Goal: Information Seeking & Learning: Learn about a topic

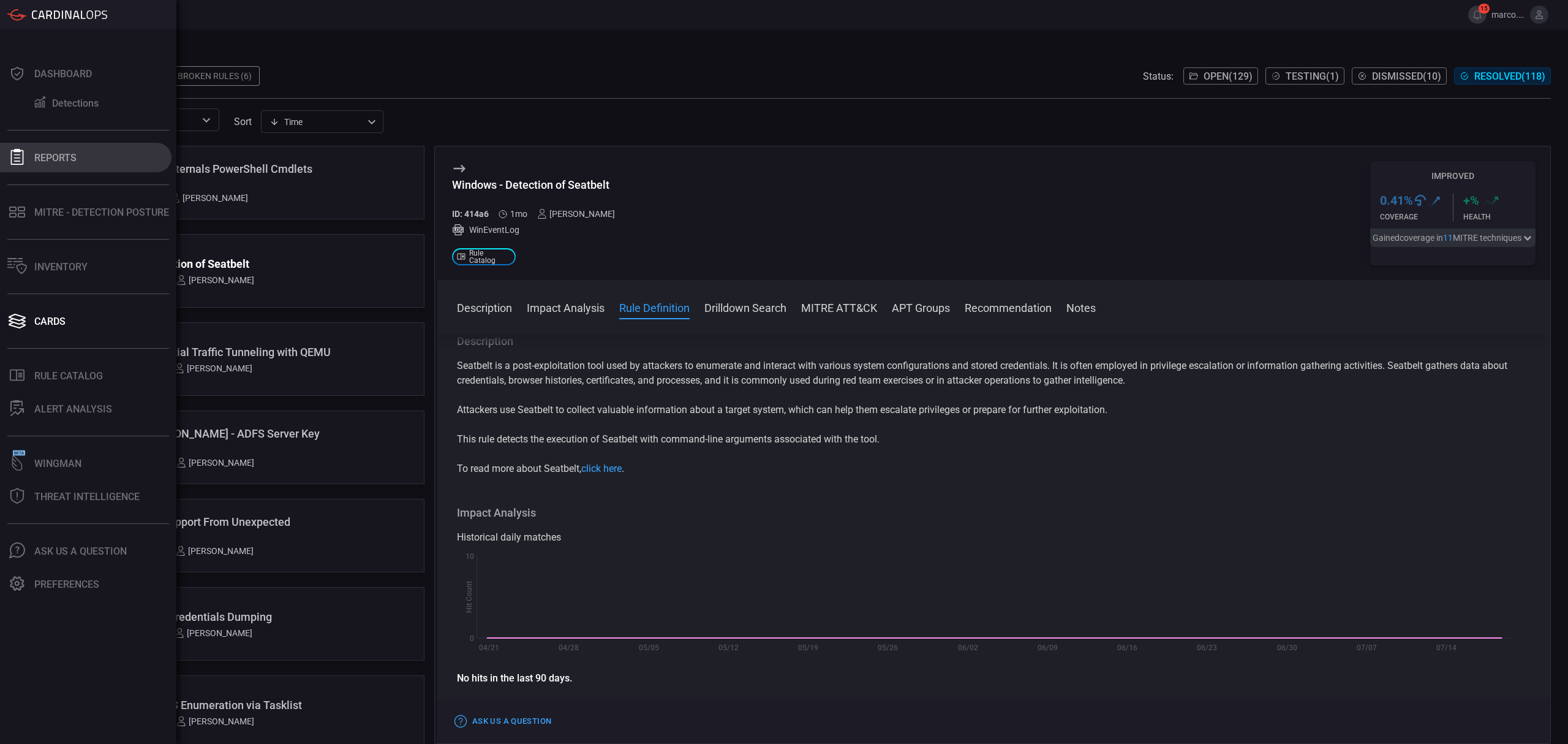
scroll to position [326, 0]
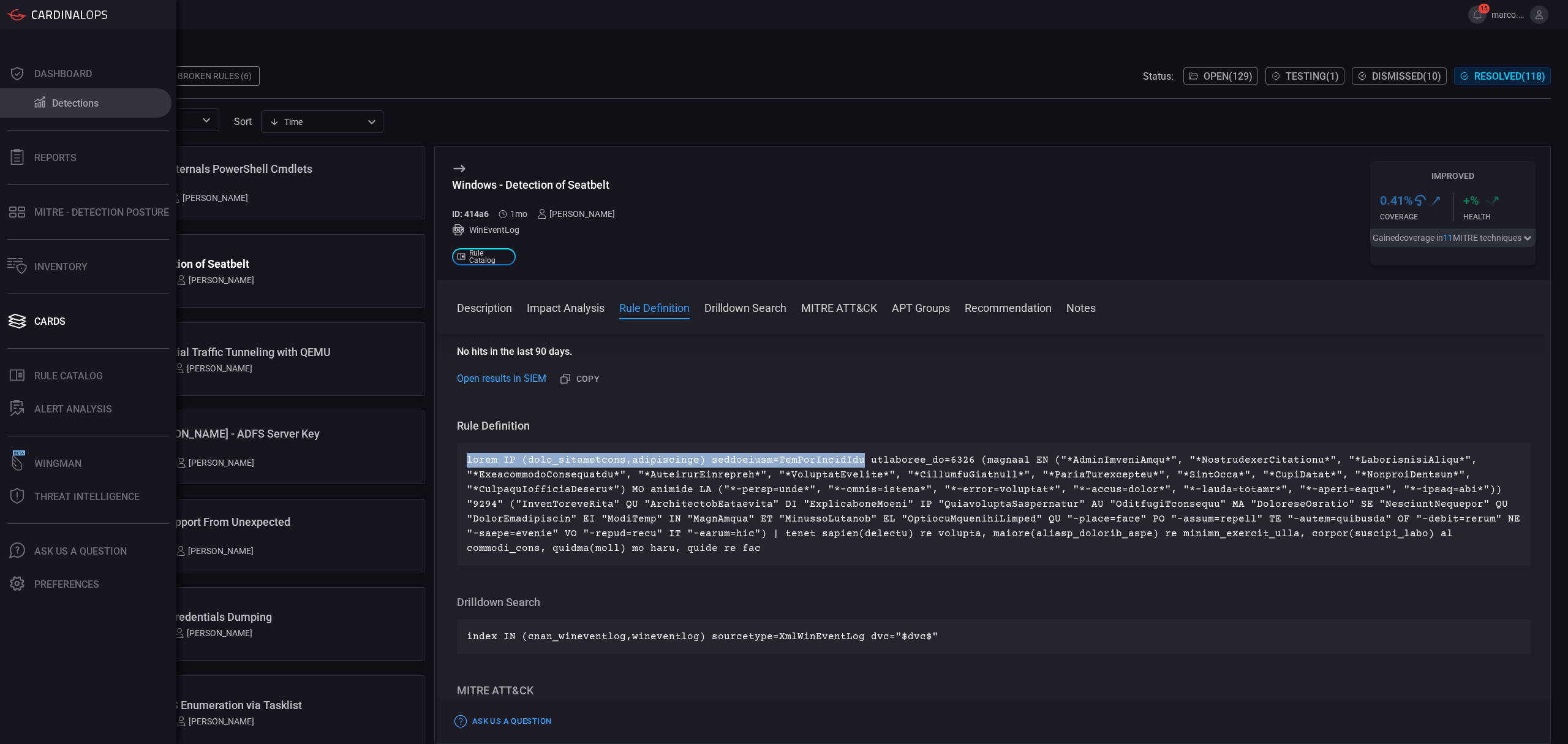
click at [73, 106] on div "Detections" at bounding box center [75, 103] width 47 height 12
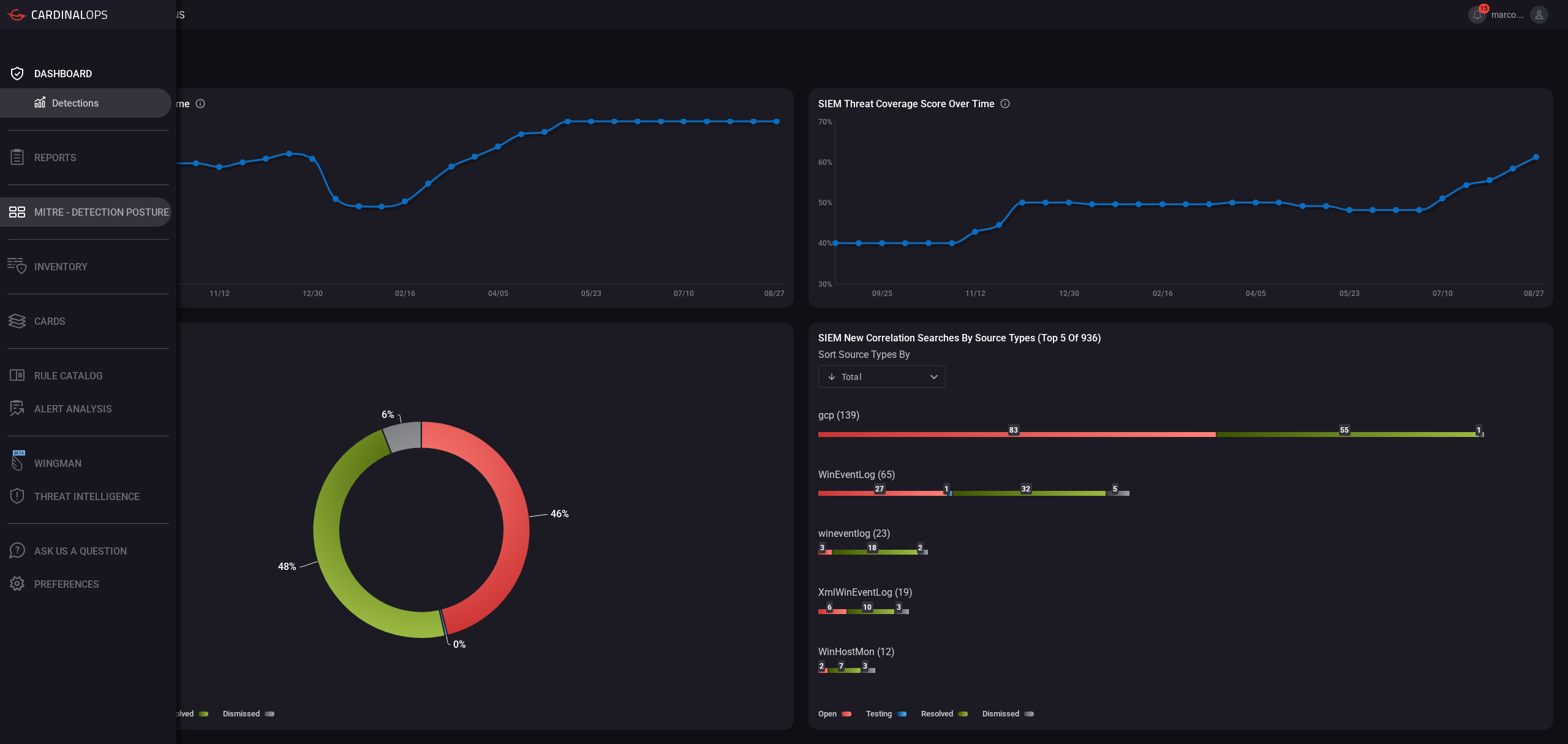
click at [62, 207] on div "MITRE - Detection Posture" at bounding box center [100, 213] width 134 height 12
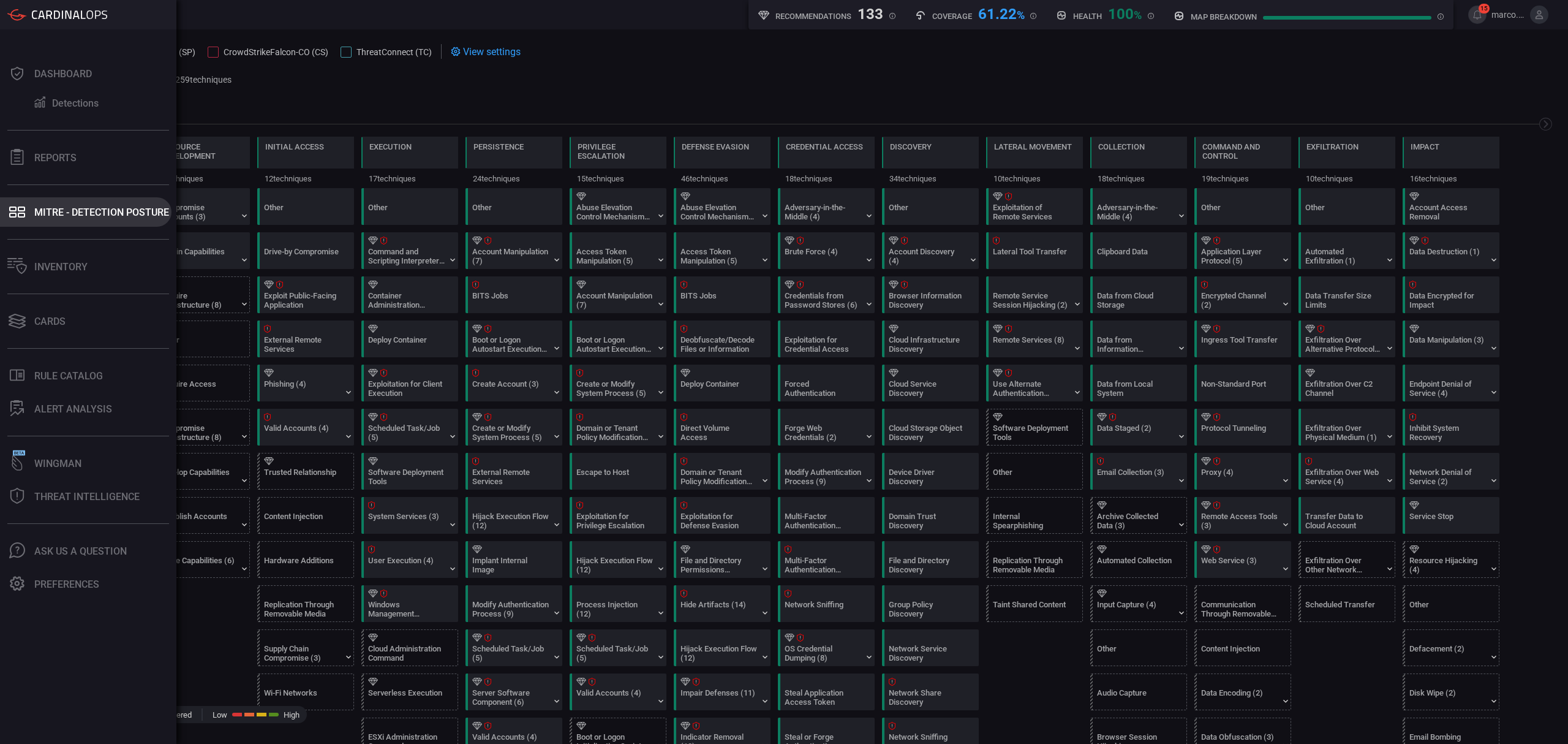
click at [73, 216] on div "MITRE - Detection Posture" at bounding box center [100, 213] width 134 height 12
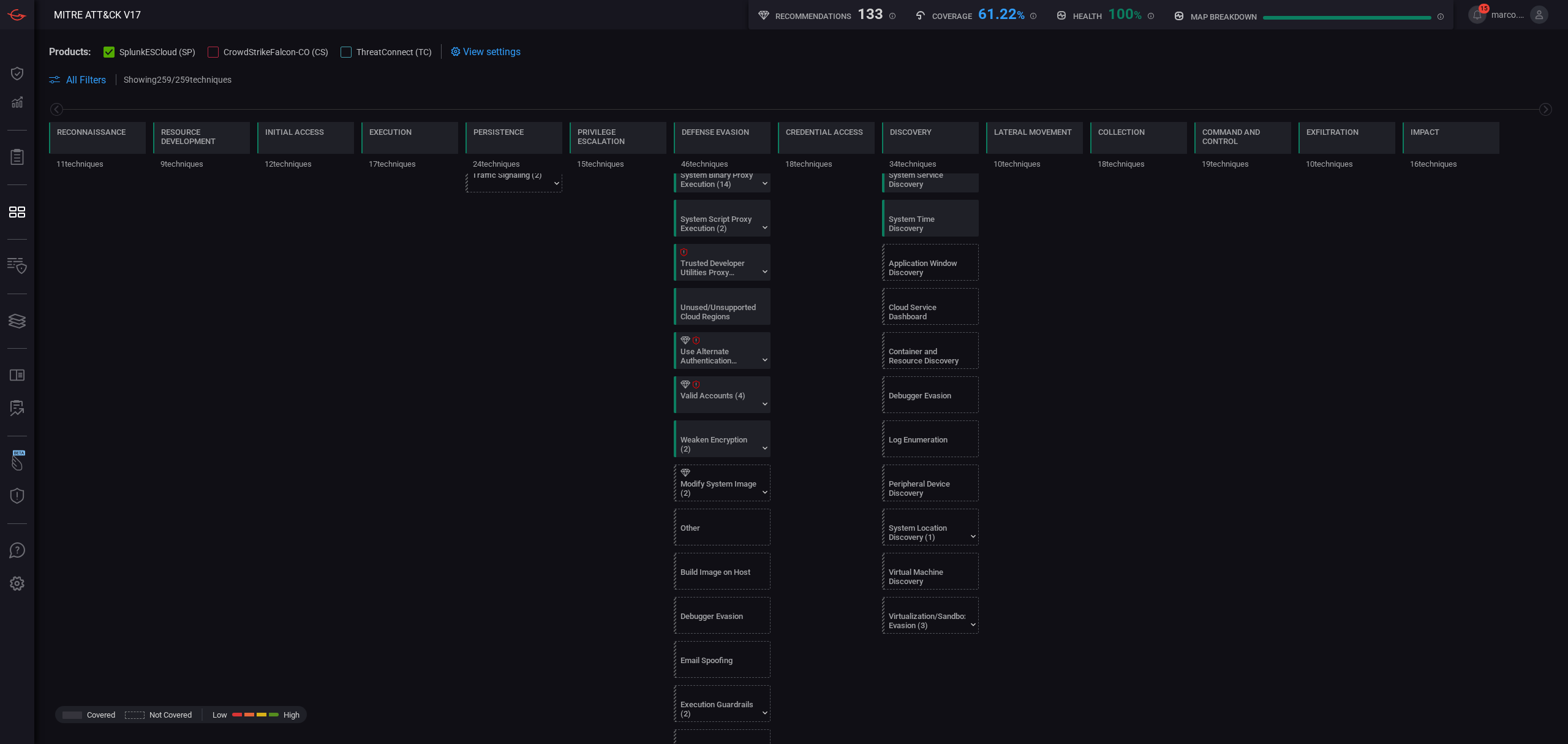
scroll to position [1061, 0]
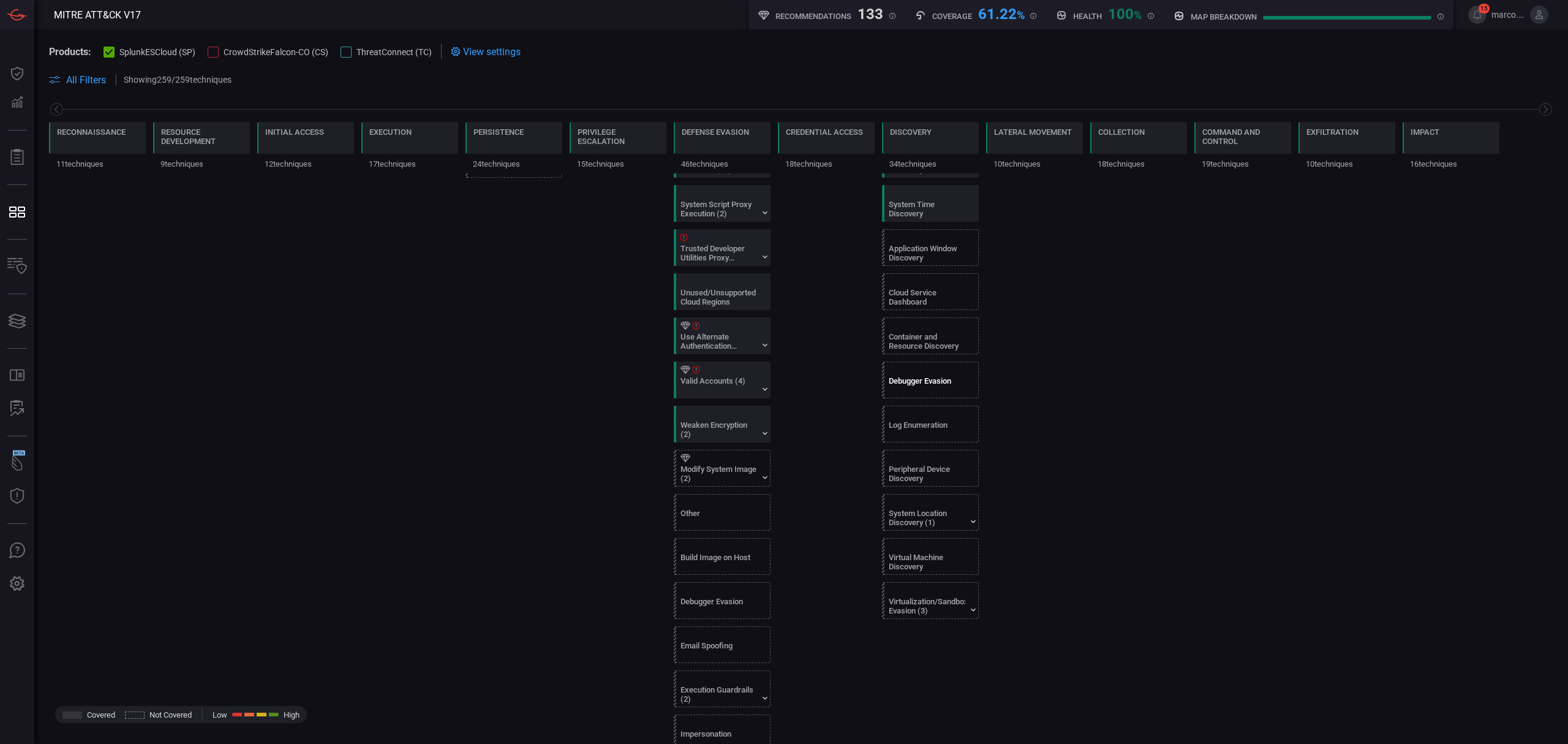
click at [891, 390] on div "Debugger Evasion" at bounding box center [927, 385] width 77 height 18
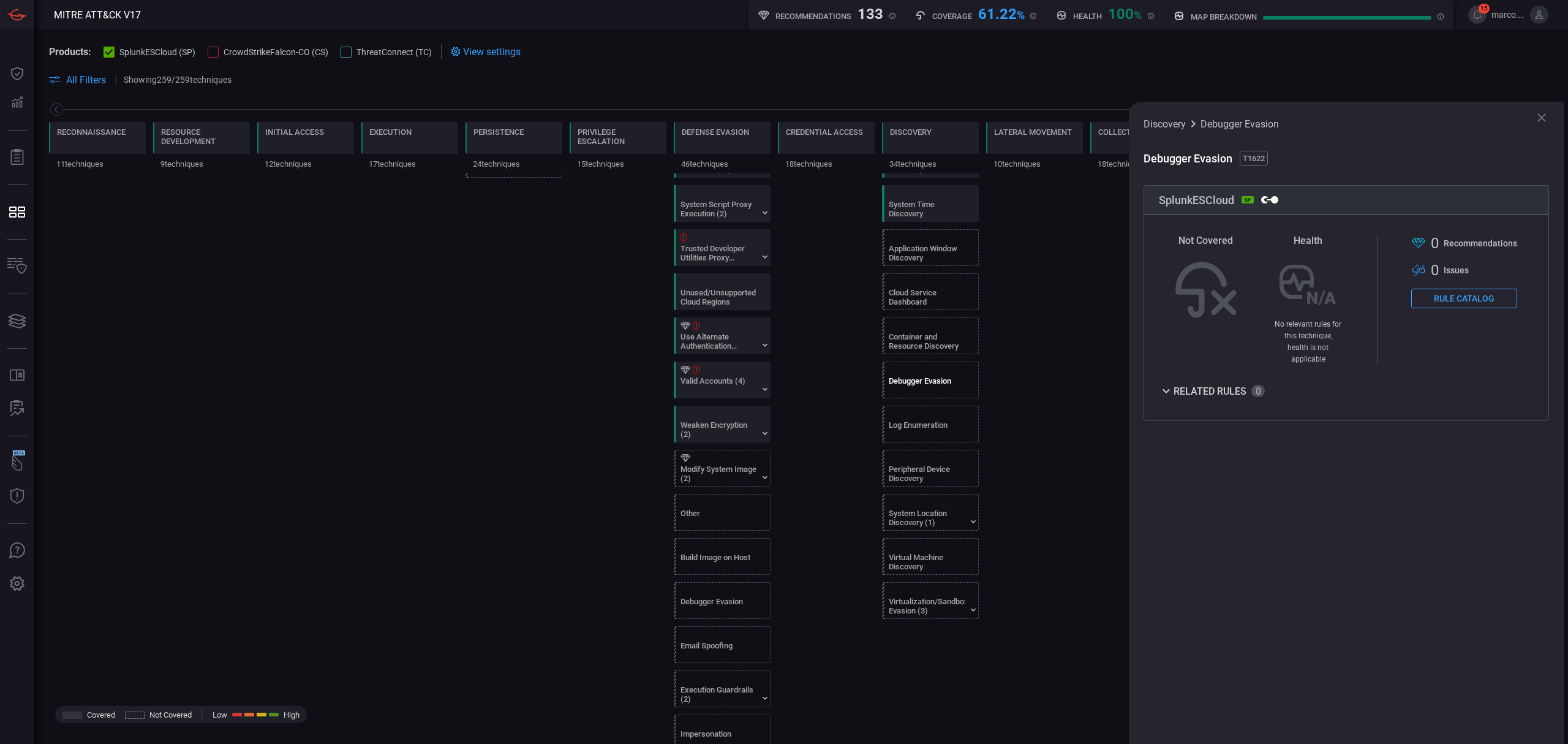
click at [1541, 118] on icon at bounding box center [1541, 117] width 15 height 15
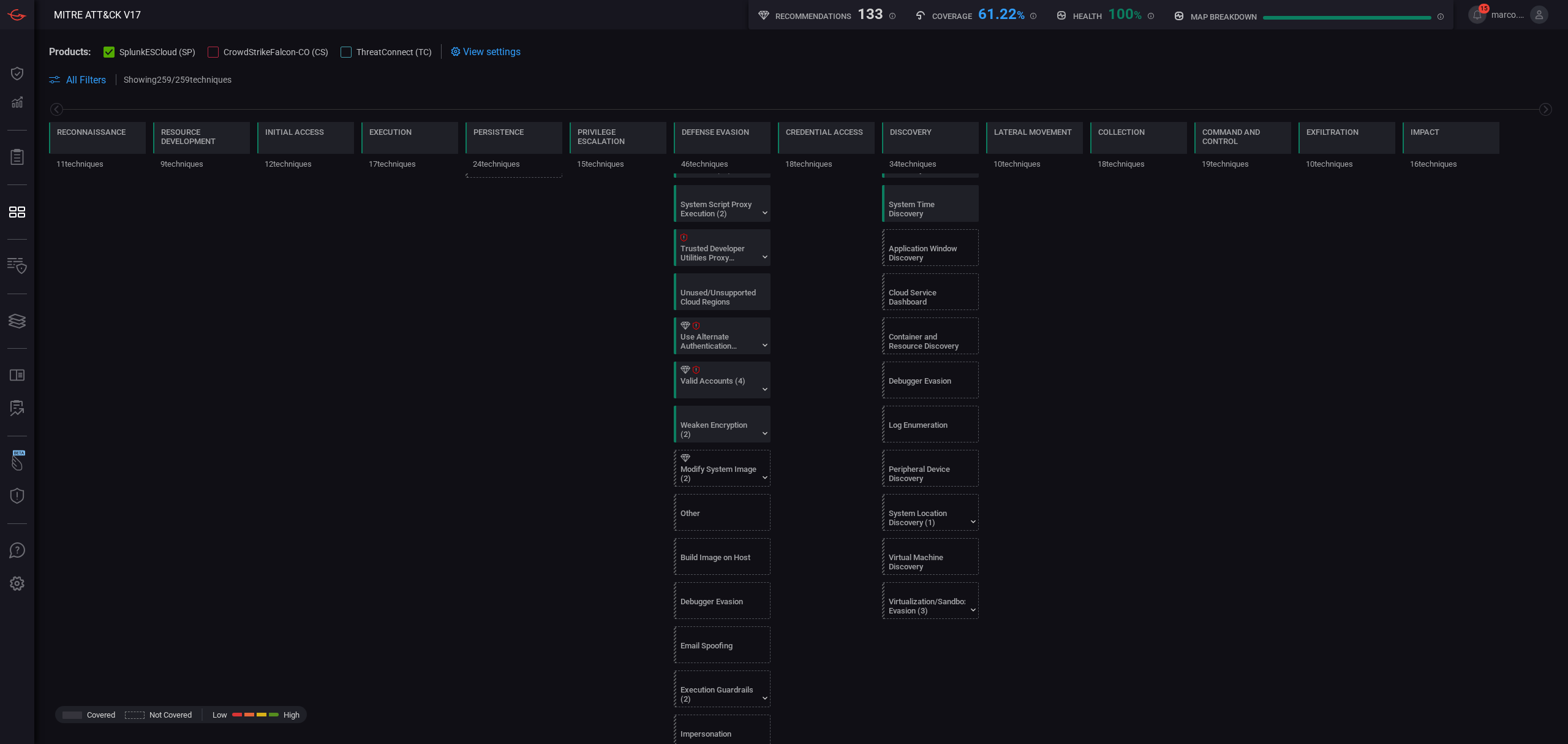
click at [212, 47] on div at bounding box center [213, 52] width 11 height 11
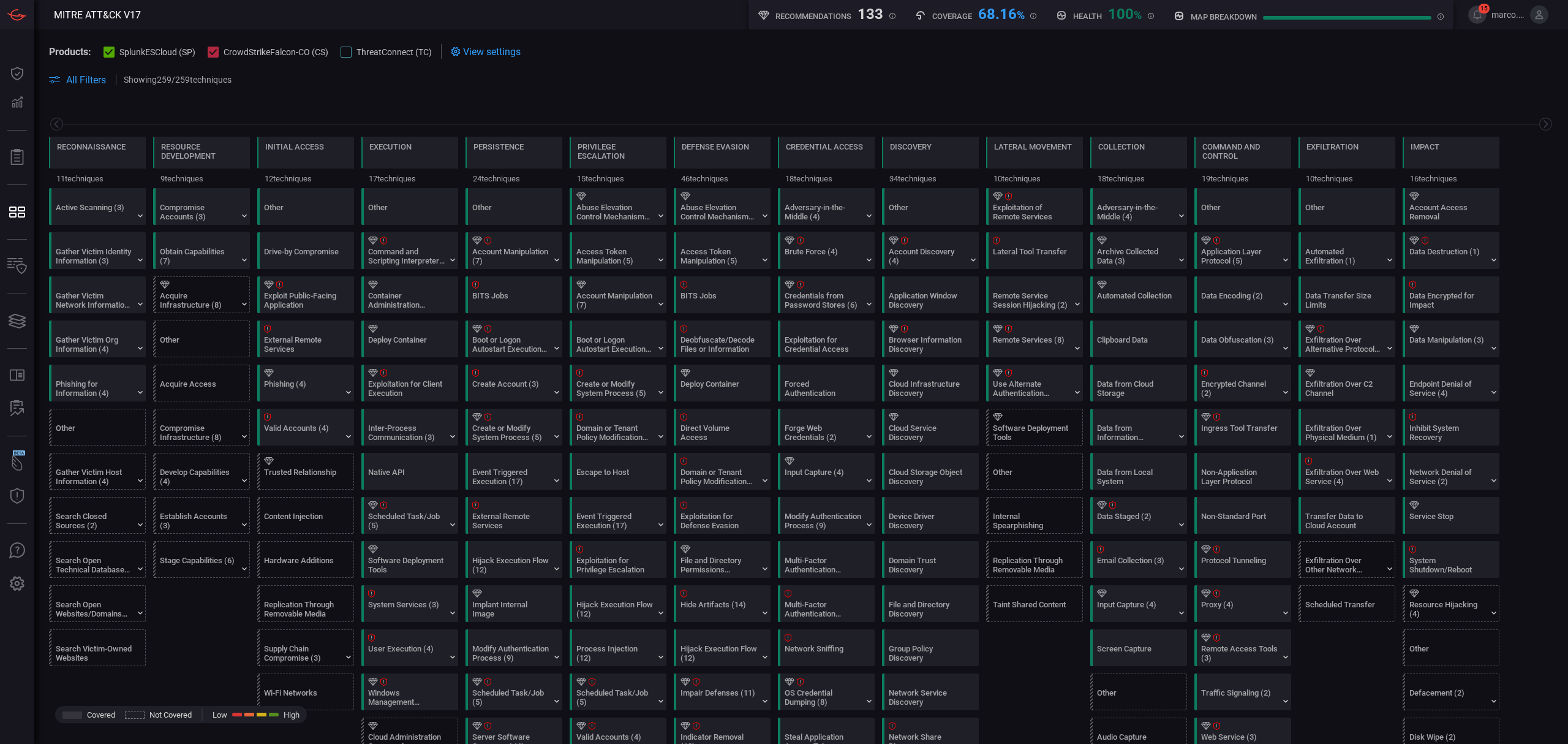
click at [343, 54] on div at bounding box center [345, 52] width 11 height 11
click at [104, 52] on div at bounding box center [108, 52] width 11 height 11
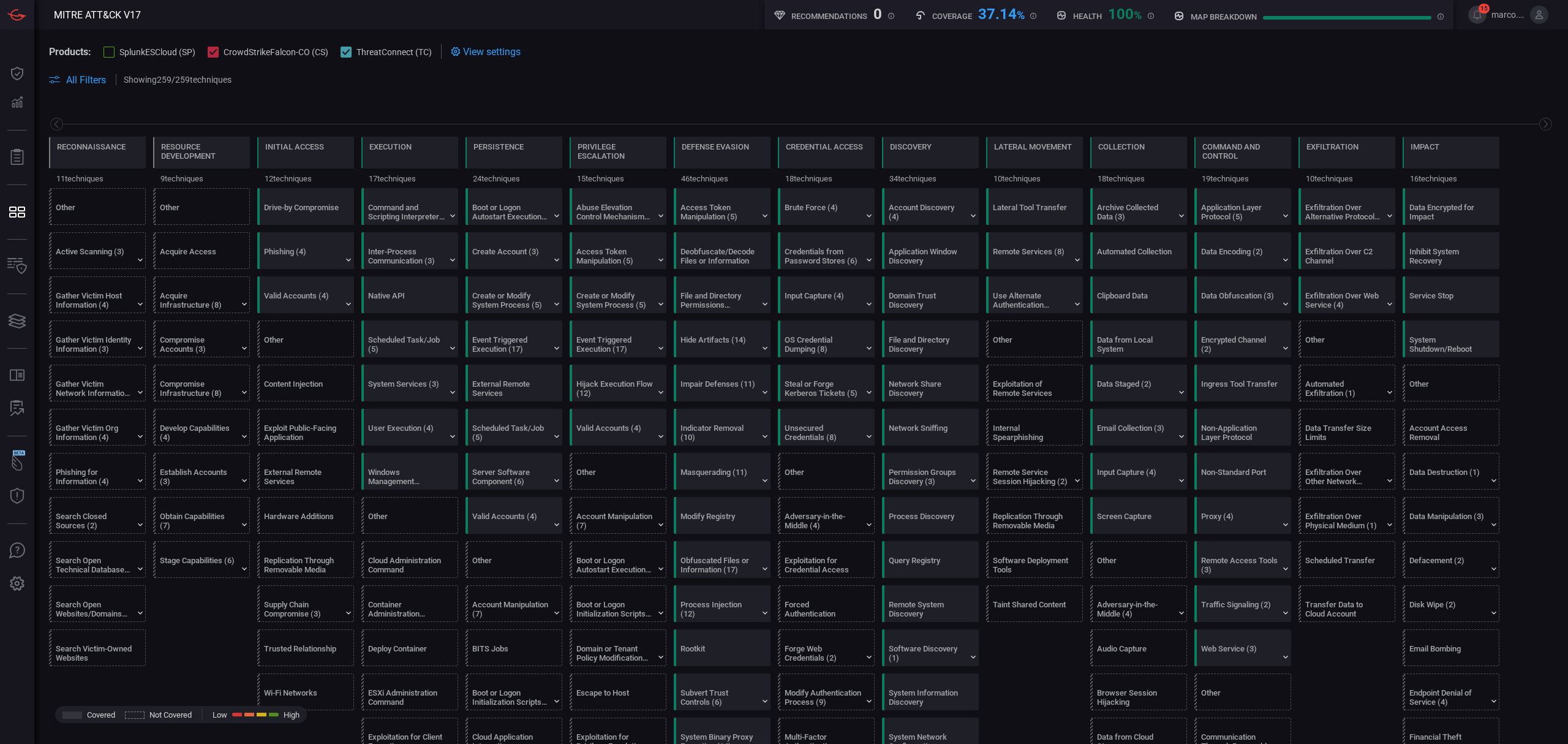
click at [214, 49] on icon at bounding box center [214, 53] width 8 height 8
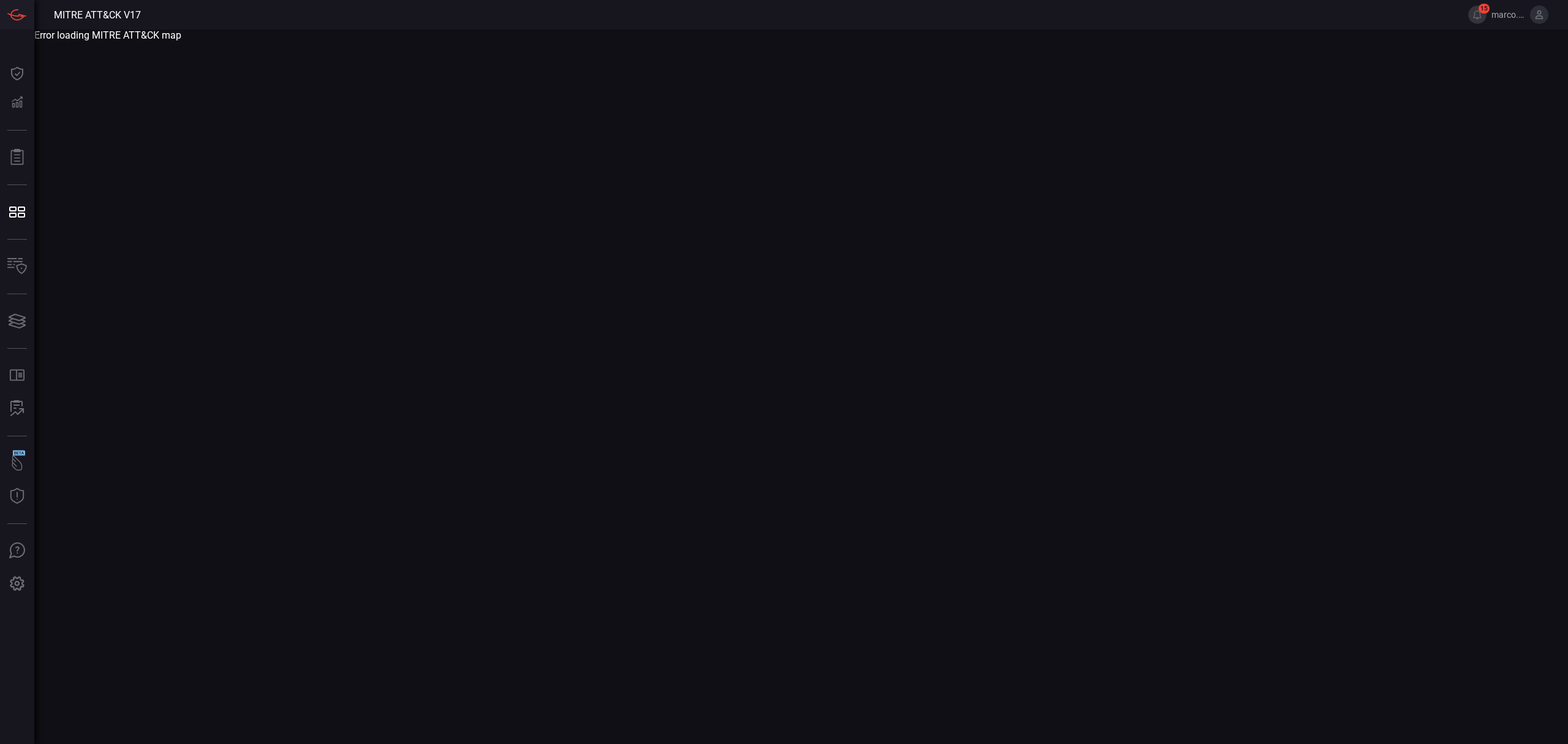
click at [799, 372] on main "Error loading MITRE ATT&CK map" at bounding box center [784, 387] width 1568 height 714
click at [782, 363] on div at bounding box center [784, 372] width 20 height 20
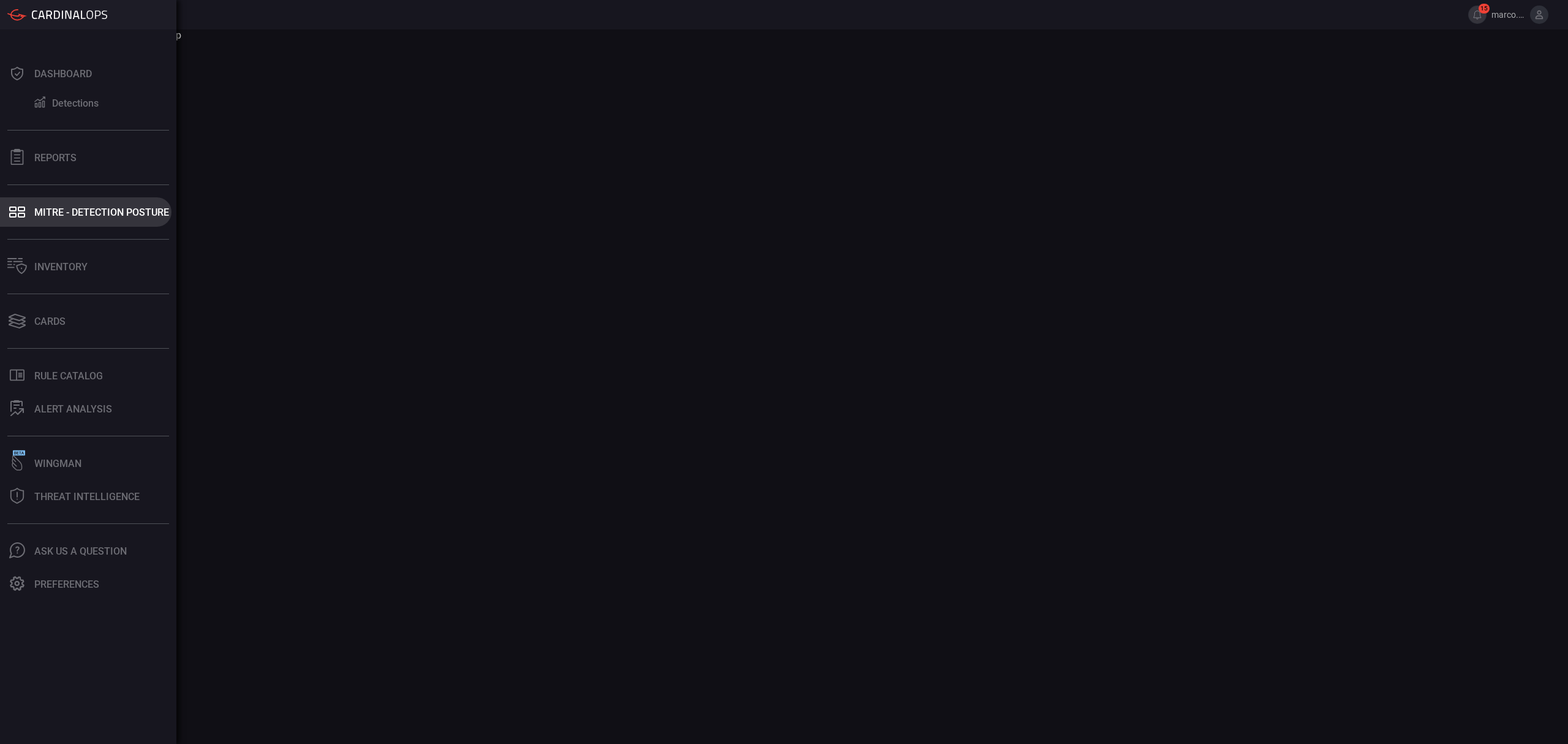
click at [63, 211] on div "MITRE - Detection Posture" at bounding box center [100, 213] width 134 height 12
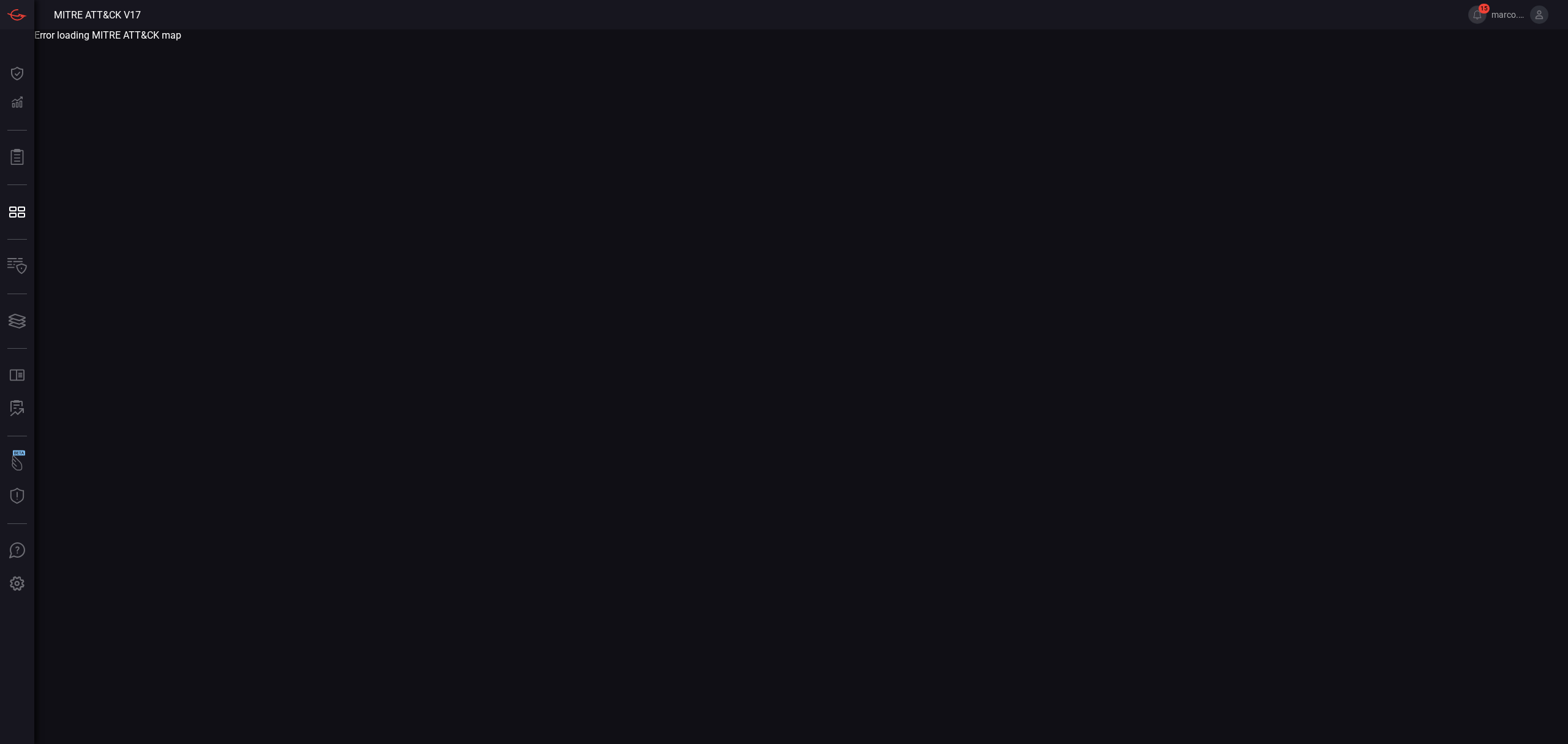
click at [582, 154] on main "Error loading MITRE ATT&CK map" at bounding box center [784, 387] width 1568 height 714
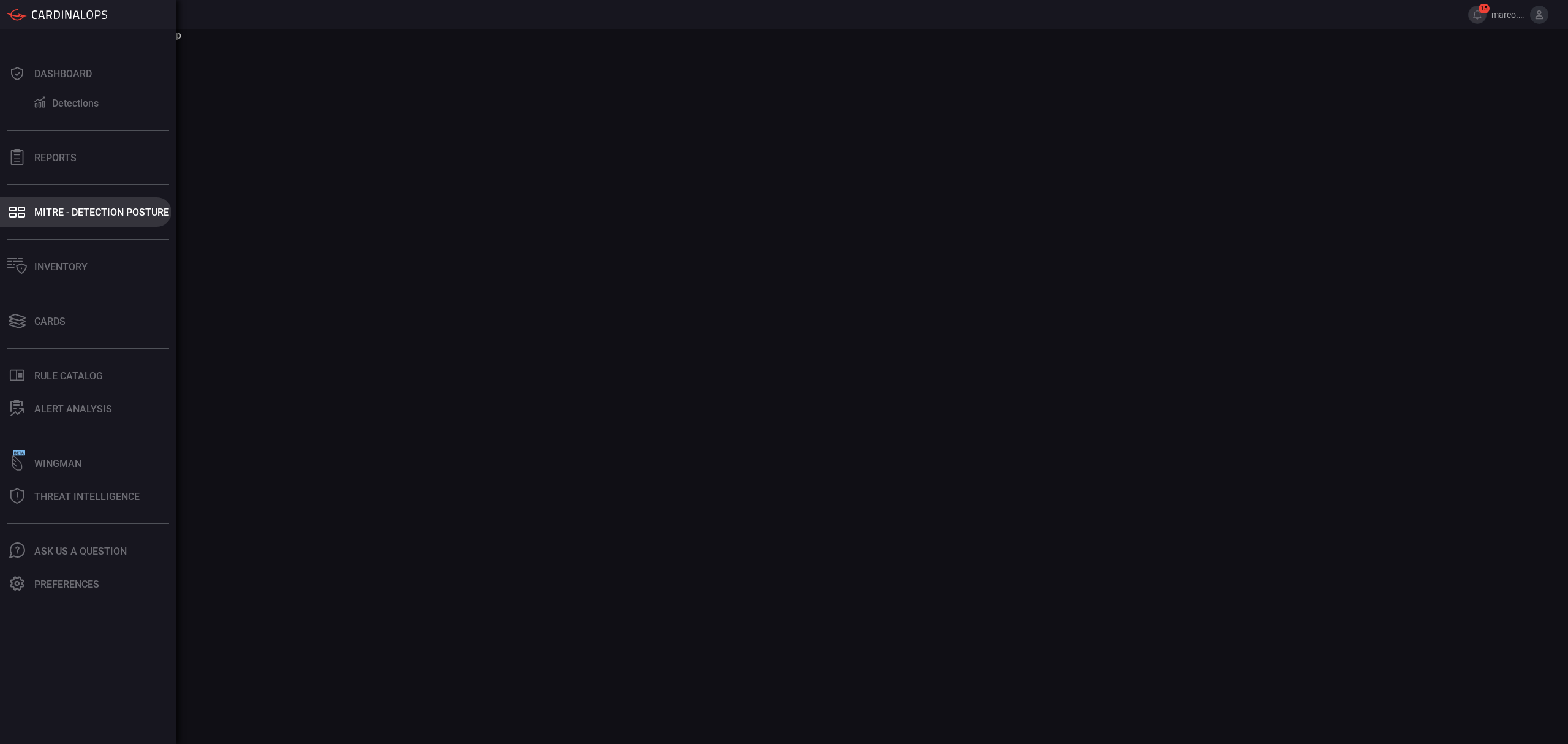
click at [15, 211] on icon at bounding box center [17, 211] width 20 height 17
click at [53, 158] on div "Reports" at bounding box center [55, 158] width 42 height 12
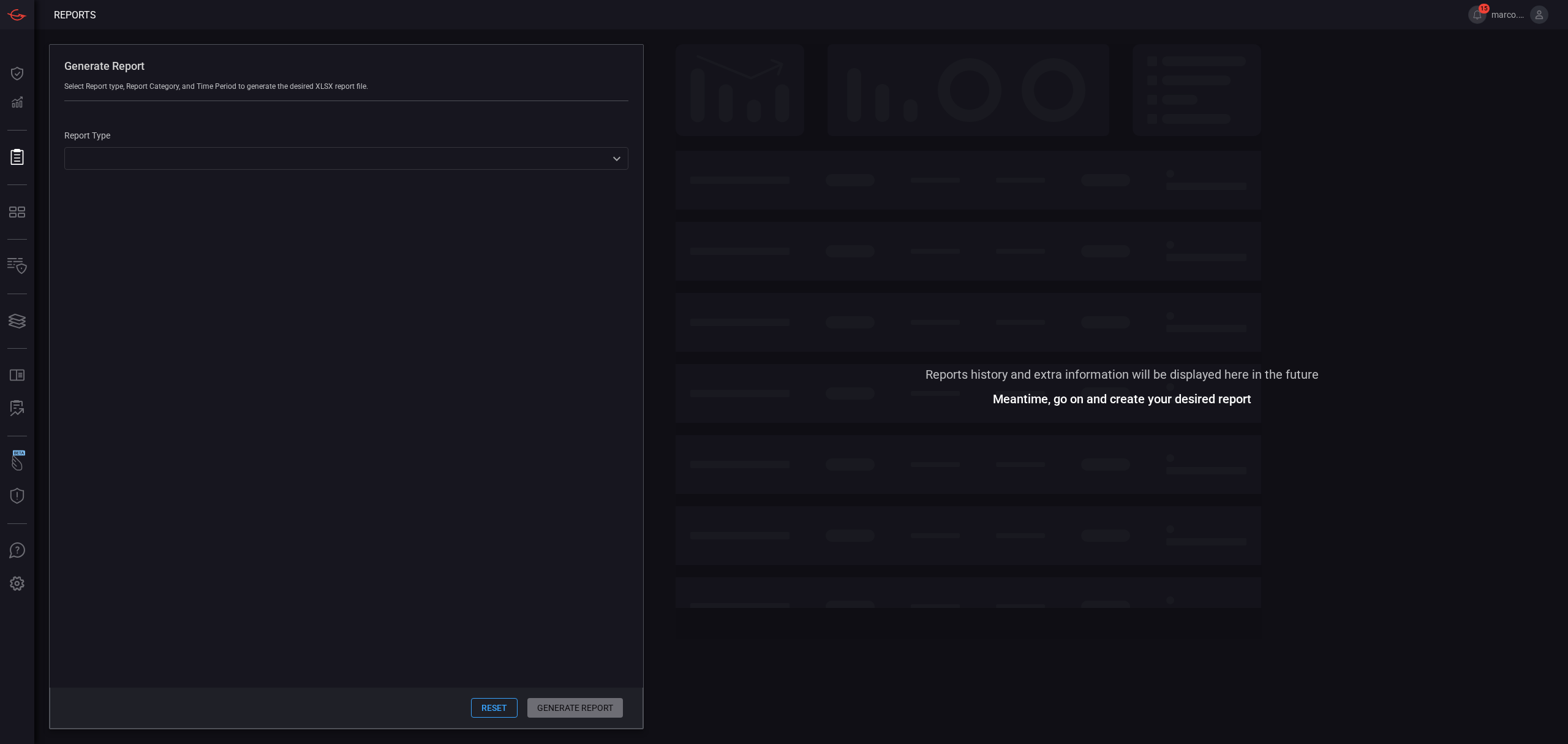
click at [910, 120] on span at bounding box center [1121, 206] width 892 height 325
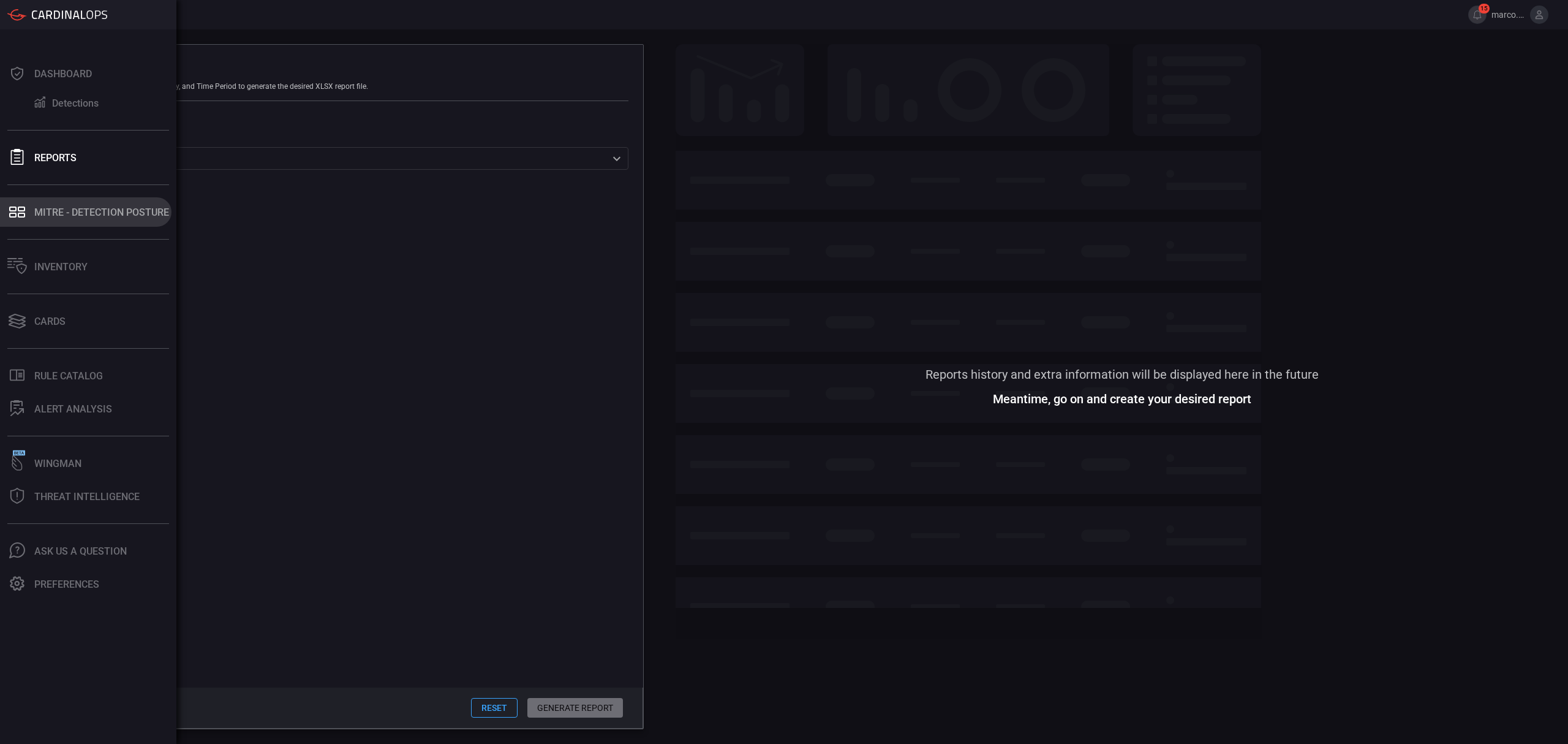
click at [47, 211] on div "MITRE - Detection Posture" at bounding box center [100, 213] width 134 height 12
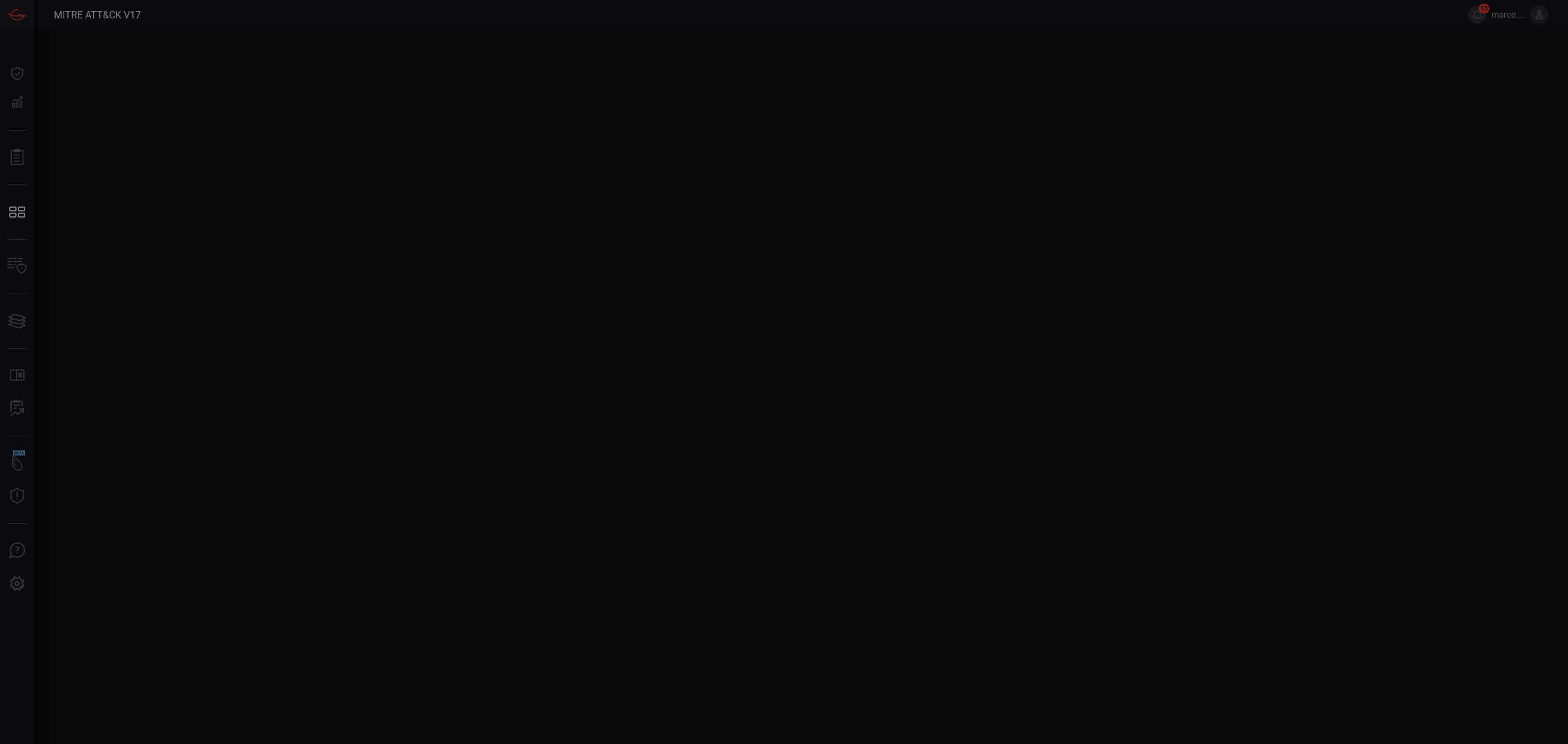
click at [300, 138] on div at bounding box center [784, 372] width 1568 height 744
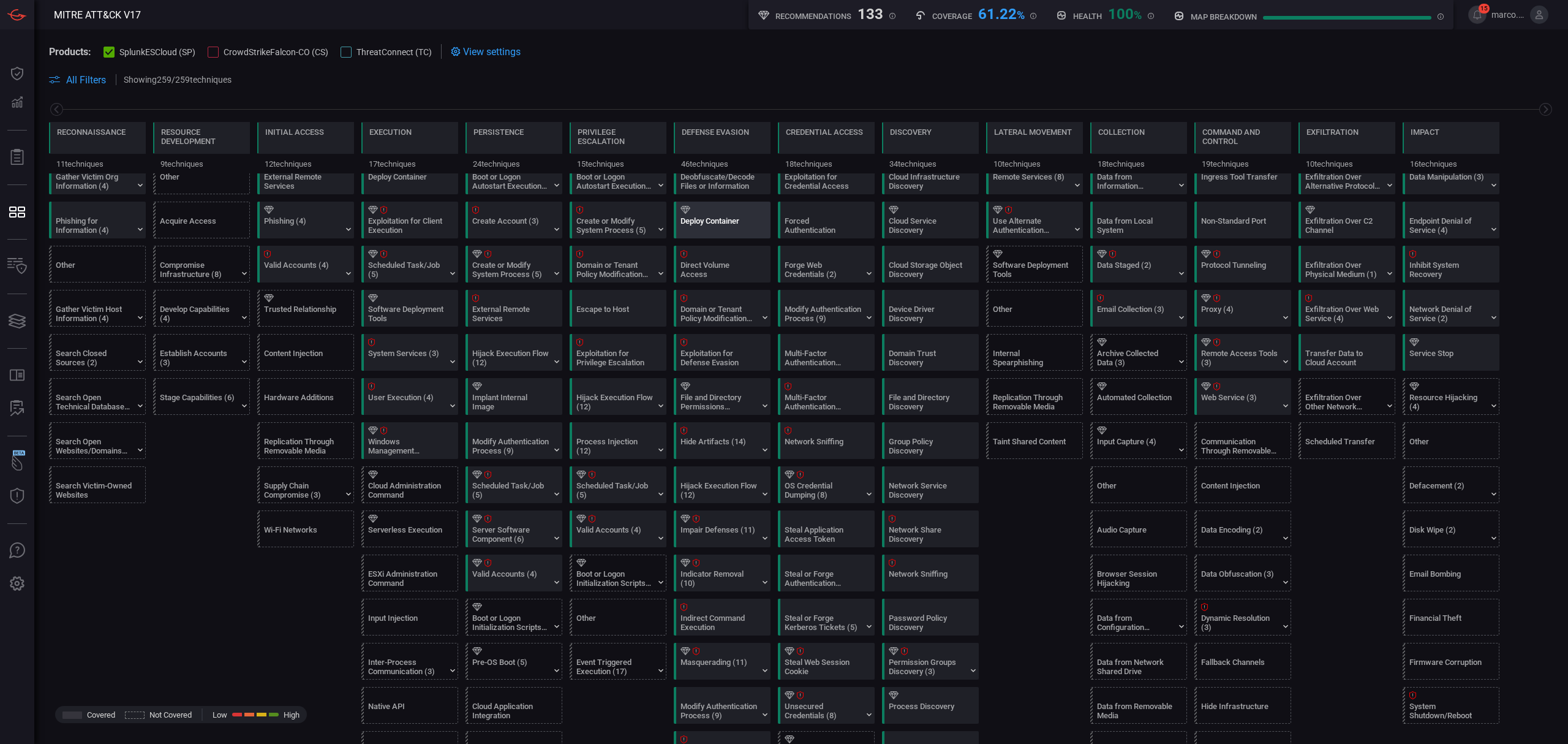
scroll to position [245, 0]
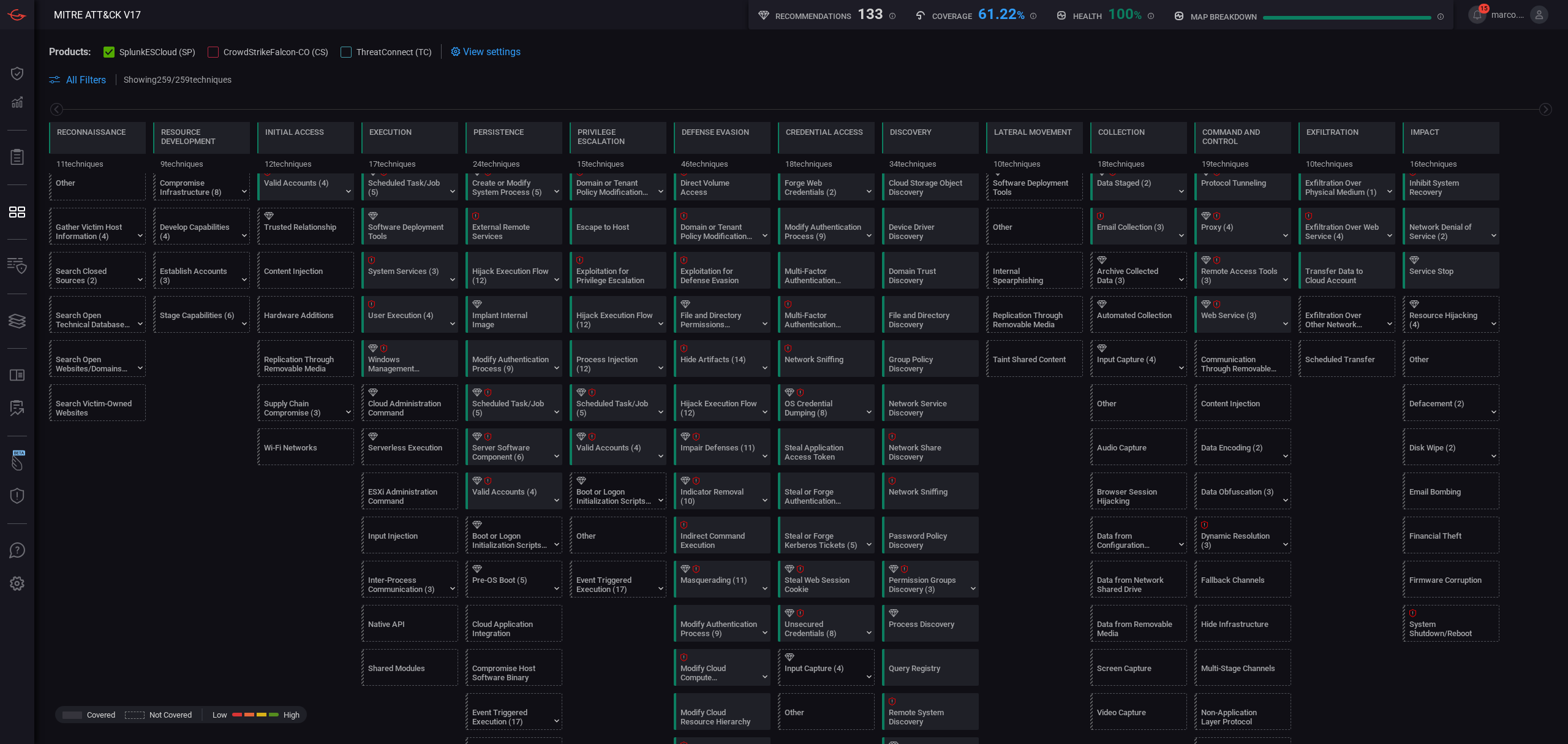
click at [1183, 59] on span at bounding box center [800, 66] width 1504 height 14
click at [935, 314] on div "File and Directory Discovery" at bounding box center [927, 319] width 77 height 18
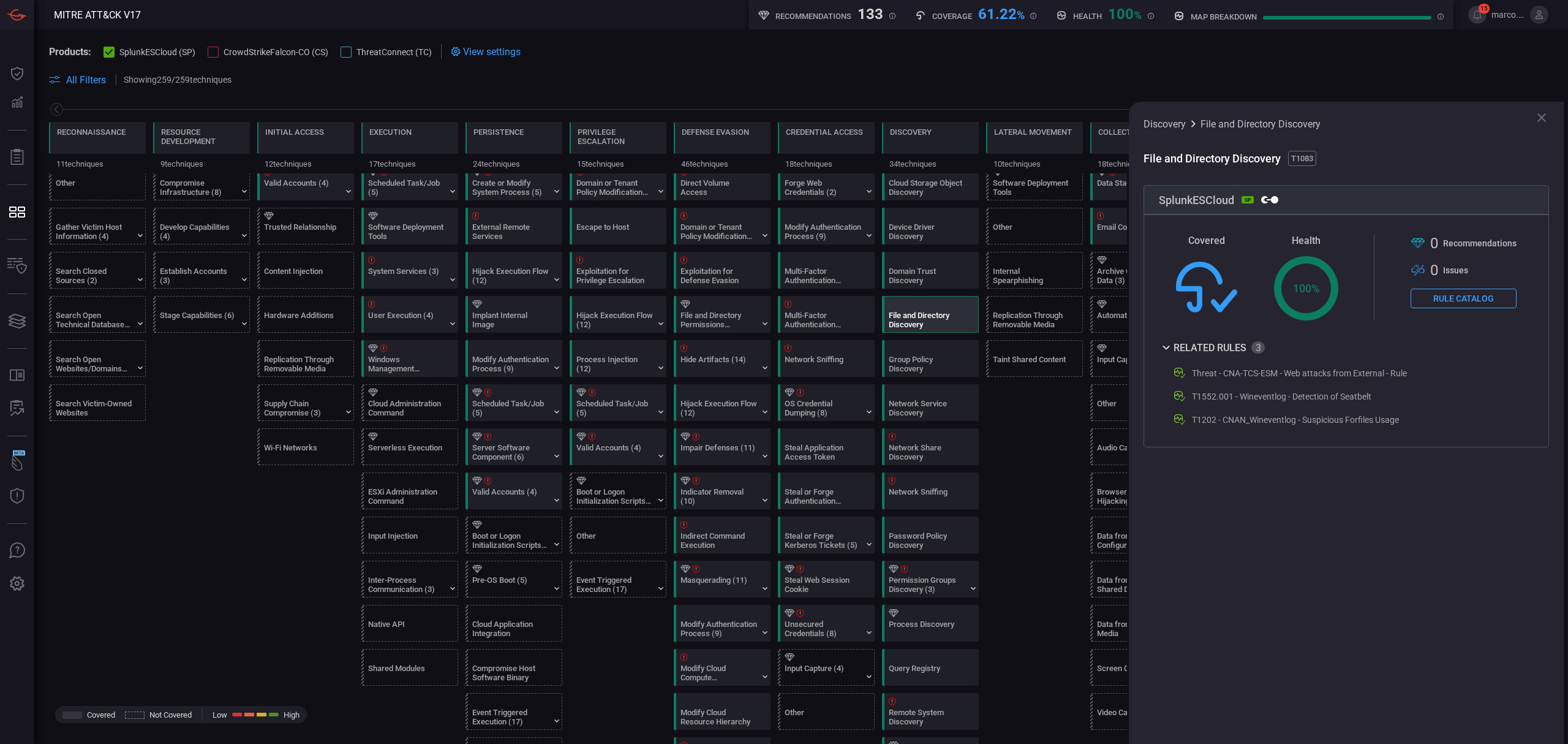
click at [1544, 116] on icon at bounding box center [1541, 117] width 15 height 15
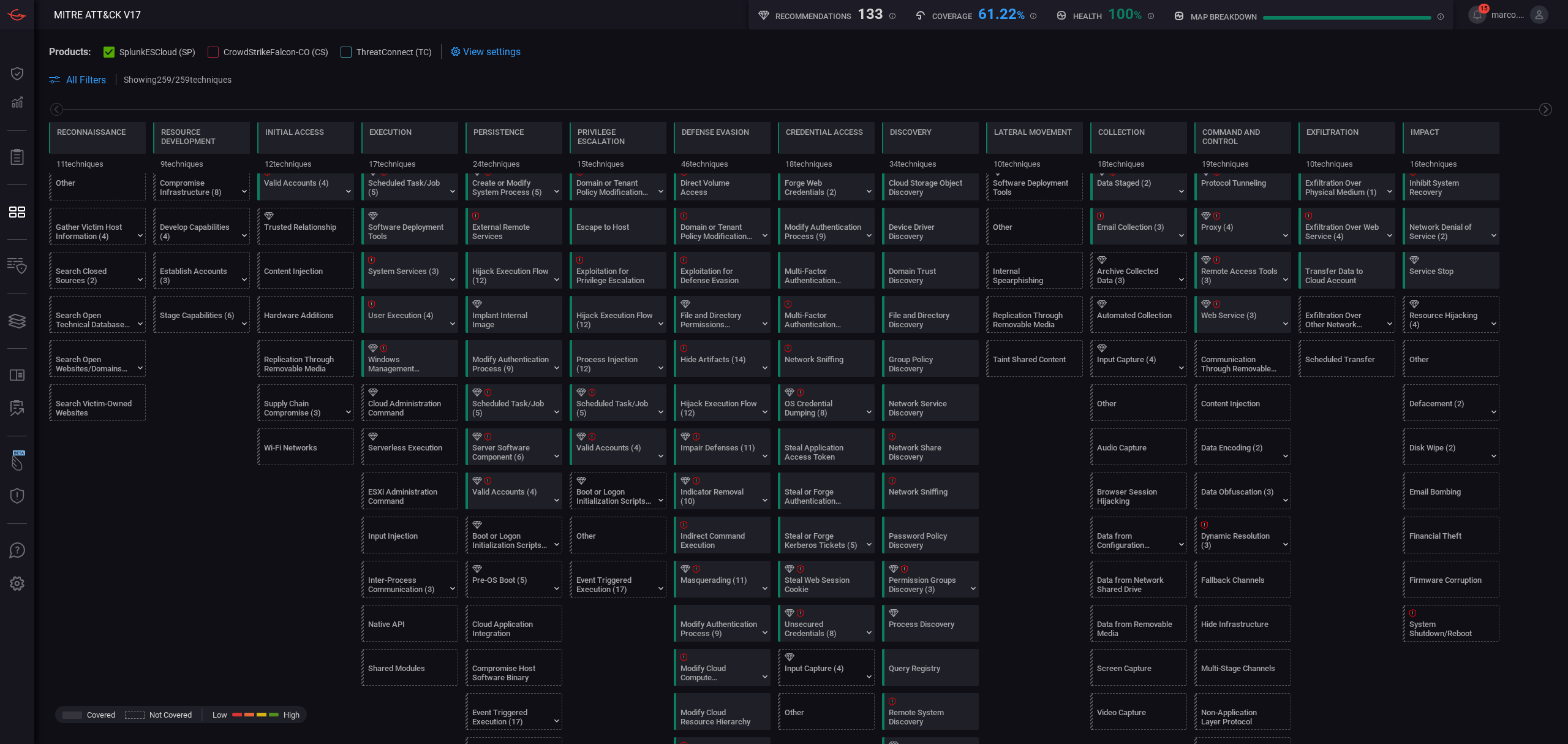
click at [1538, 110] on icon at bounding box center [1545, 108] width 15 height 15
click at [59, 106] on icon at bounding box center [56, 108] width 15 height 15
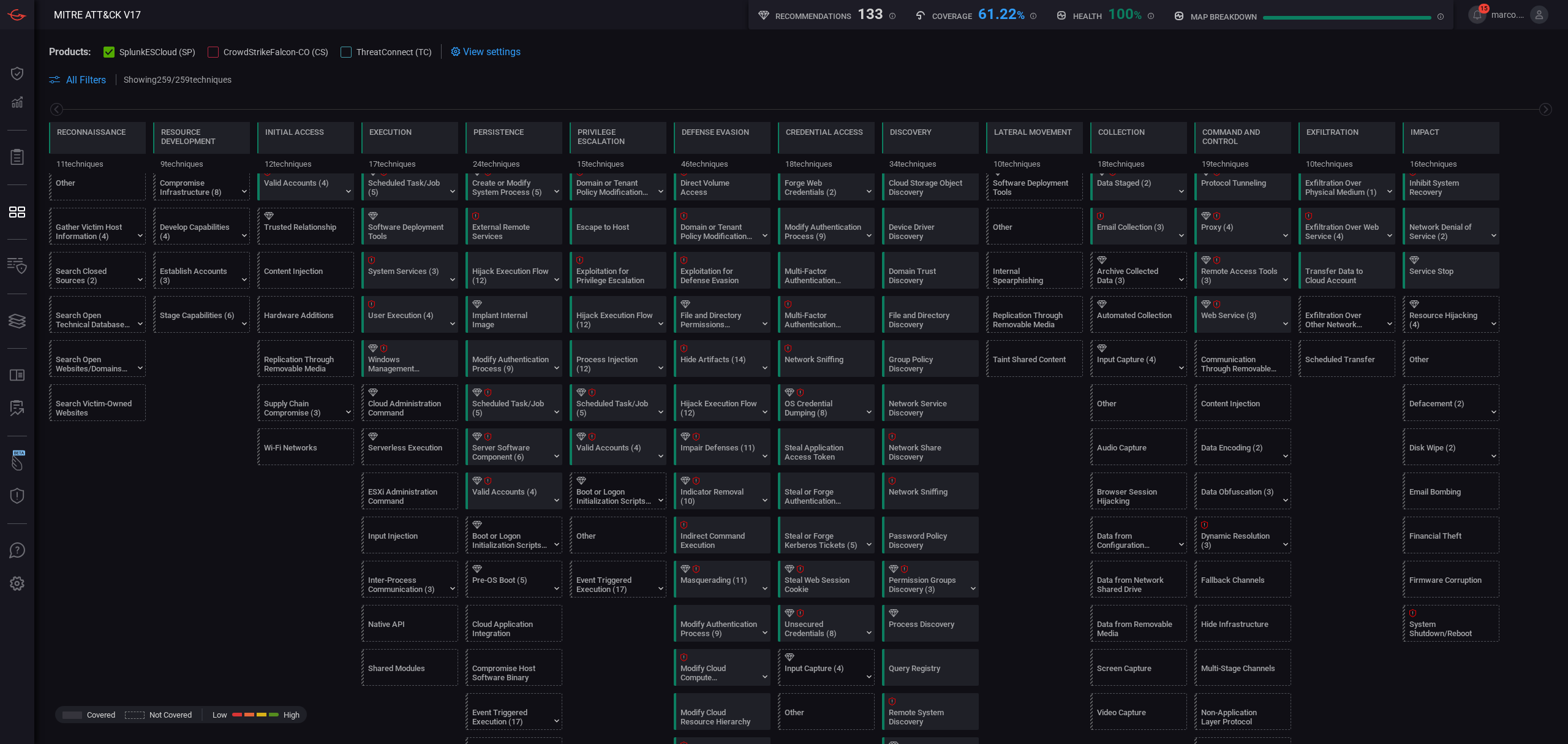
scroll to position [372, 0]
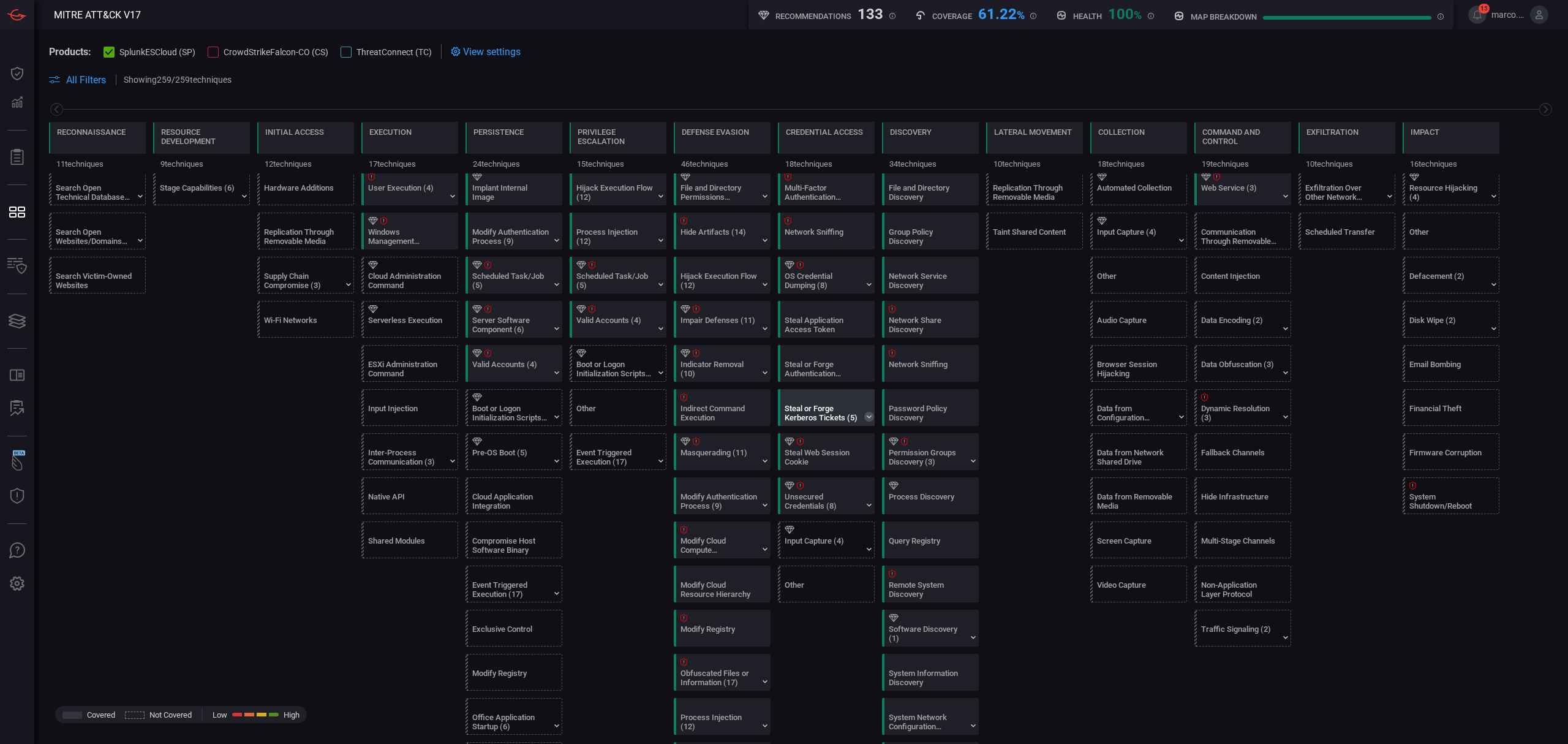
drag, startPoint x: 859, startPoint y: 418, endPoint x: 865, endPoint y: 418, distance: 6.0
click at [860, 418] on div "Steal or Forge Kerberos Tickets (5)" at bounding box center [822, 413] width 77 height 18
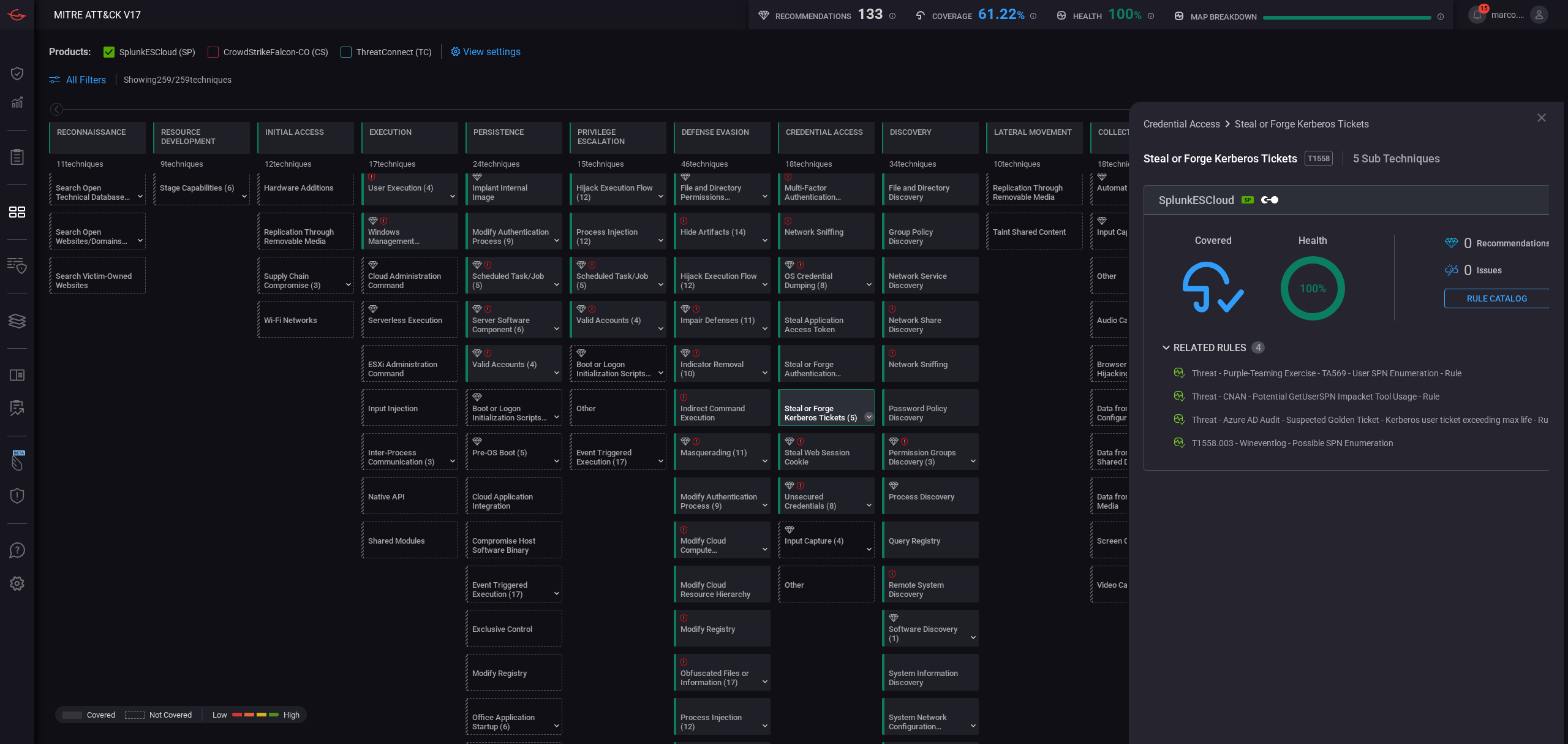
click at [871, 421] on icon at bounding box center [869, 417] width 10 height 10
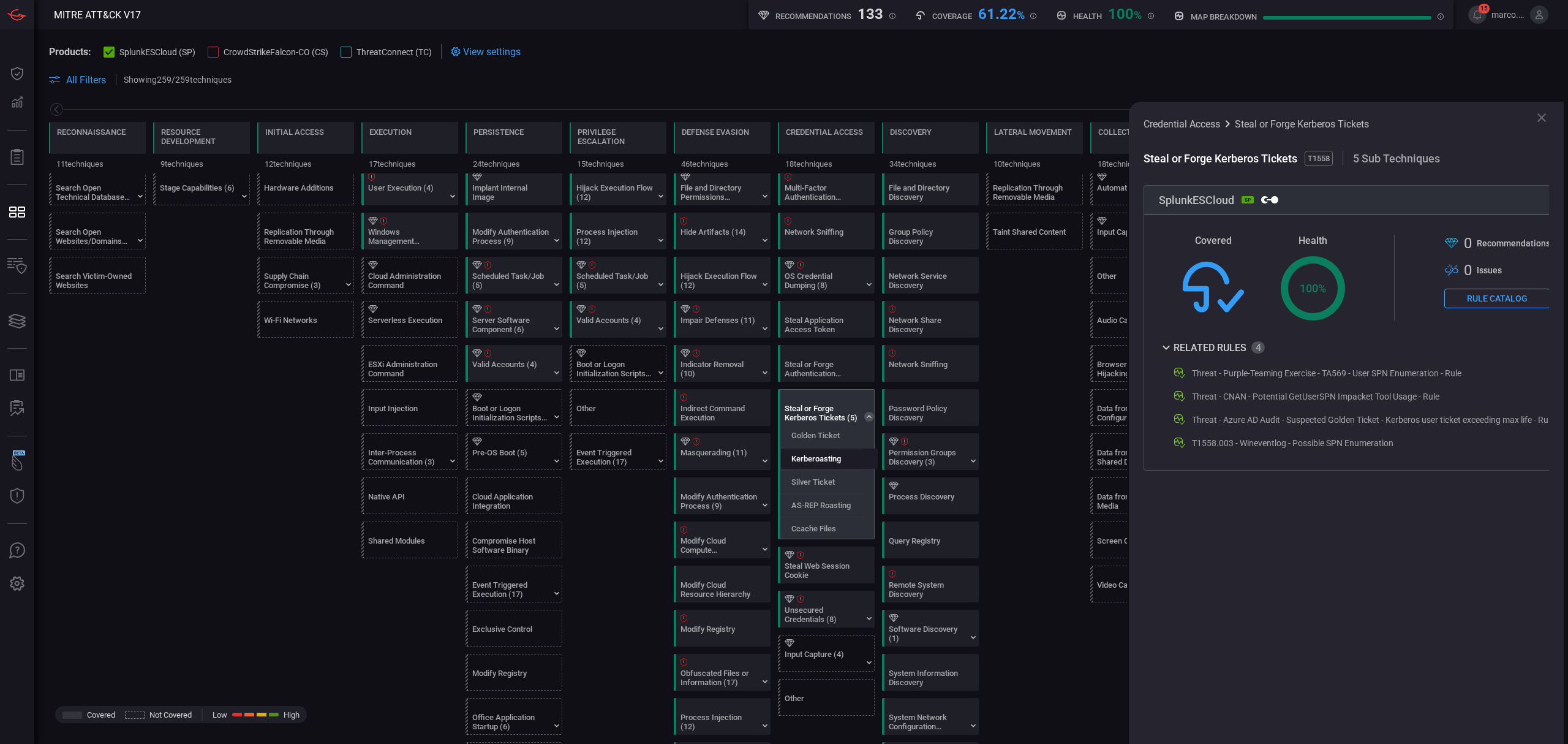
click at [840, 464] on label "Kerberoasting" at bounding box center [816, 458] width 50 height 9
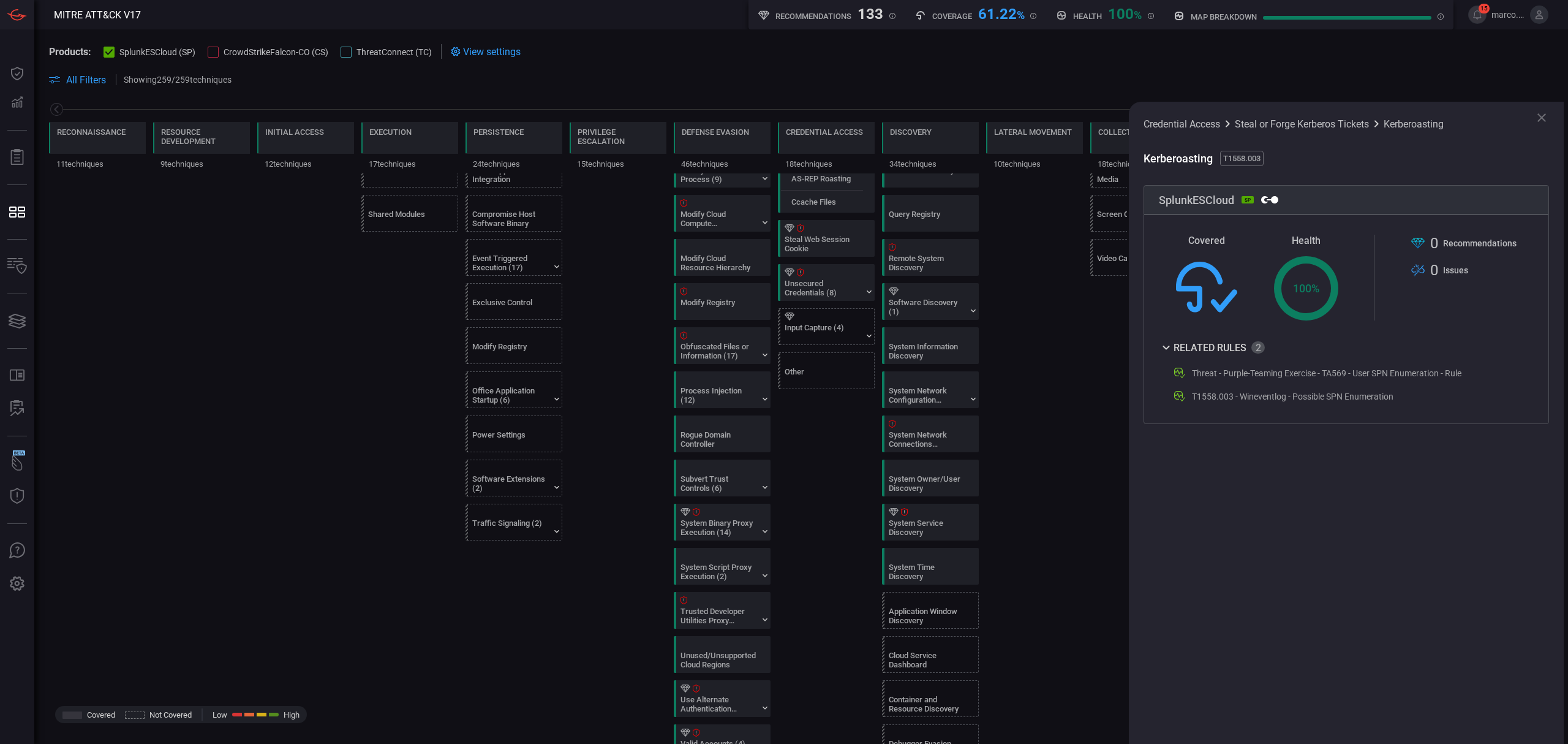
scroll to position [0, 0]
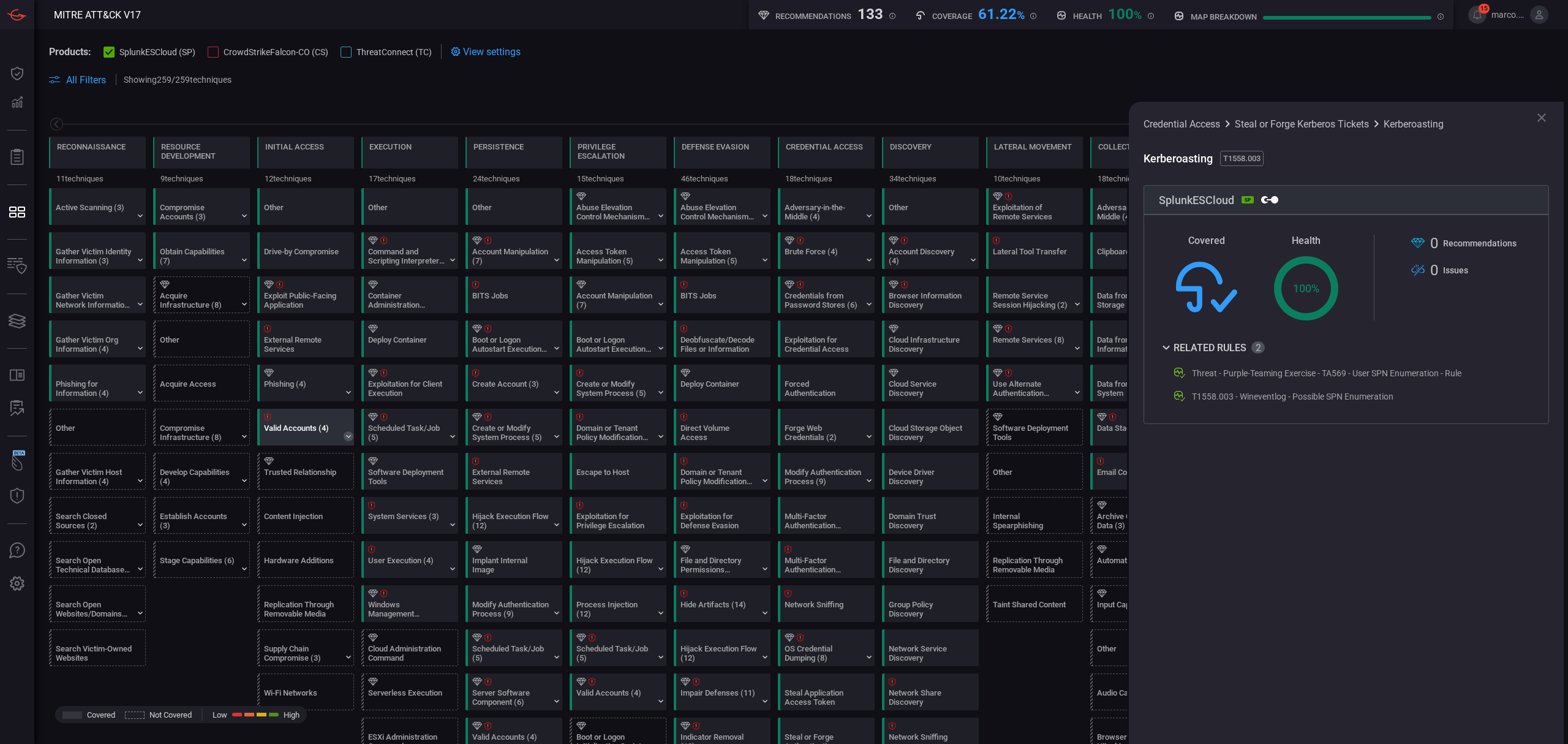
click at [345, 435] on icon at bounding box center [349, 437] width 10 height 10
click at [318, 472] on div "Domain Accounts" at bounding box center [308, 478] width 96 height 20
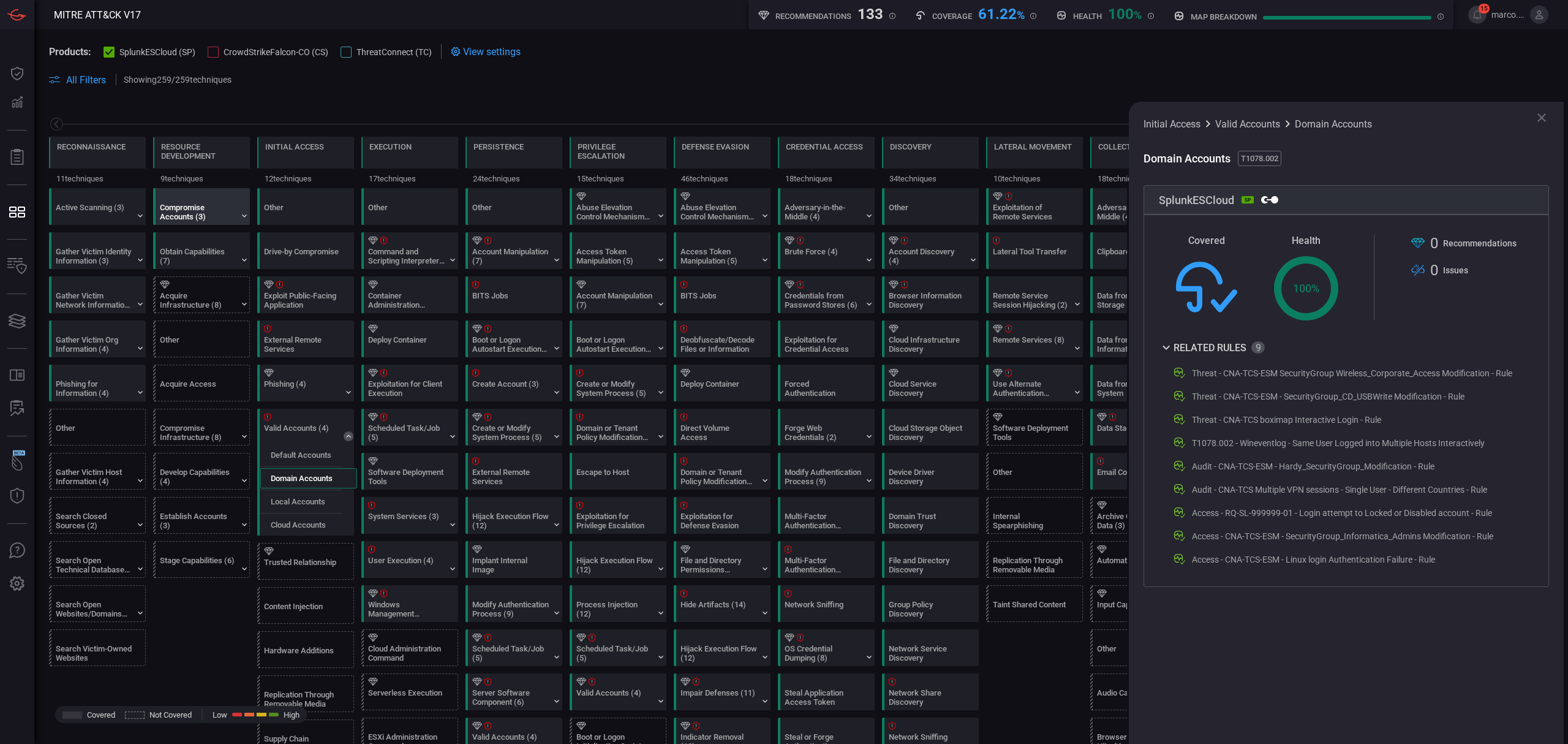
click at [224, 205] on div "Compromise Accounts (3)" at bounding box center [198, 212] width 77 height 18
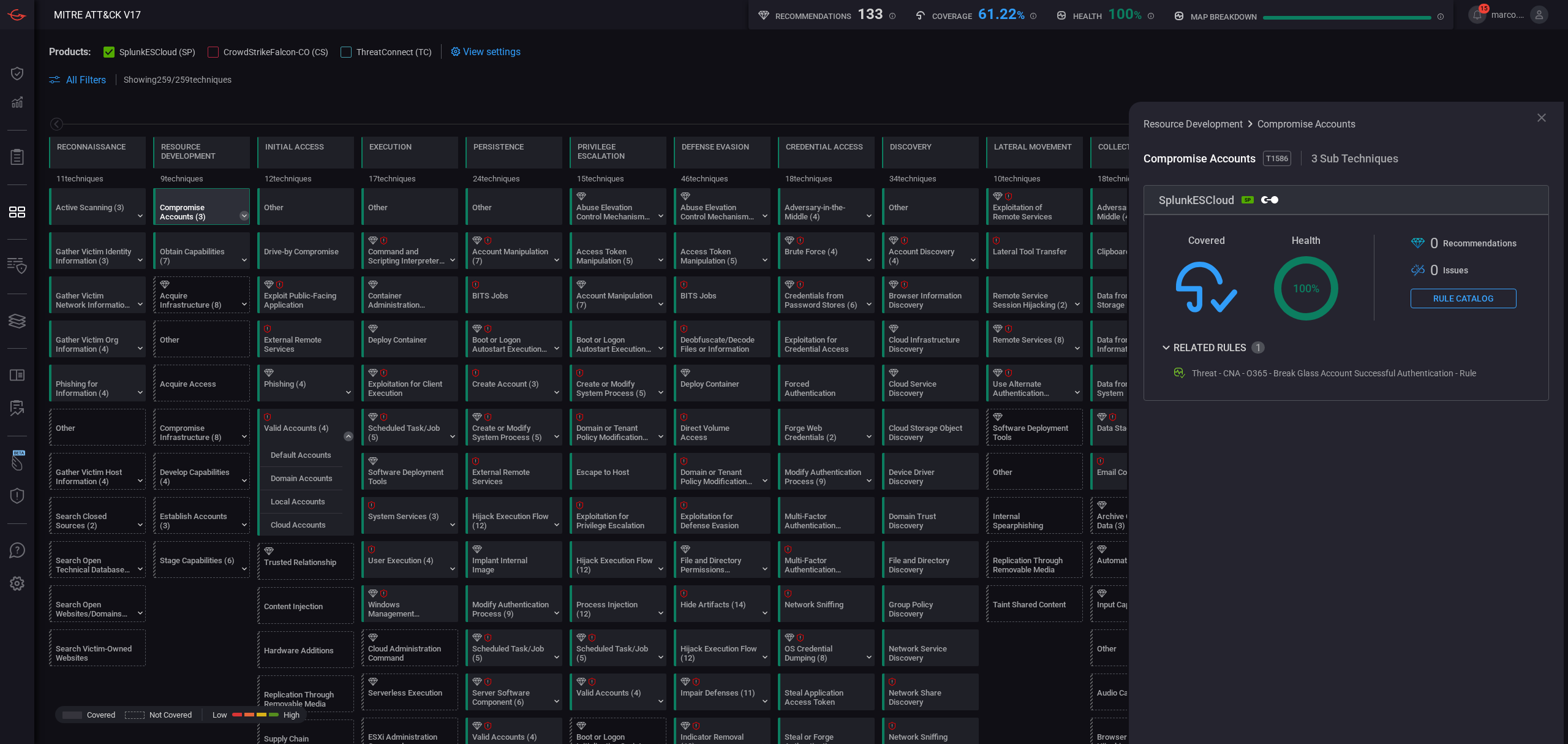
click at [246, 212] on icon at bounding box center [245, 216] width 10 height 10
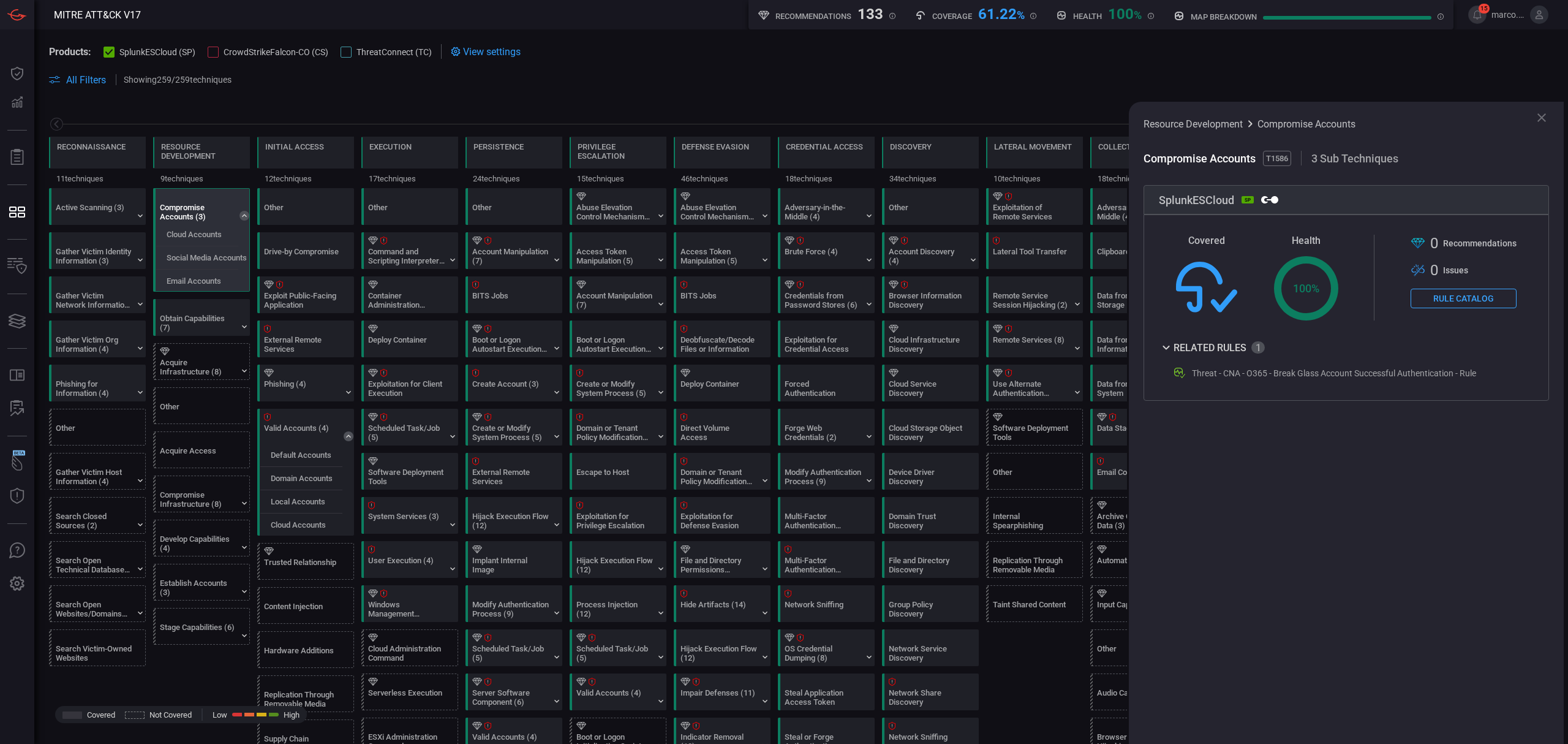
scroll to position [82, 0]
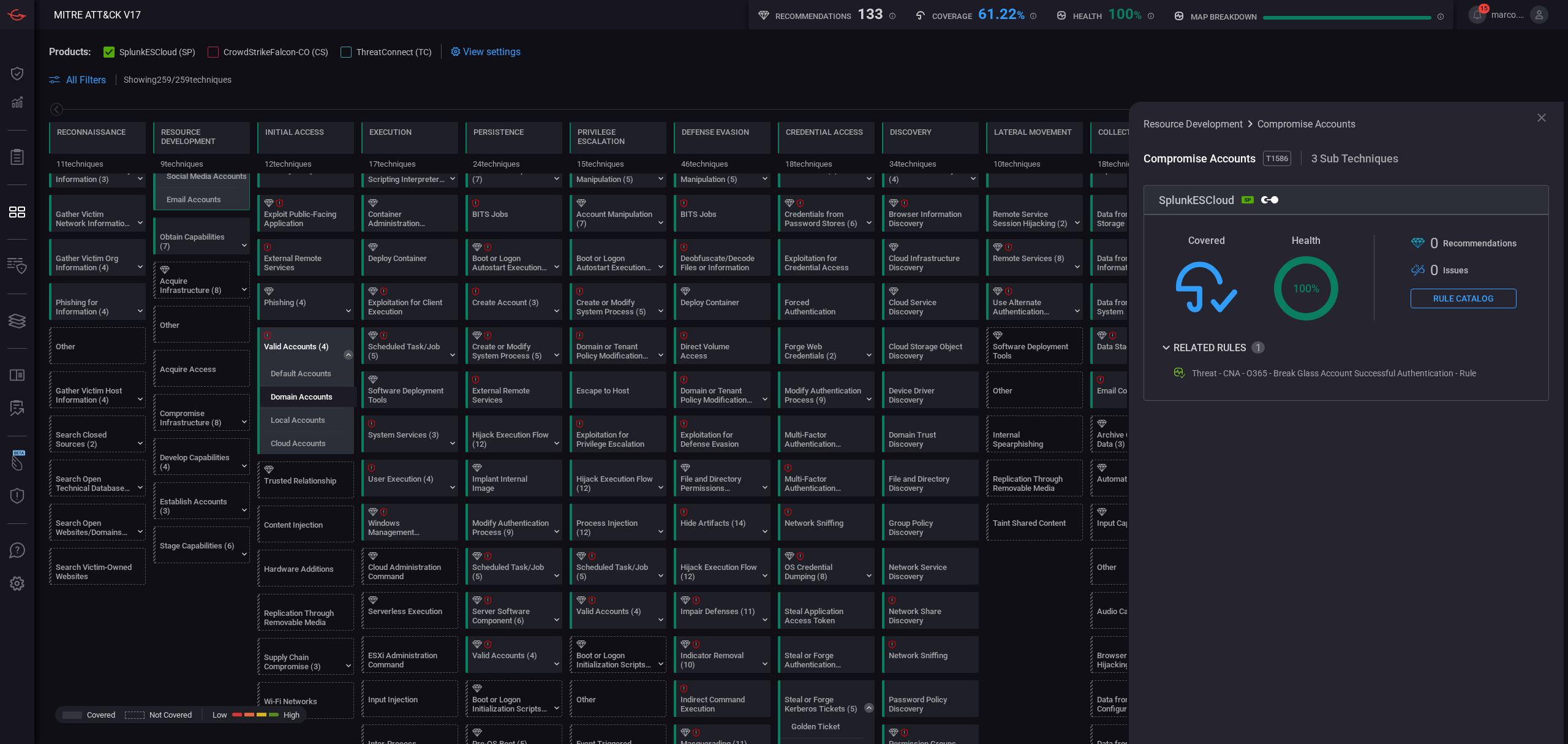
click at [319, 393] on div "Domain Accounts" at bounding box center [308, 397] width 96 height 20
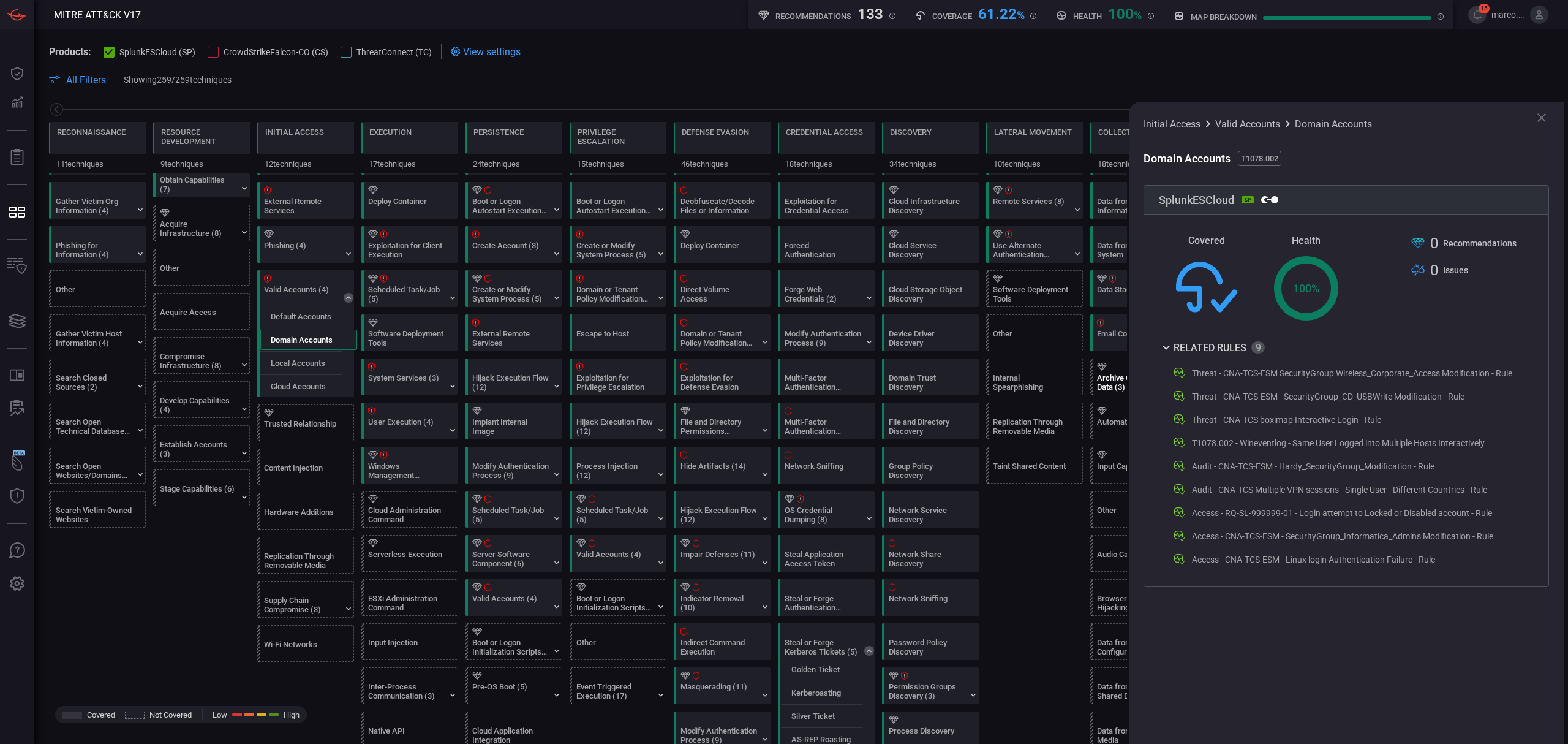
scroll to position [163, 0]
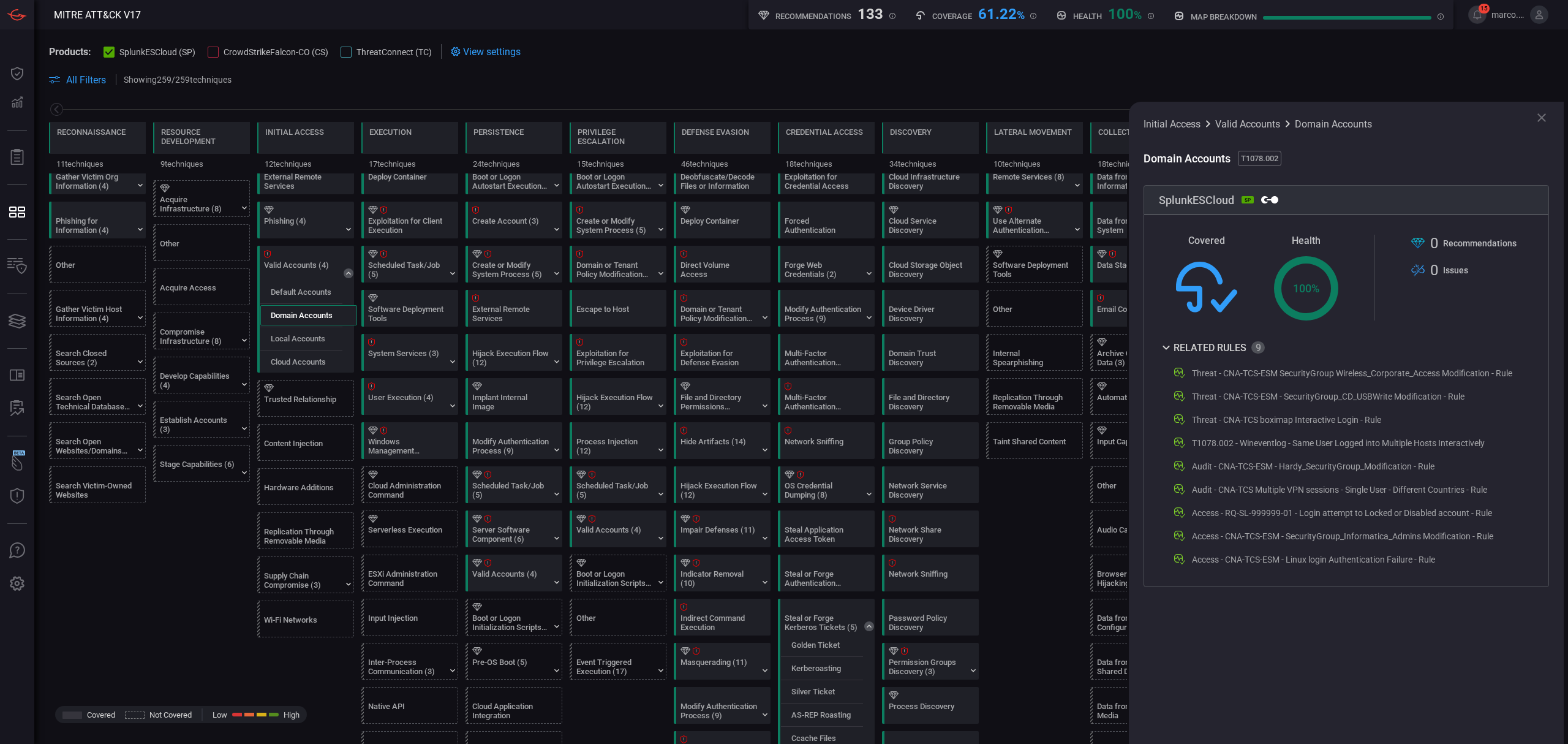
click at [1542, 114] on icon at bounding box center [1541, 117] width 15 height 15
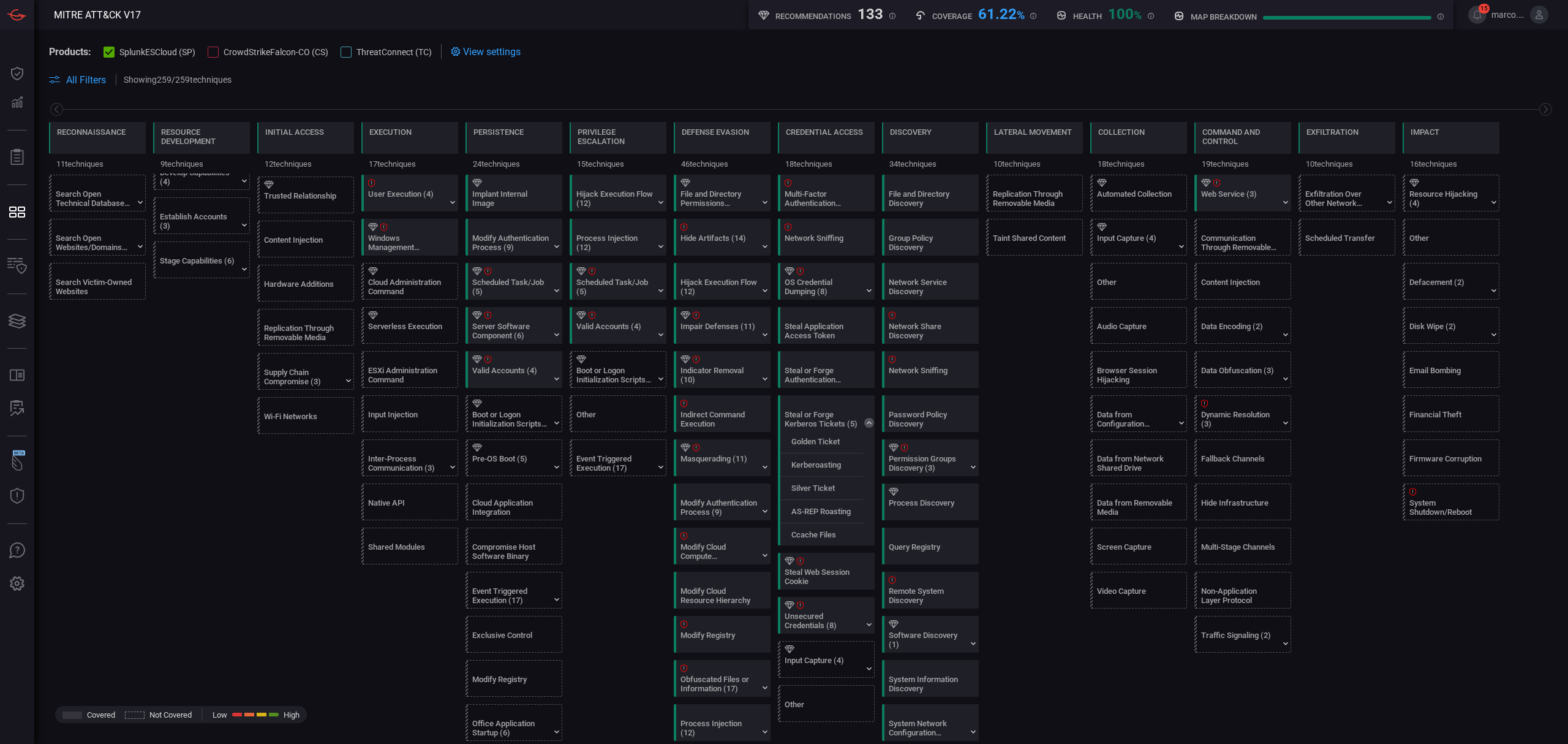
scroll to position [326, 0]
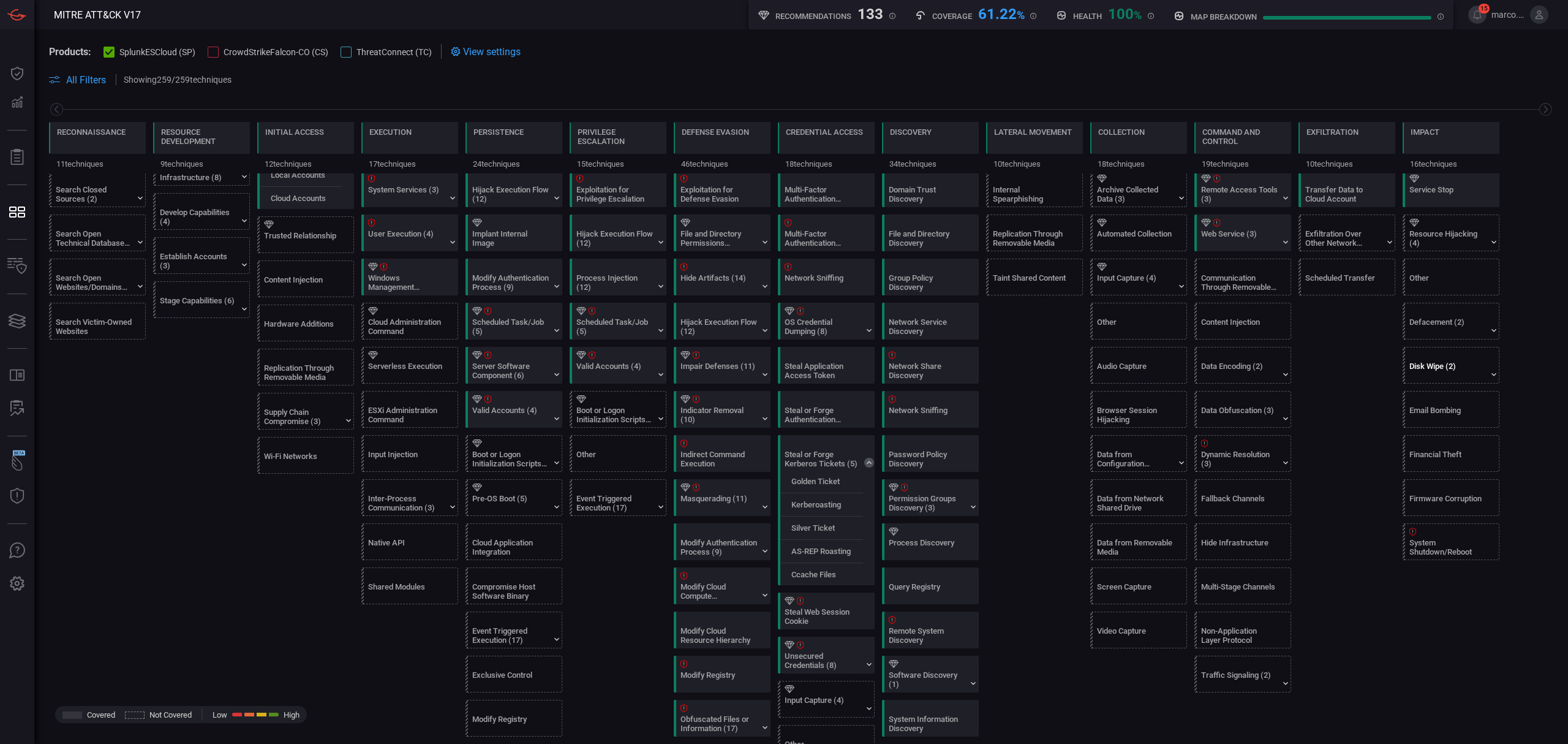
click at [1442, 366] on div "Disk Wipe (2)" at bounding box center [1447, 370] width 77 height 18
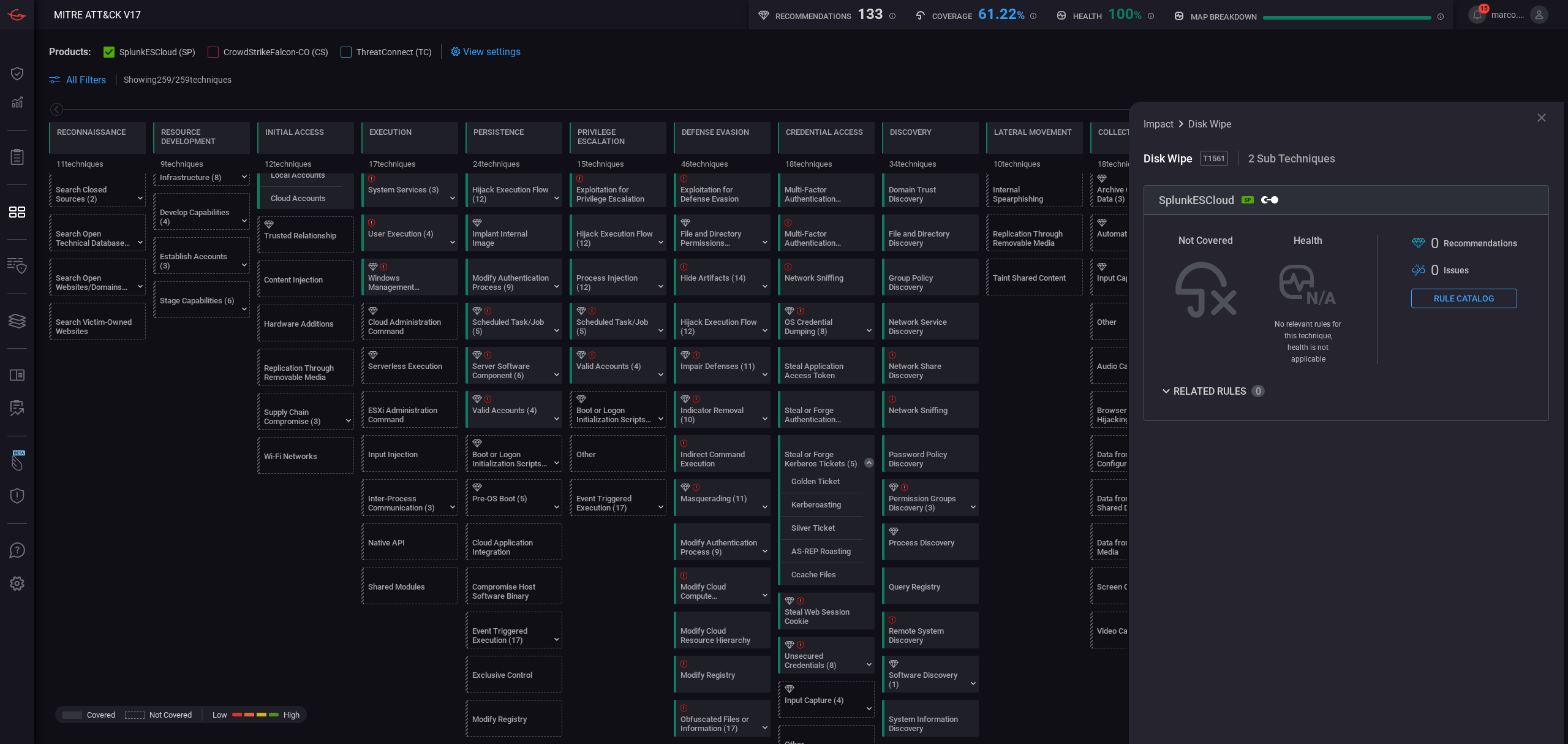
click at [1537, 115] on icon at bounding box center [1541, 117] width 15 height 15
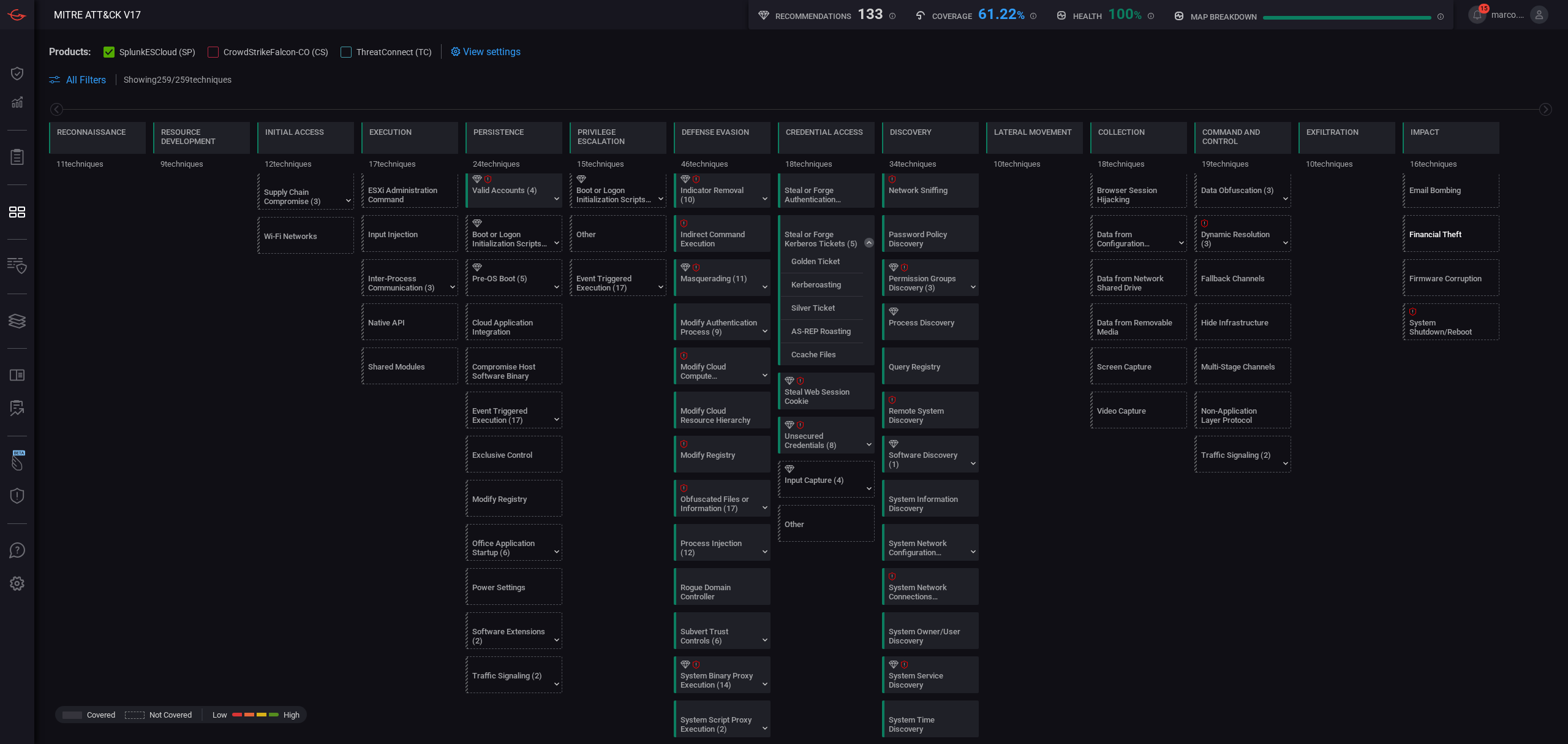
scroll to position [490, 0]
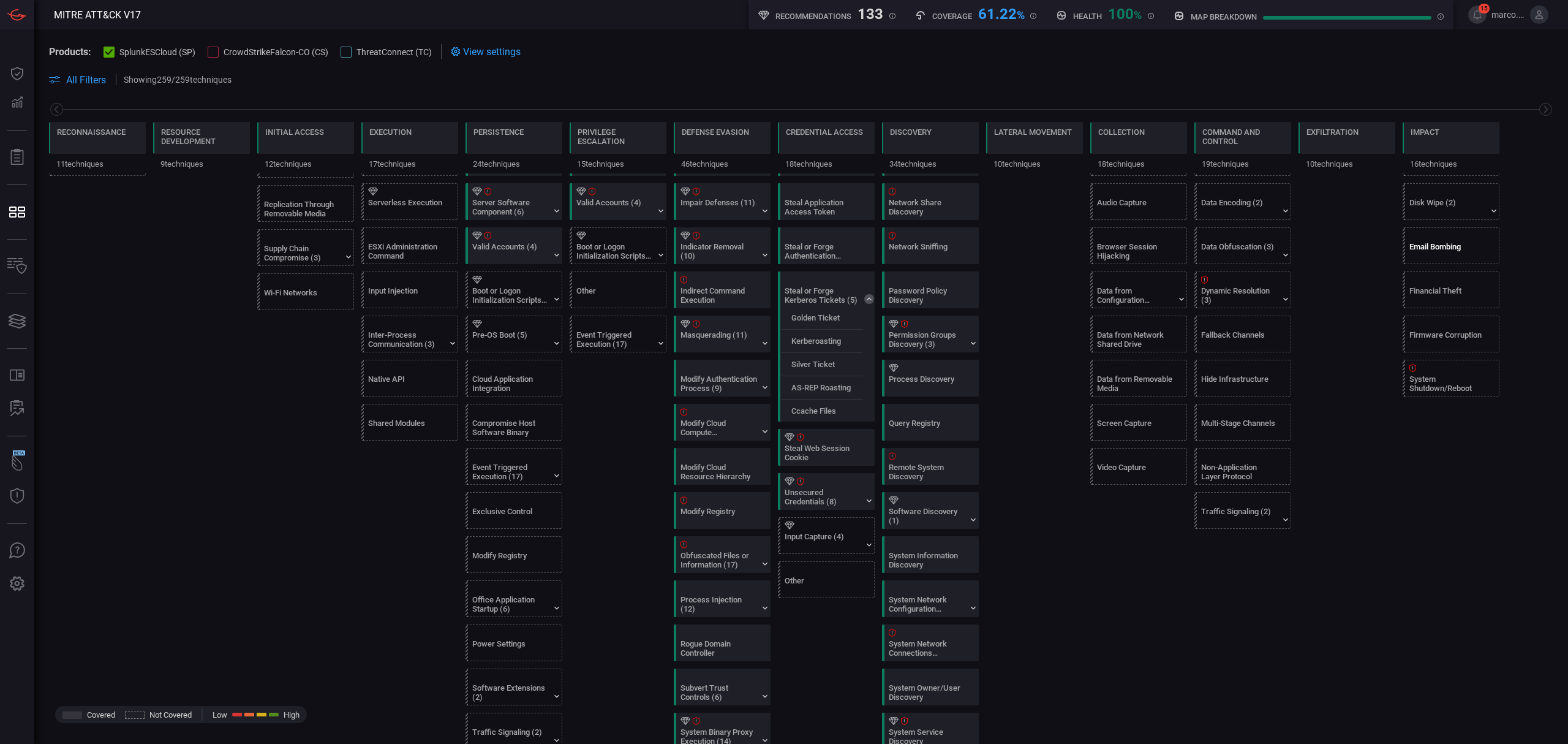
click at [1459, 258] on div "Email Bombing" at bounding box center [1447, 251] width 77 height 18
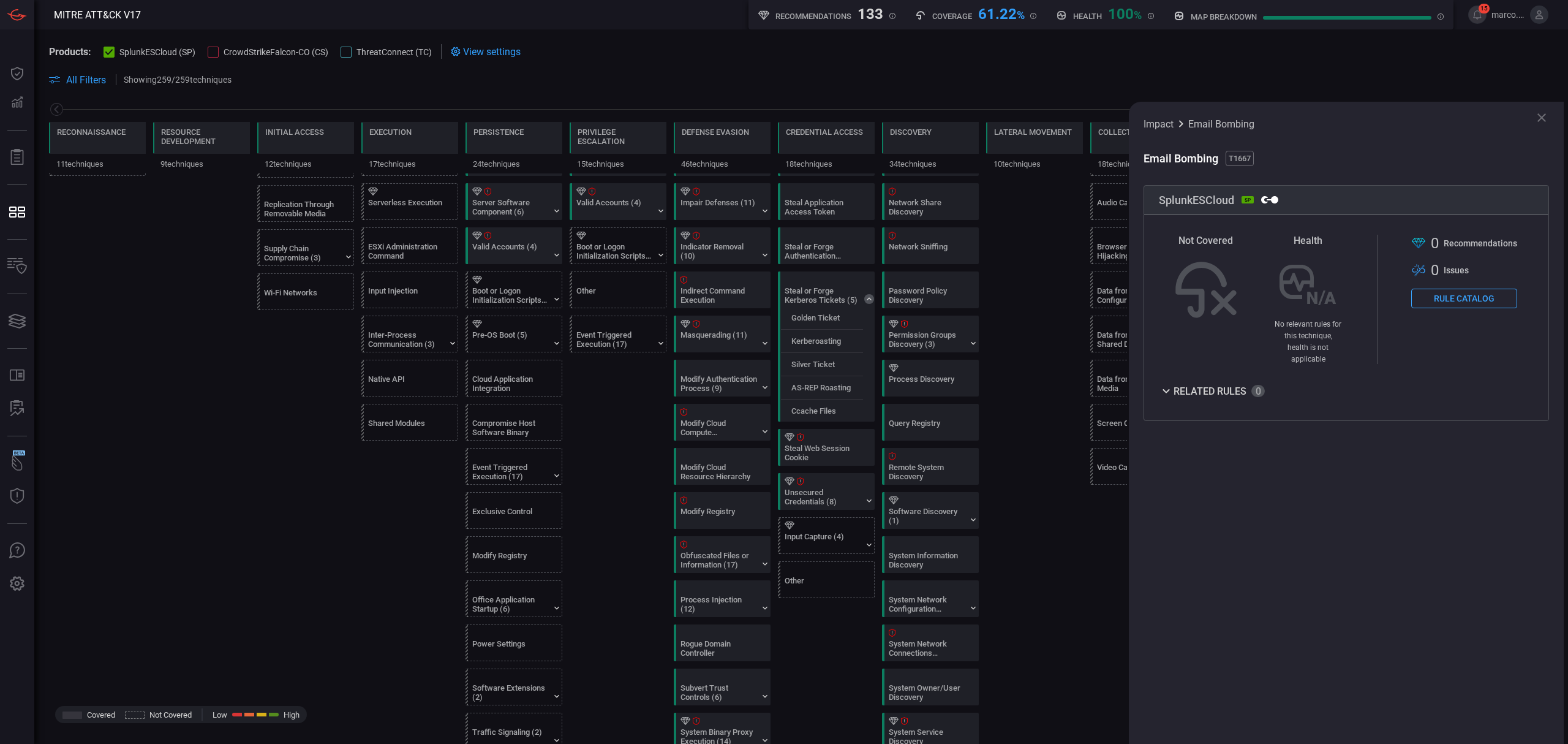
click at [1543, 117] on icon at bounding box center [1541, 117] width 15 height 15
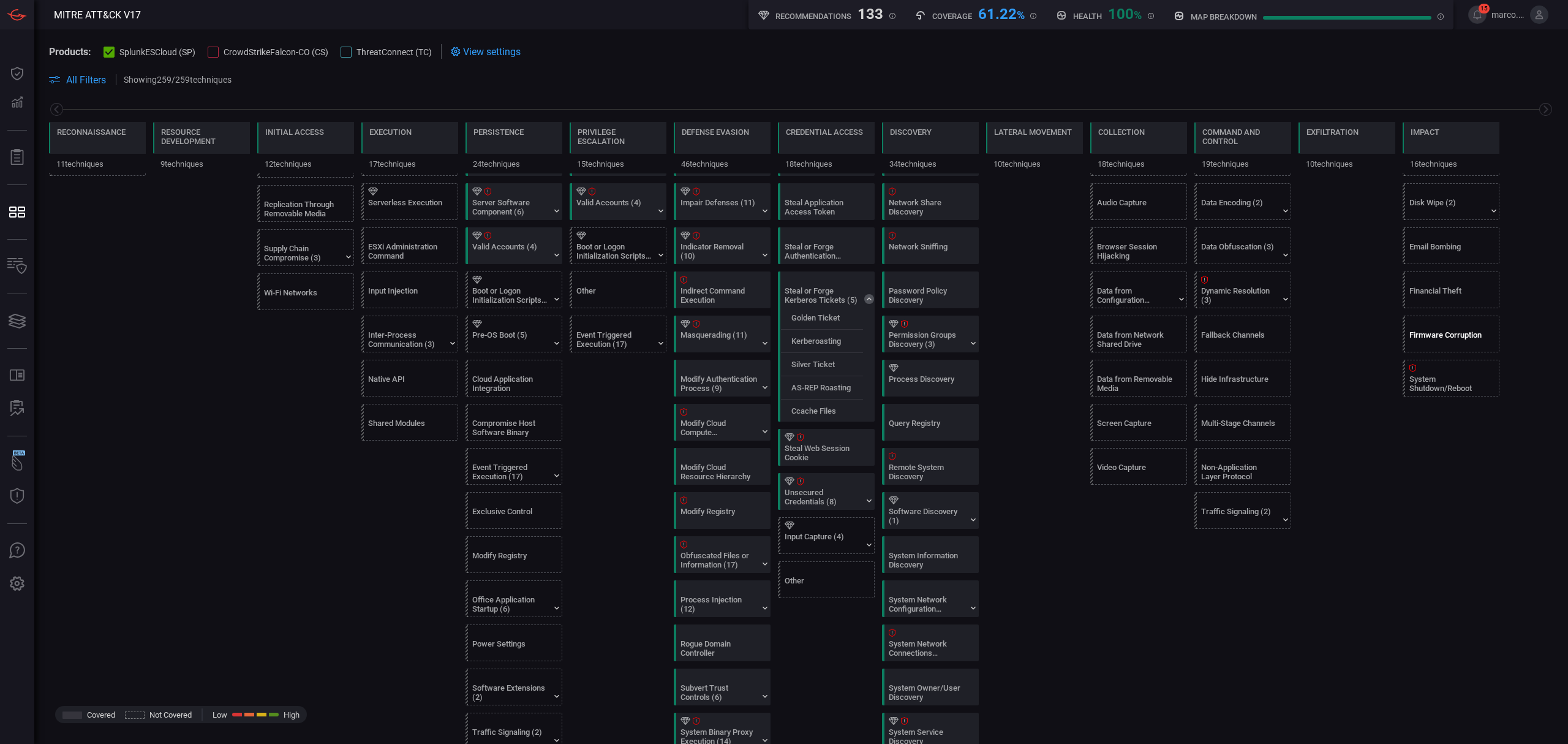
click at [1458, 328] on div at bounding box center [1453, 324] width 88 height 8
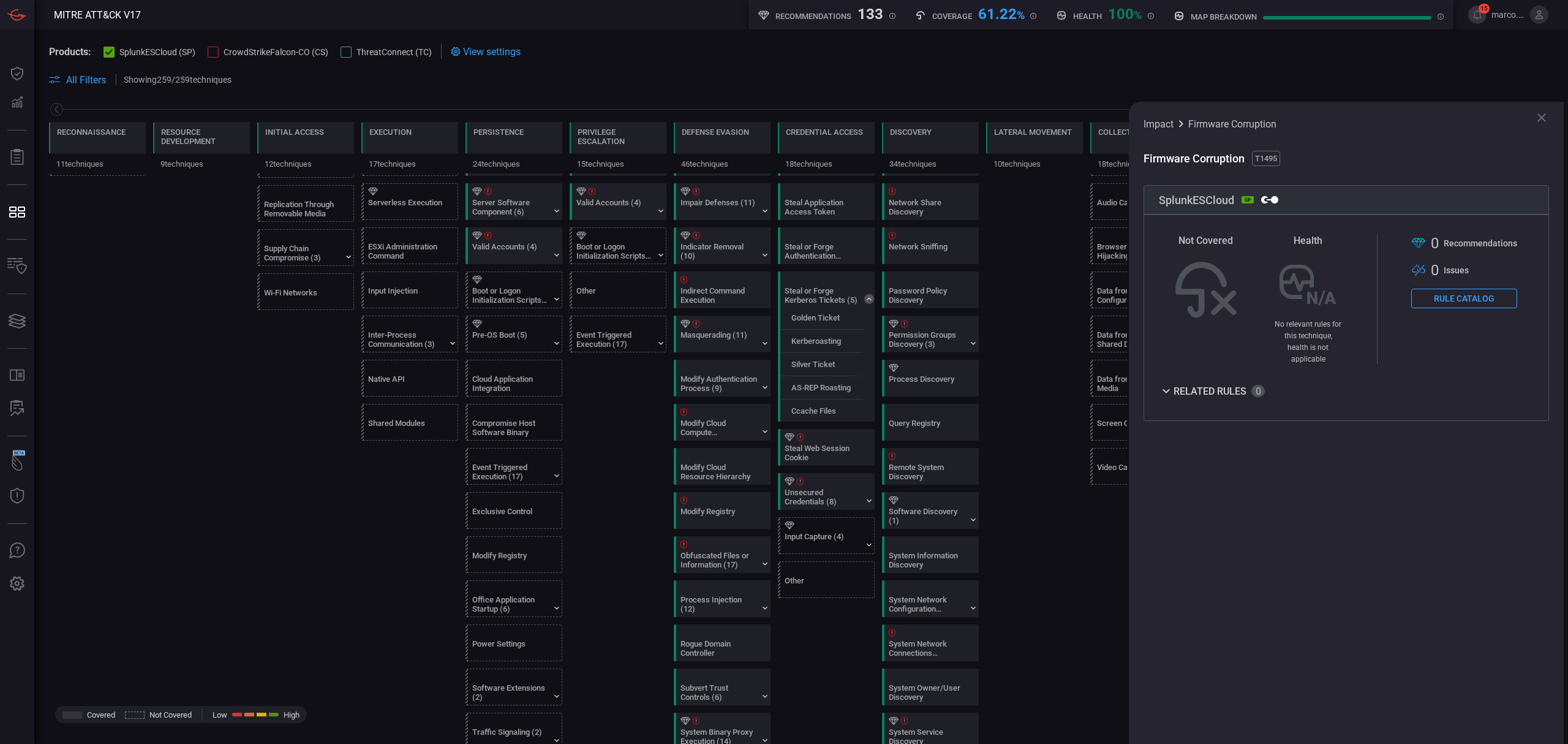
click at [1544, 118] on icon at bounding box center [1541, 117] width 15 height 15
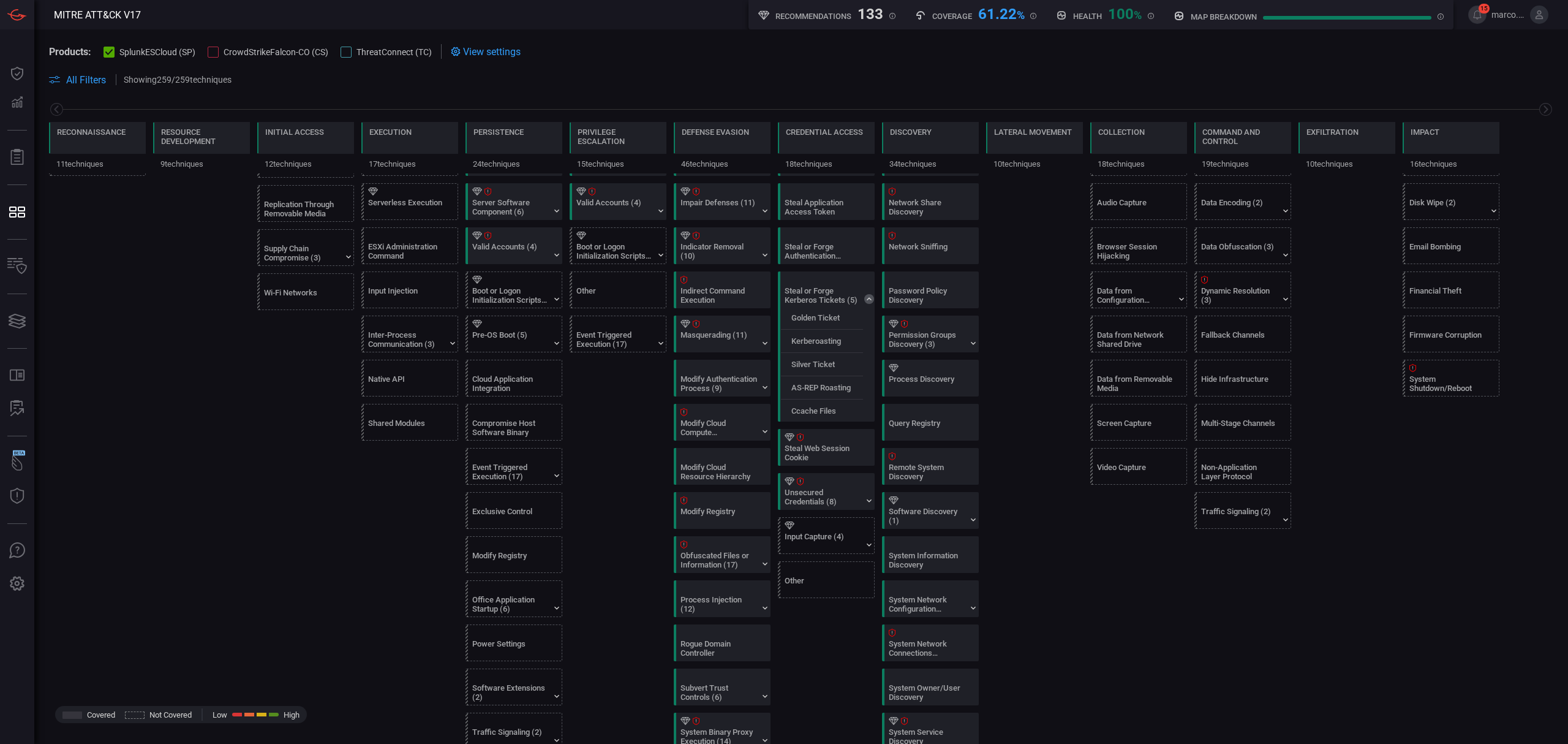
scroll to position [898, 0]
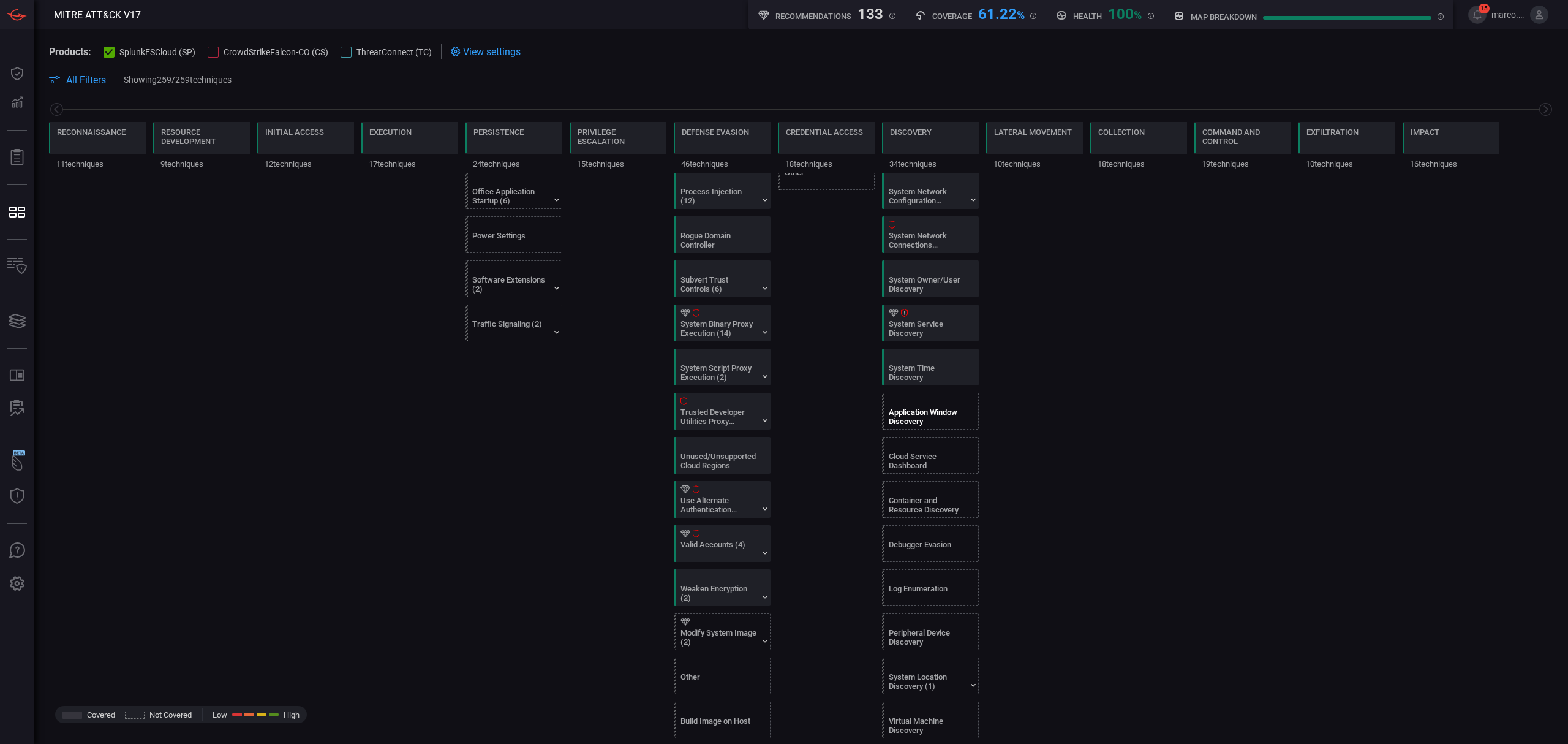
click at [927, 405] on div at bounding box center [933, 401] width 88 height 8
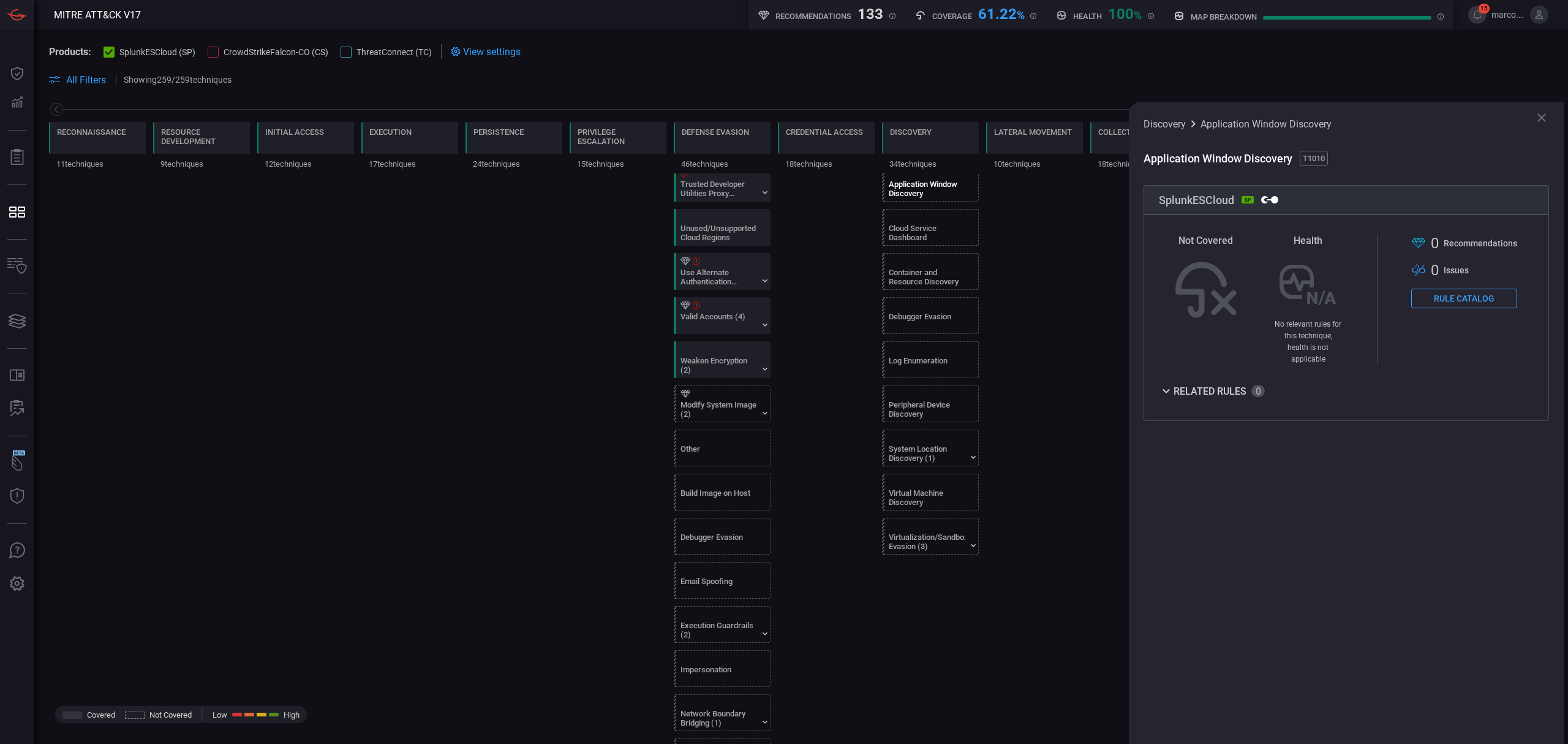
scroll to position [1143, 0]
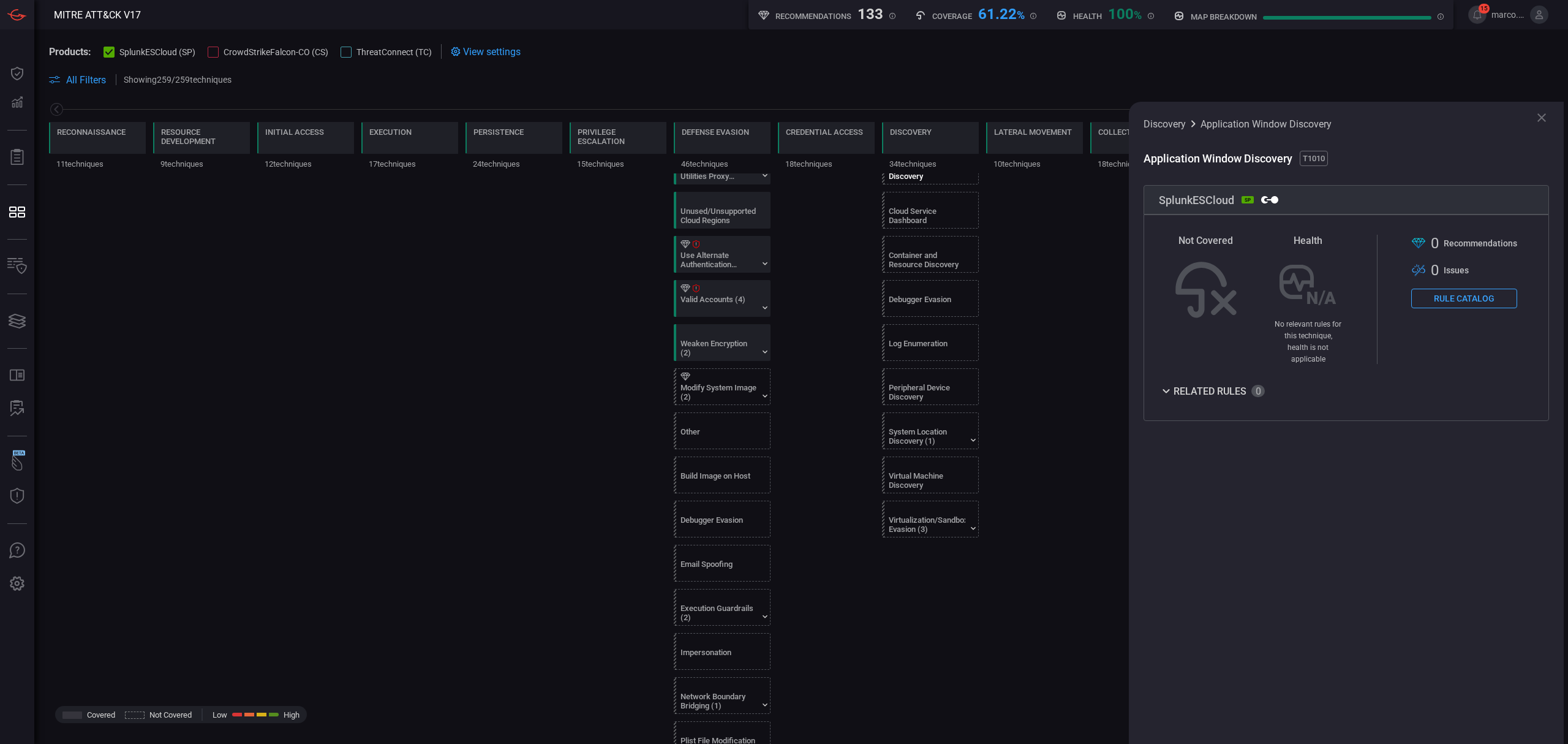
click at [1542, 115] on icon at bounding box center [1541, 117] width 9 height 9
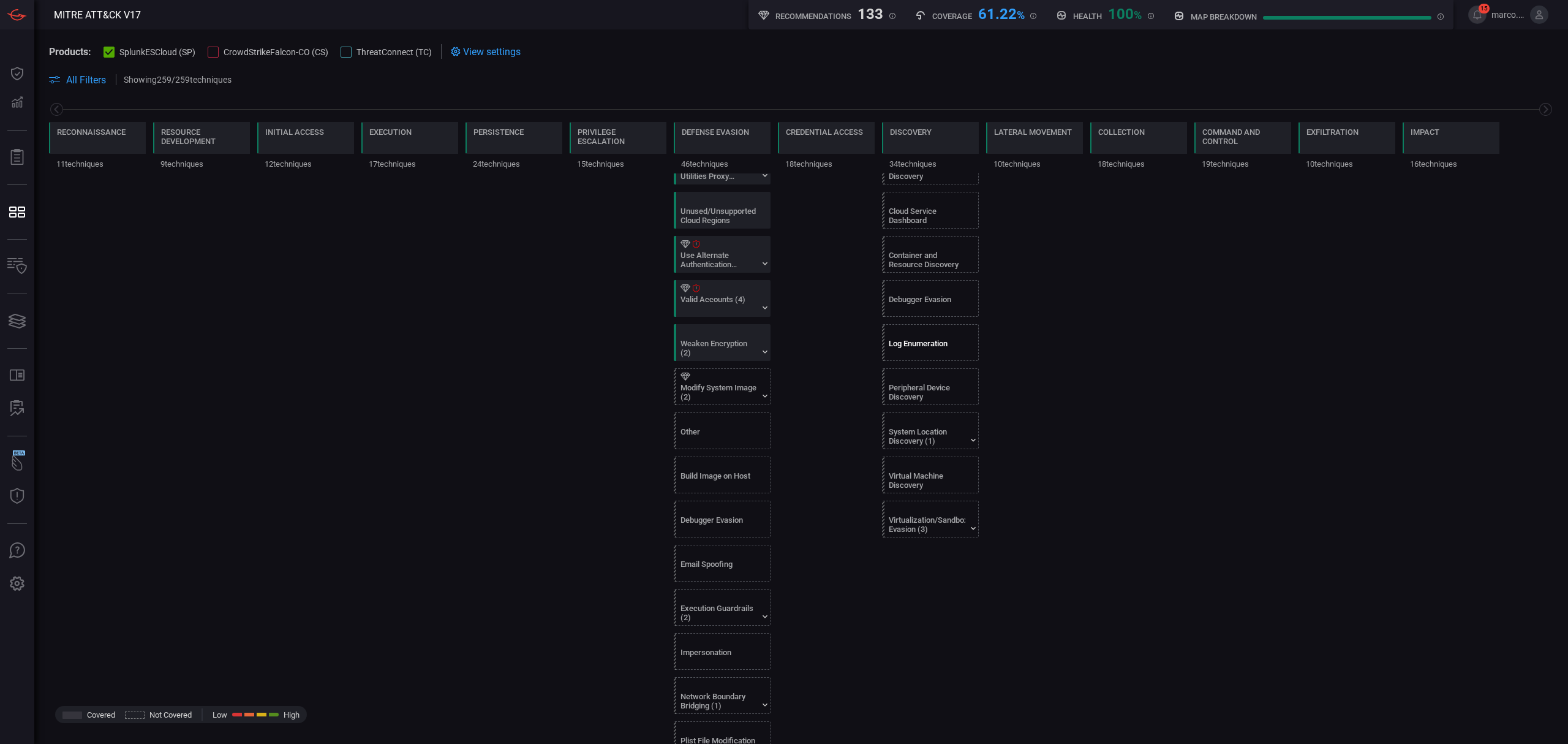
click at [929, 356] on div "Log Enumeration" at bounding box center [927, 348] width 77 height 18
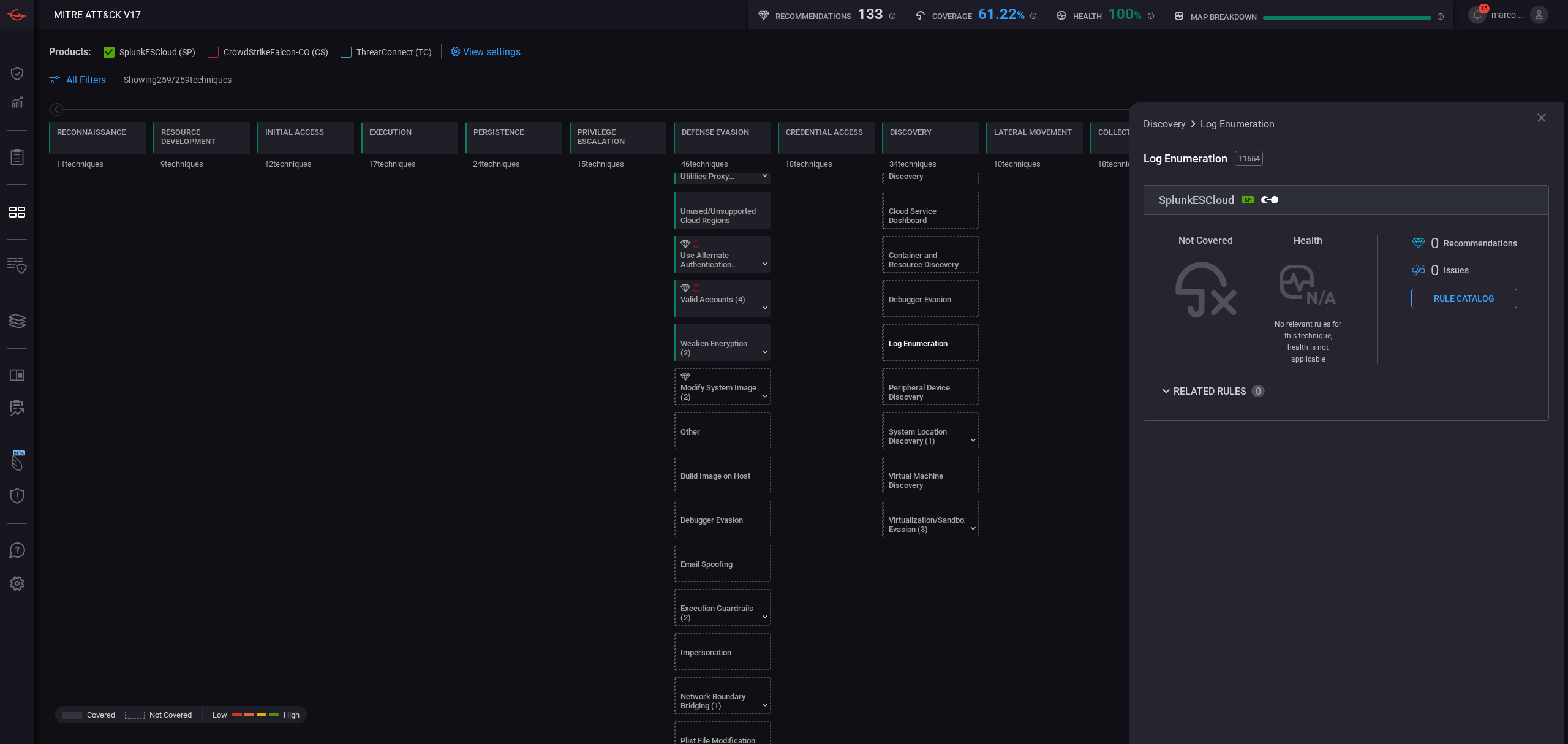
click at [1478, 291] on button "Rule Catalog" at bounding box center [1464, 298] width 106 height 20
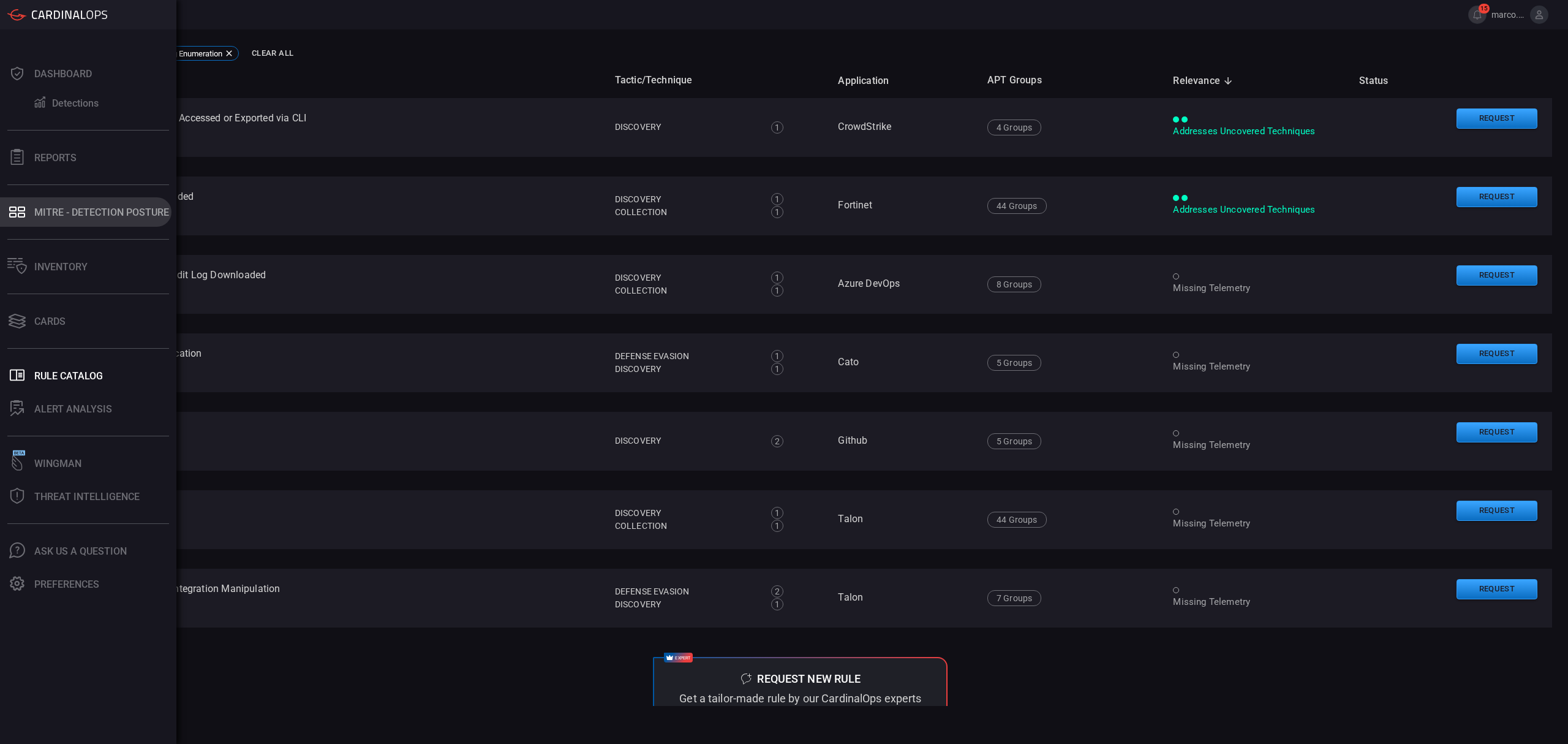
click at [71, 211] on div "MITRE - Detection Posture" at bounding box center [100, 213] width 134 height 12
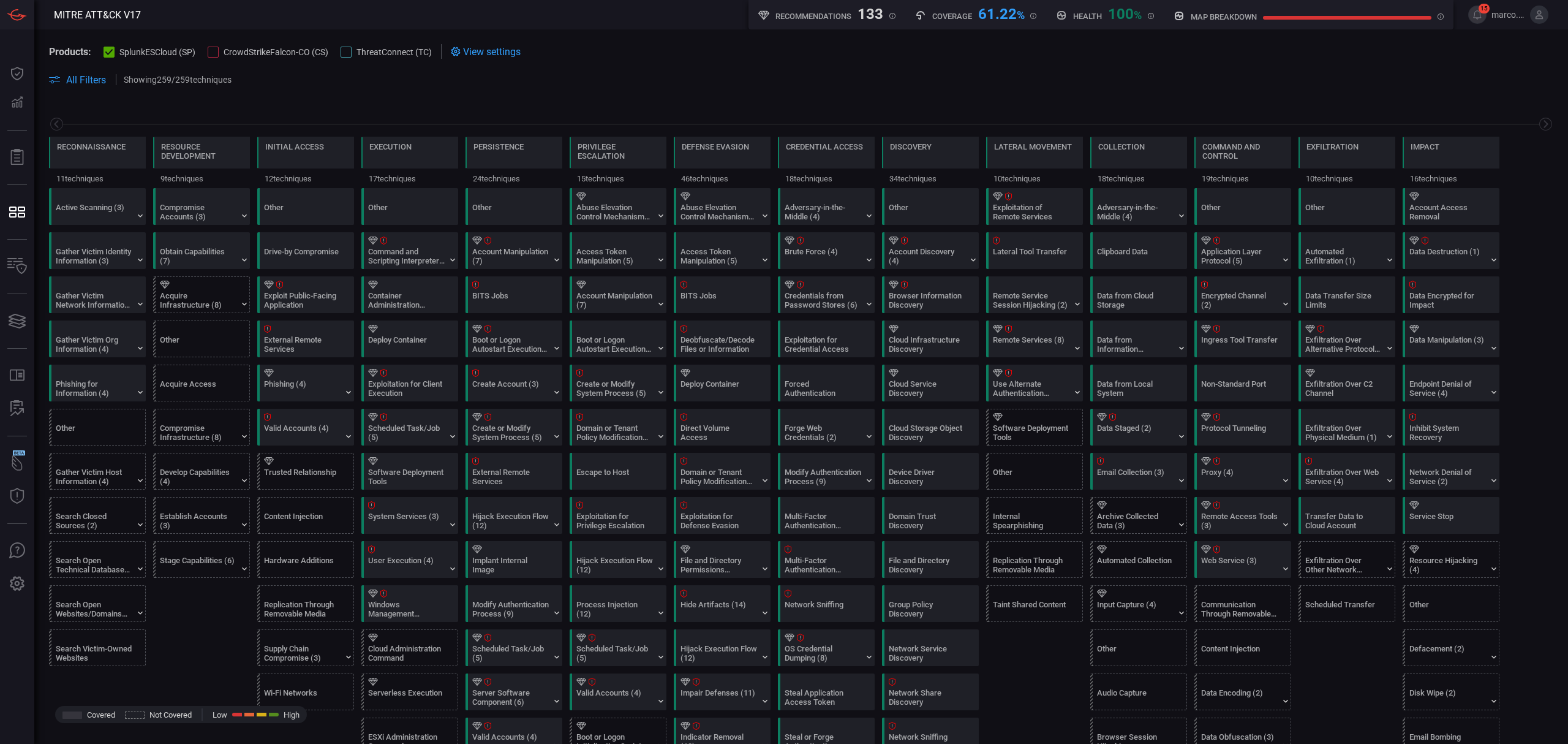
click at [997, 65] on span at bounding box center [800, 66] width 1504 height 14
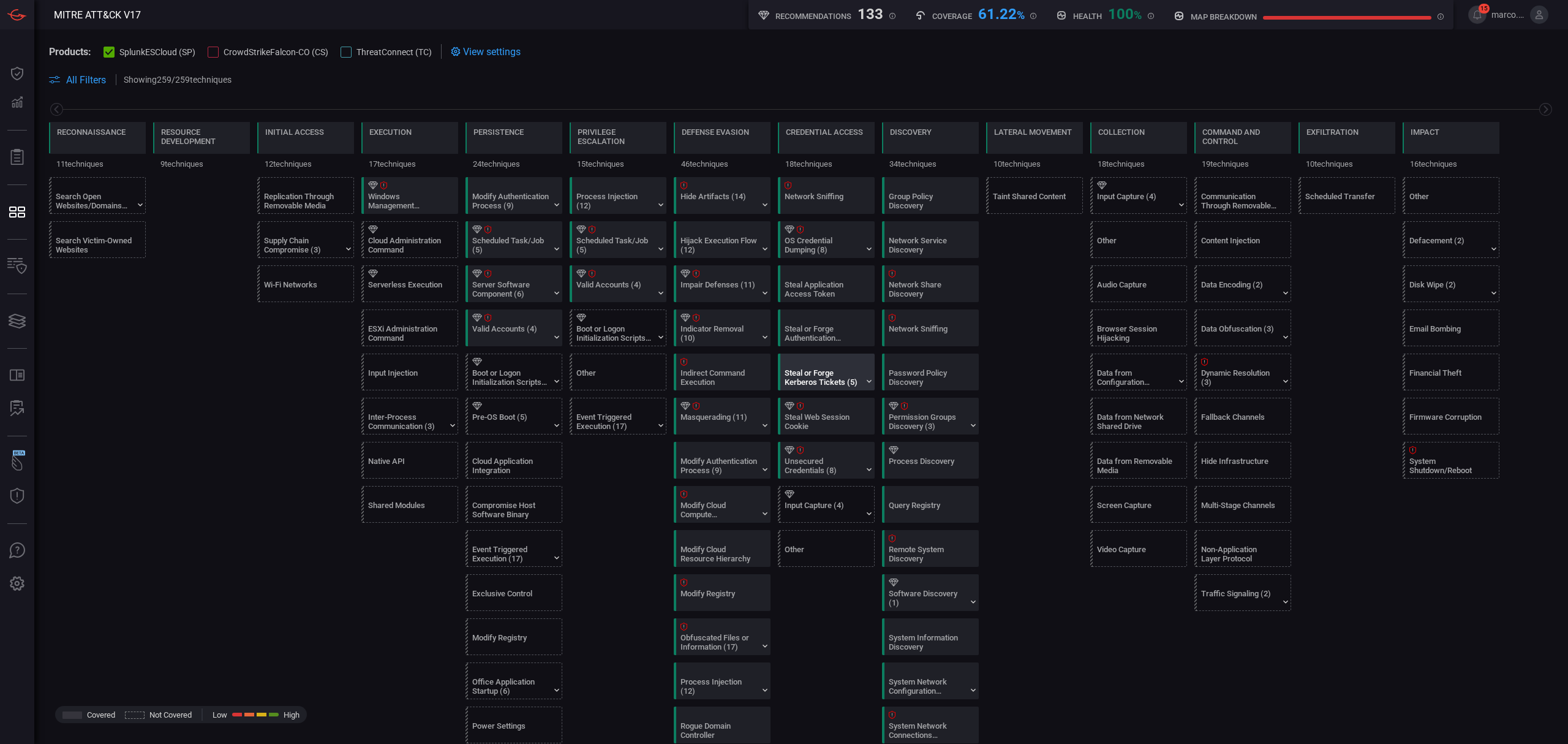
click at [865, 380] on div "Steal or Forge Kerberos Tickets (5)" at bounding box center [828, 372] width 96 height 36
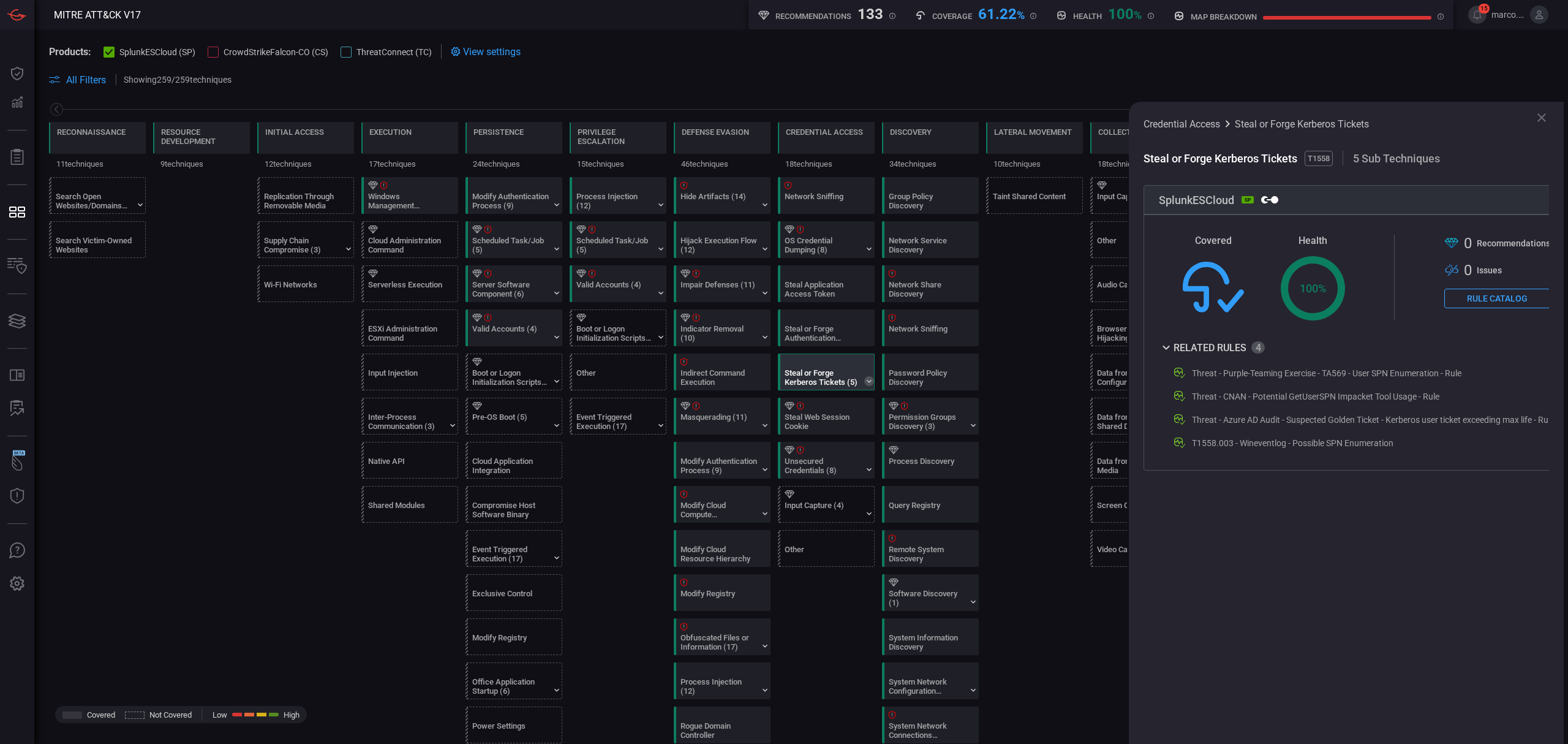
click at [866, 386] on icon at bounding box center [869, 381] width 10 height 10
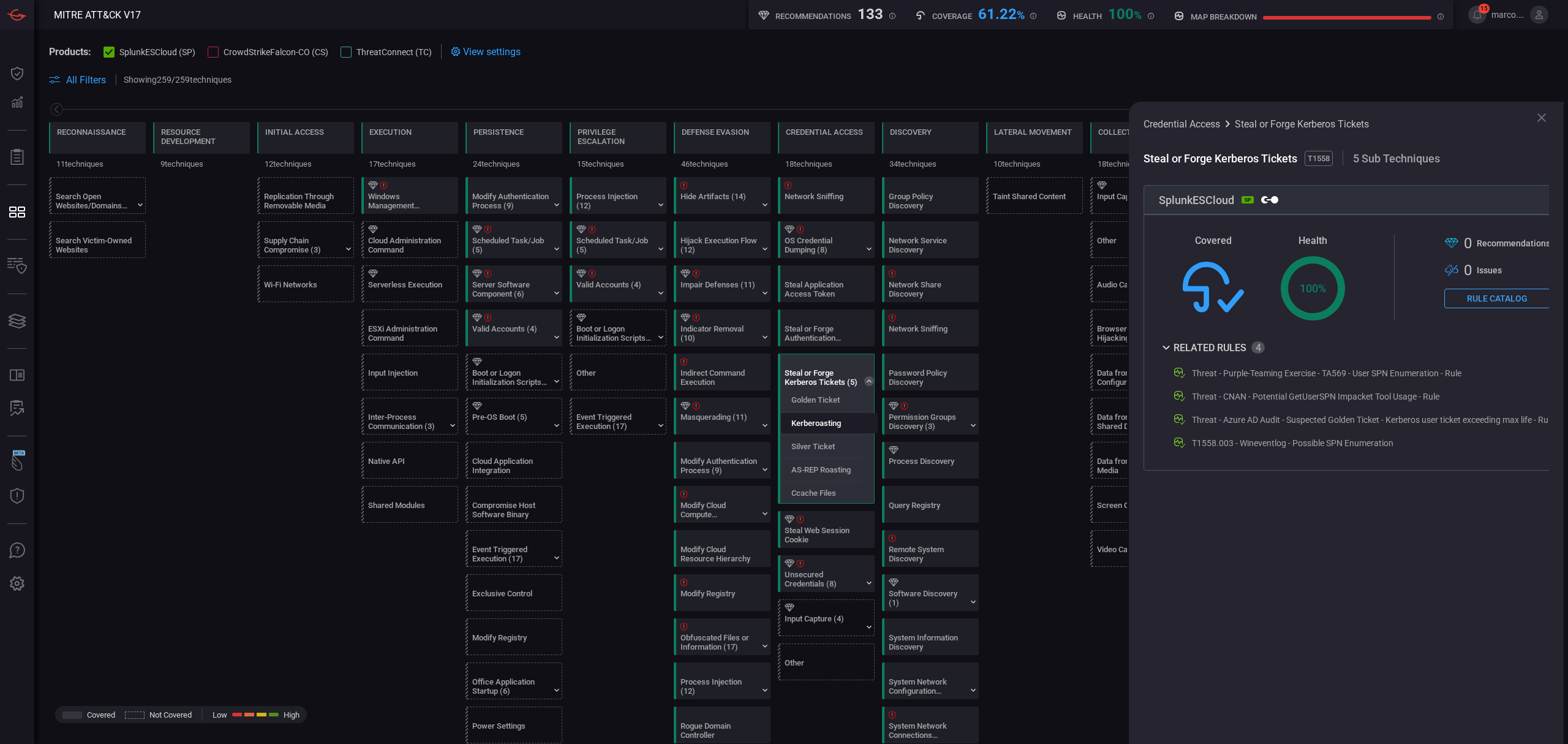
click at [831, 433] on div "Kerberoasting" at bounding box center [828, 423] width 96 height 20
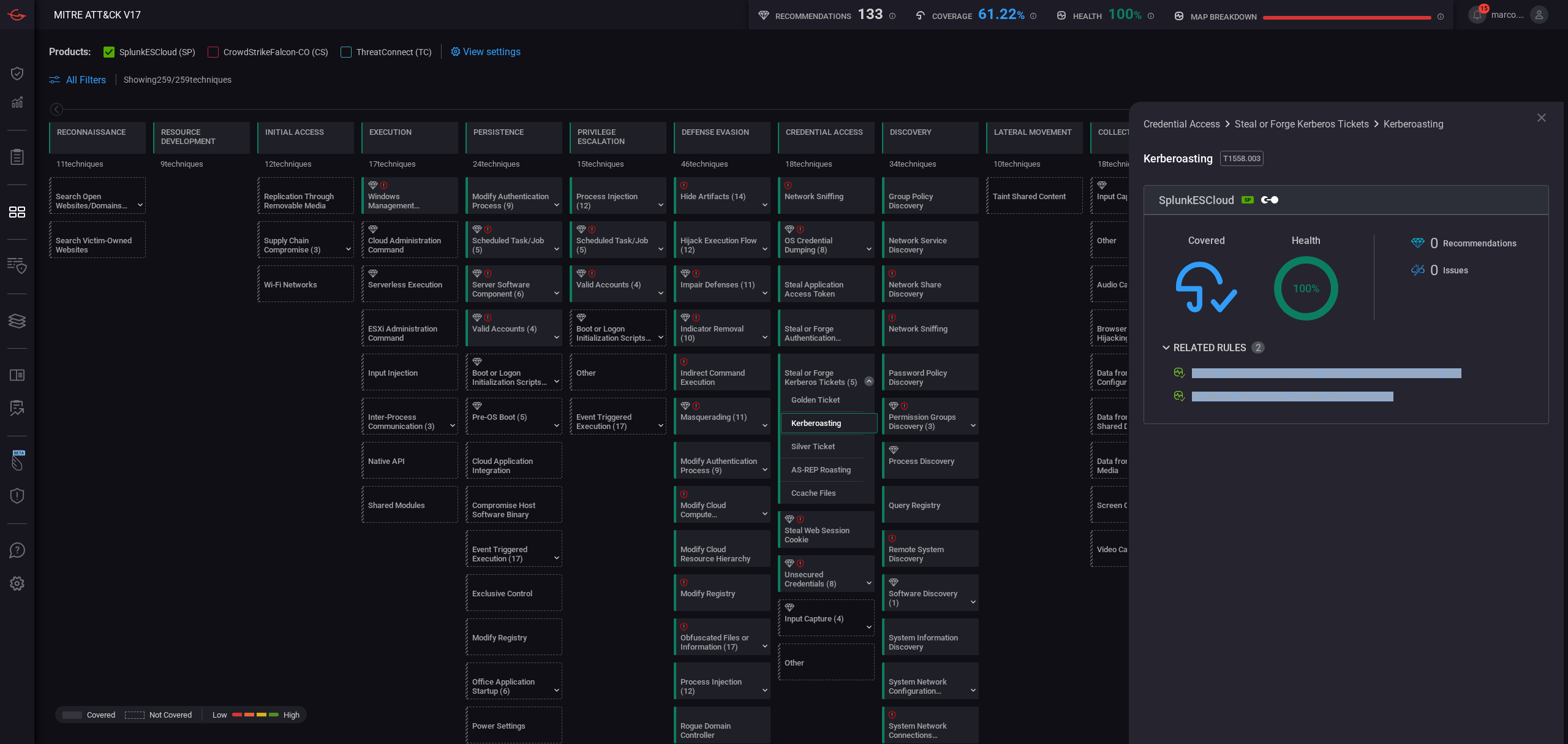
drag, startPoint x: 1473, startPoint y: 406, endPoint x: 1190, endPoint y: 369, distance: 285.4
click at [1190, 369] on div "Covered Health Created with Highcharts 10.3.2 100 % .st0{fill-rule:evenodd;clip…" at bounding box center [1346, 319] width 406 height 210
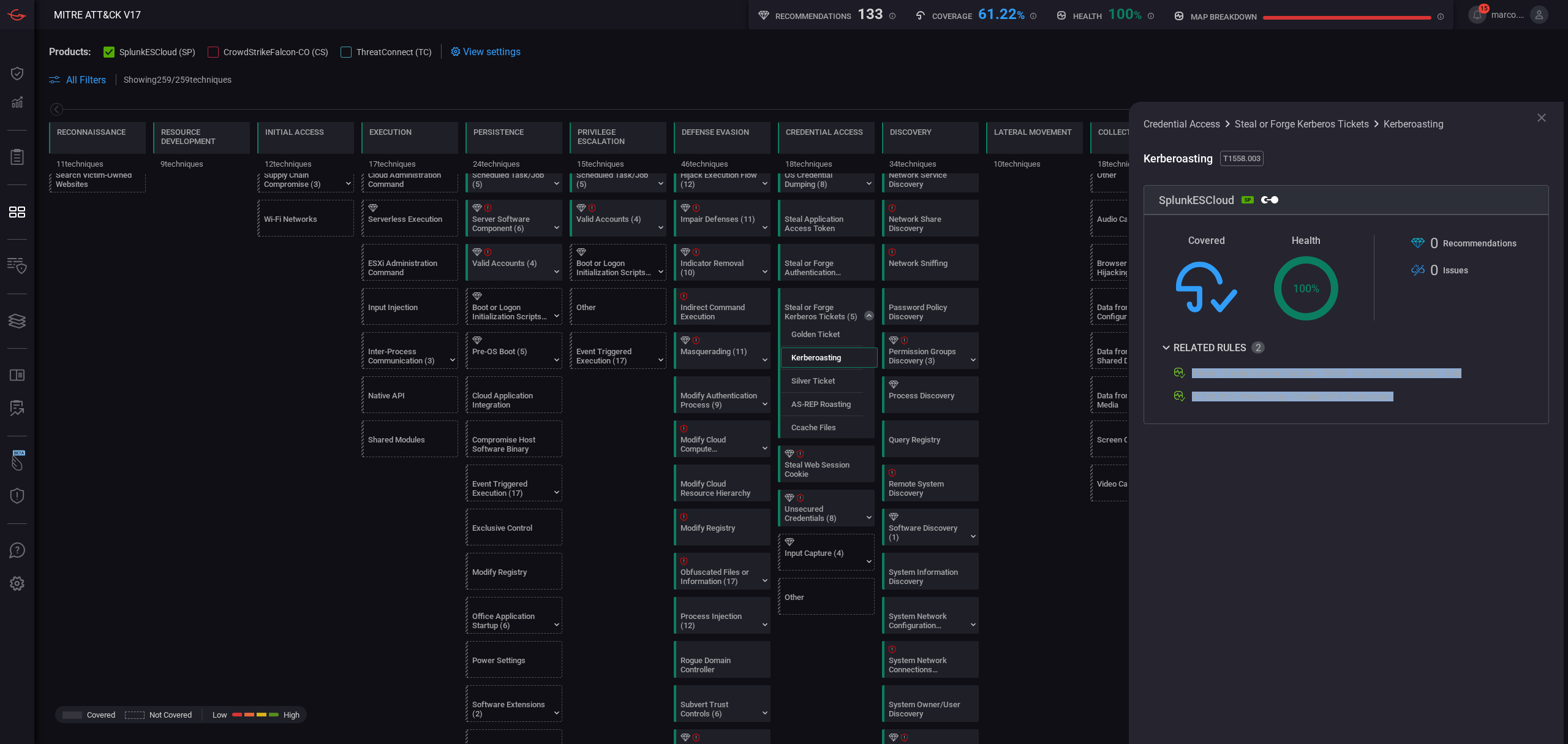
scroll to position [490, 0]
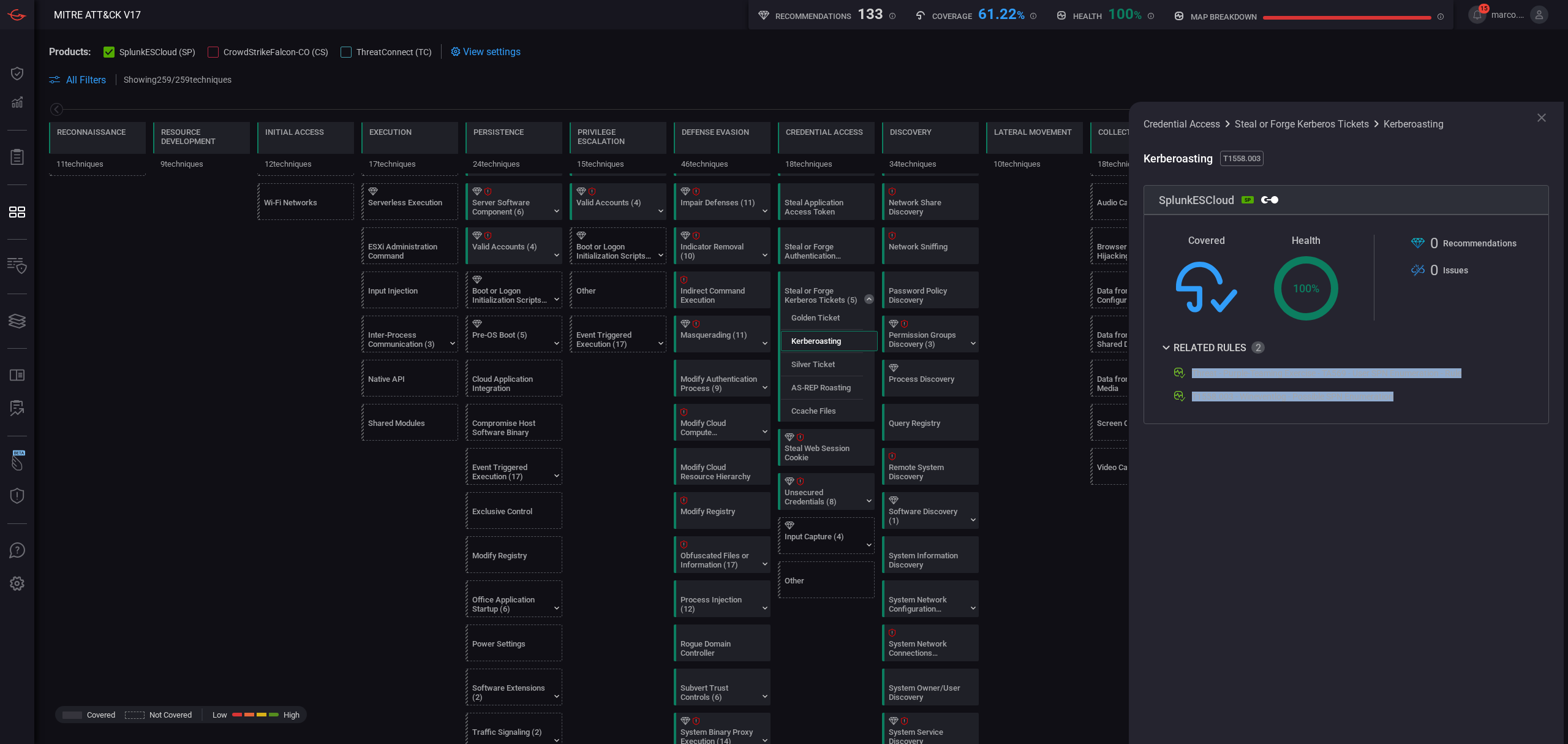
click at [1330, 69] on span at bounding box center [800, 66] width 1504 height 14
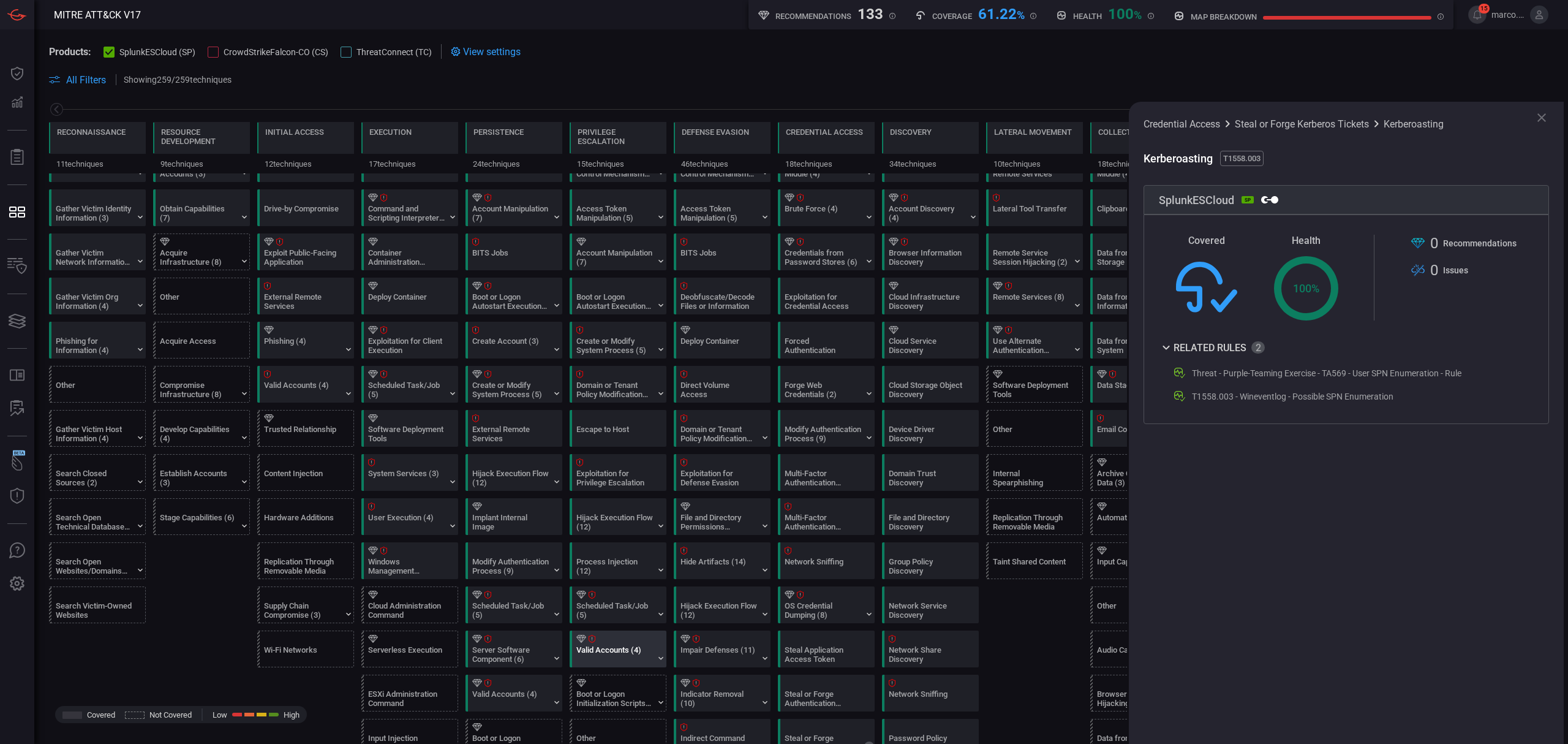
click at [653, 650] on div "Valid Accounts (4)" at bounding box center [620, 649] width 96 height 36
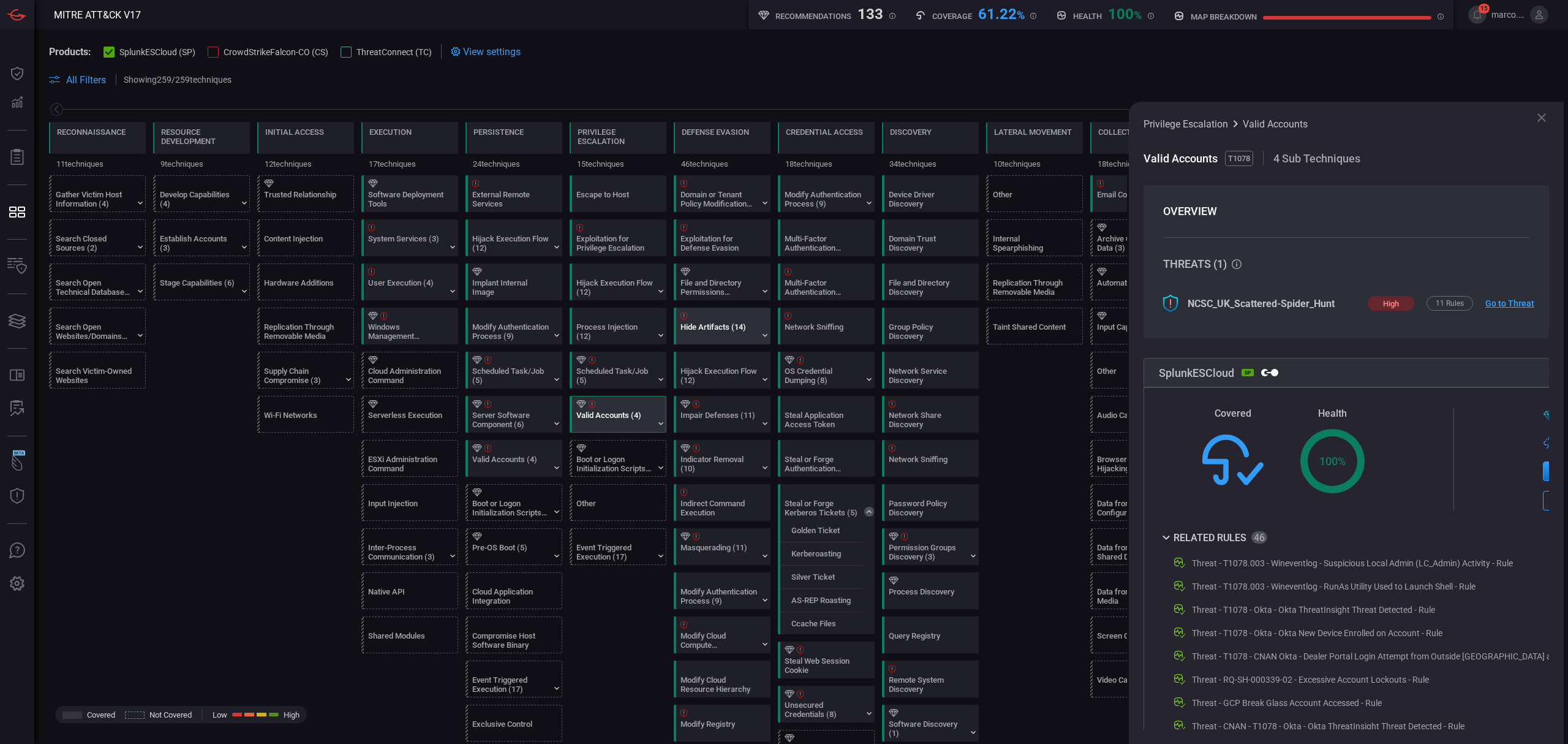
scroll to position [370, 0]
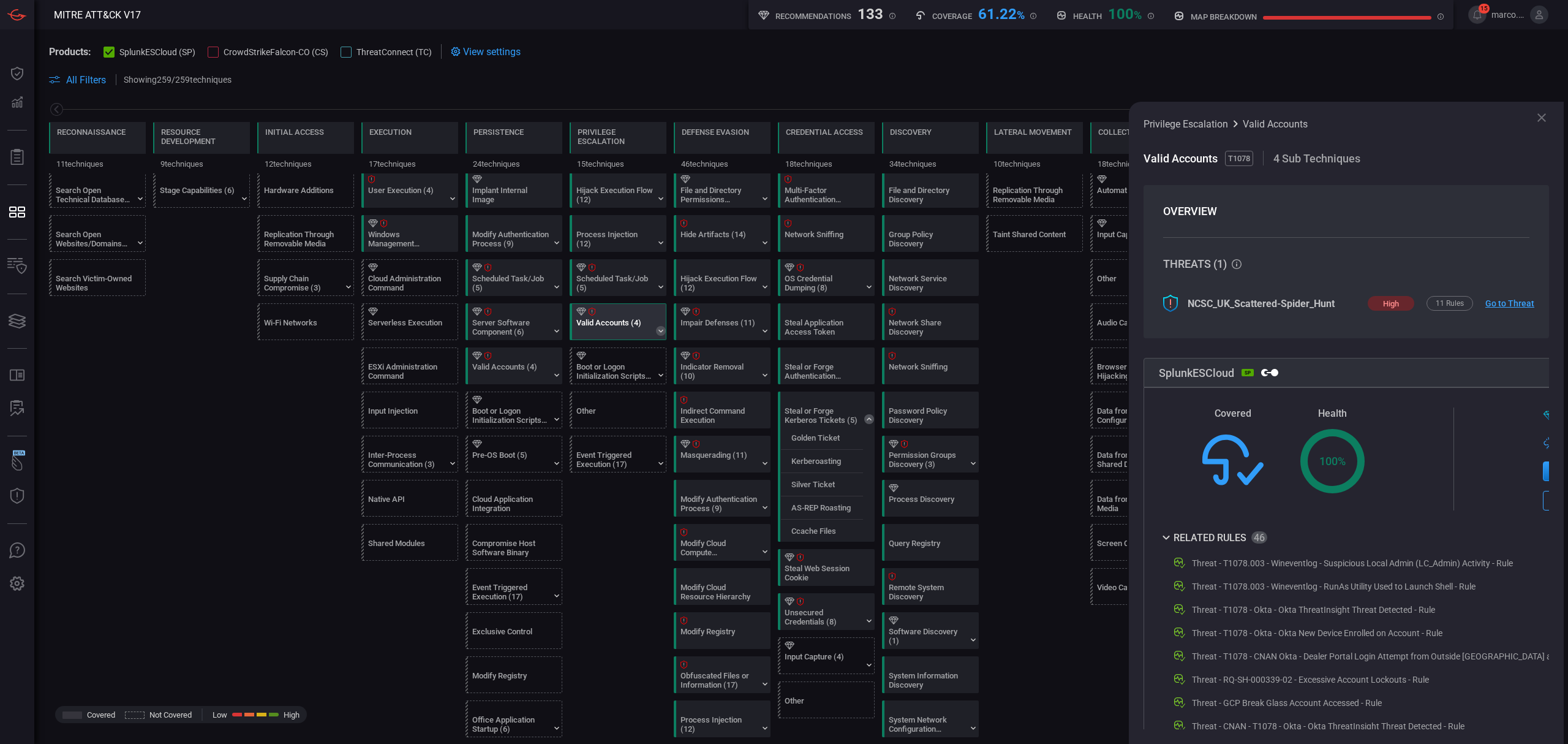
click at [657, 336] on icon at bounding box center [661, 331] width 10 height 10
click at [603, 401] on label "Local Accounts" at bounding box center [610, 396] width 55 height 9
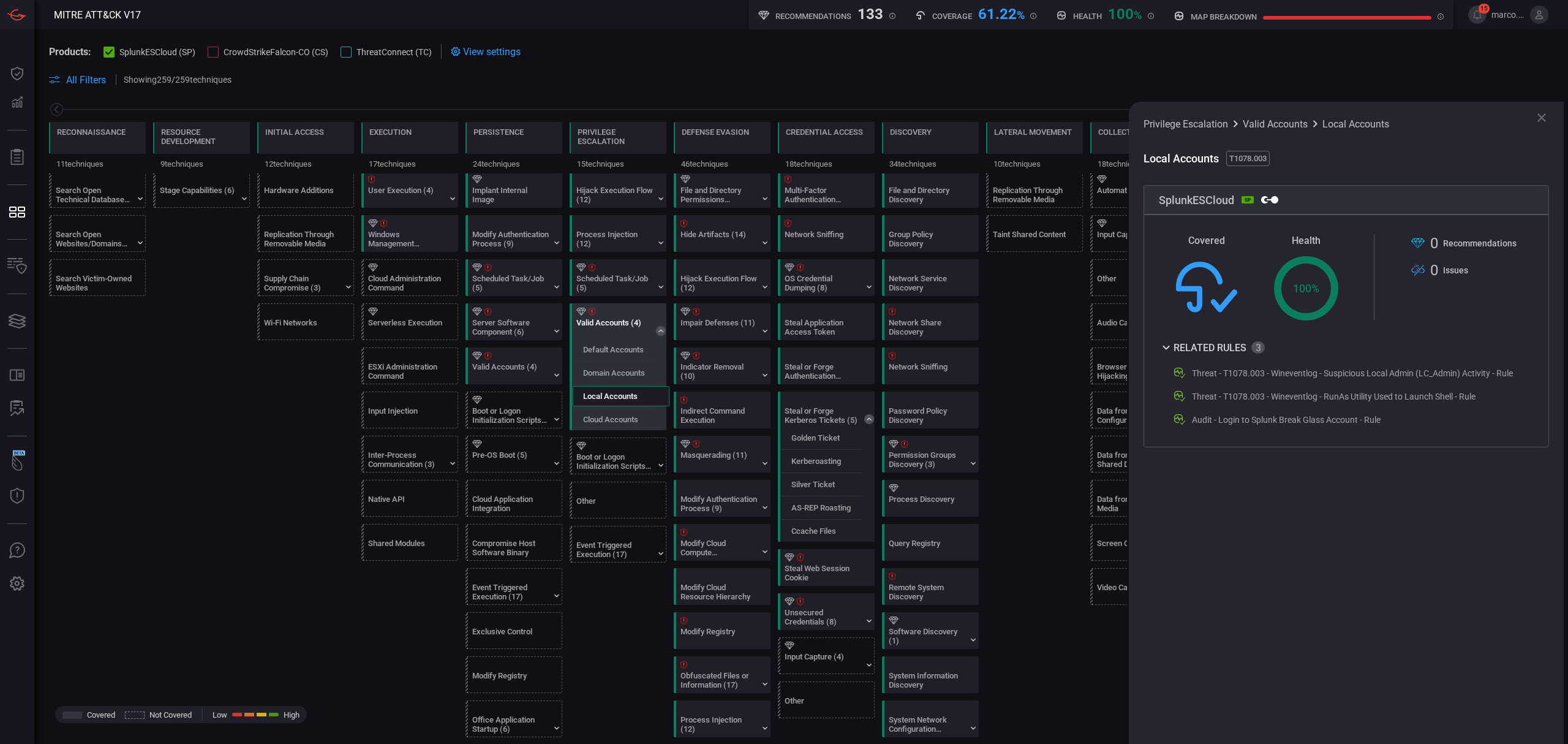
click at [617, 396] on label "Local Accounts" at bounding box center [610, 396] width 55 height 9
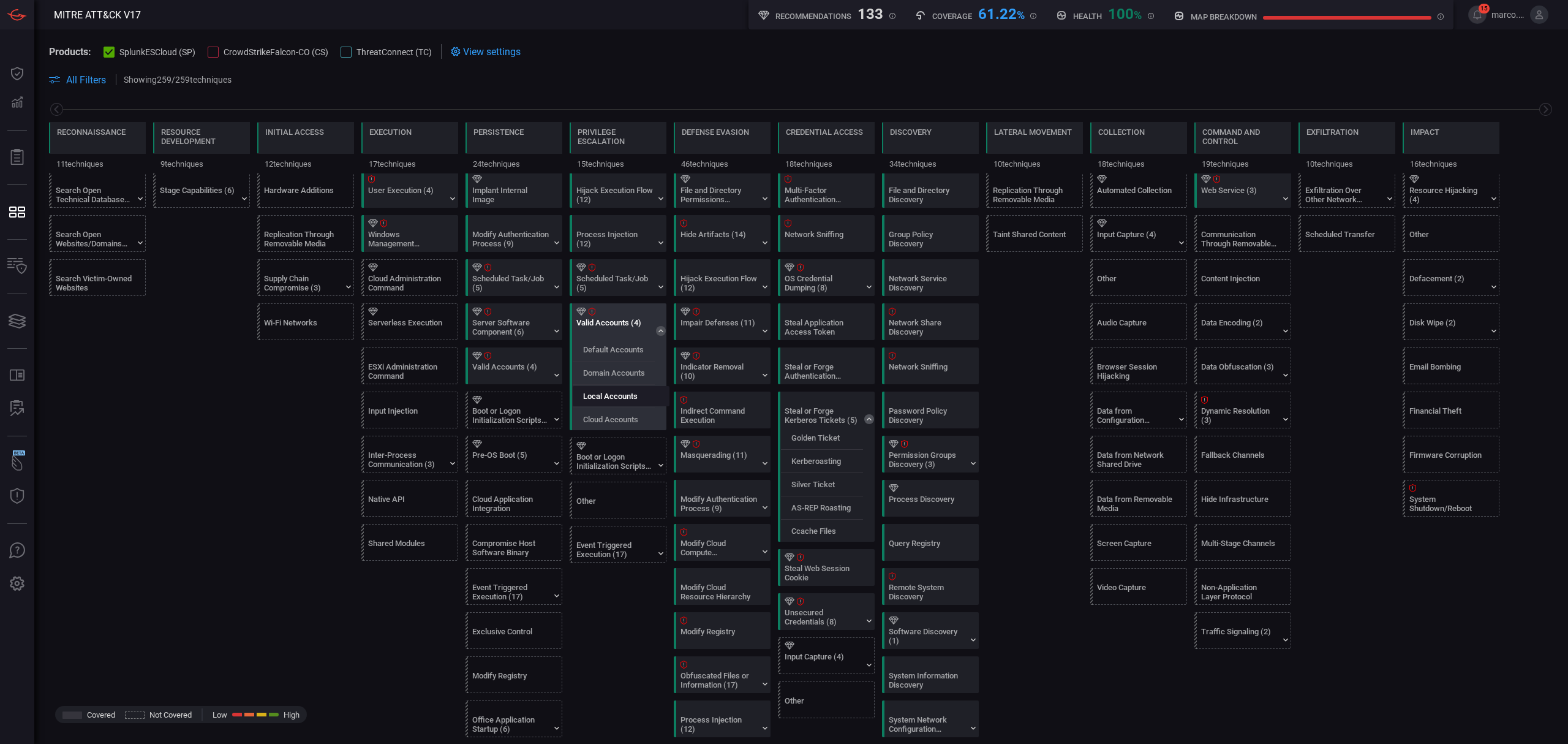
click at [617, 396] on label "Local Accounts" at bounding box center [610, 396] width 55 height 9
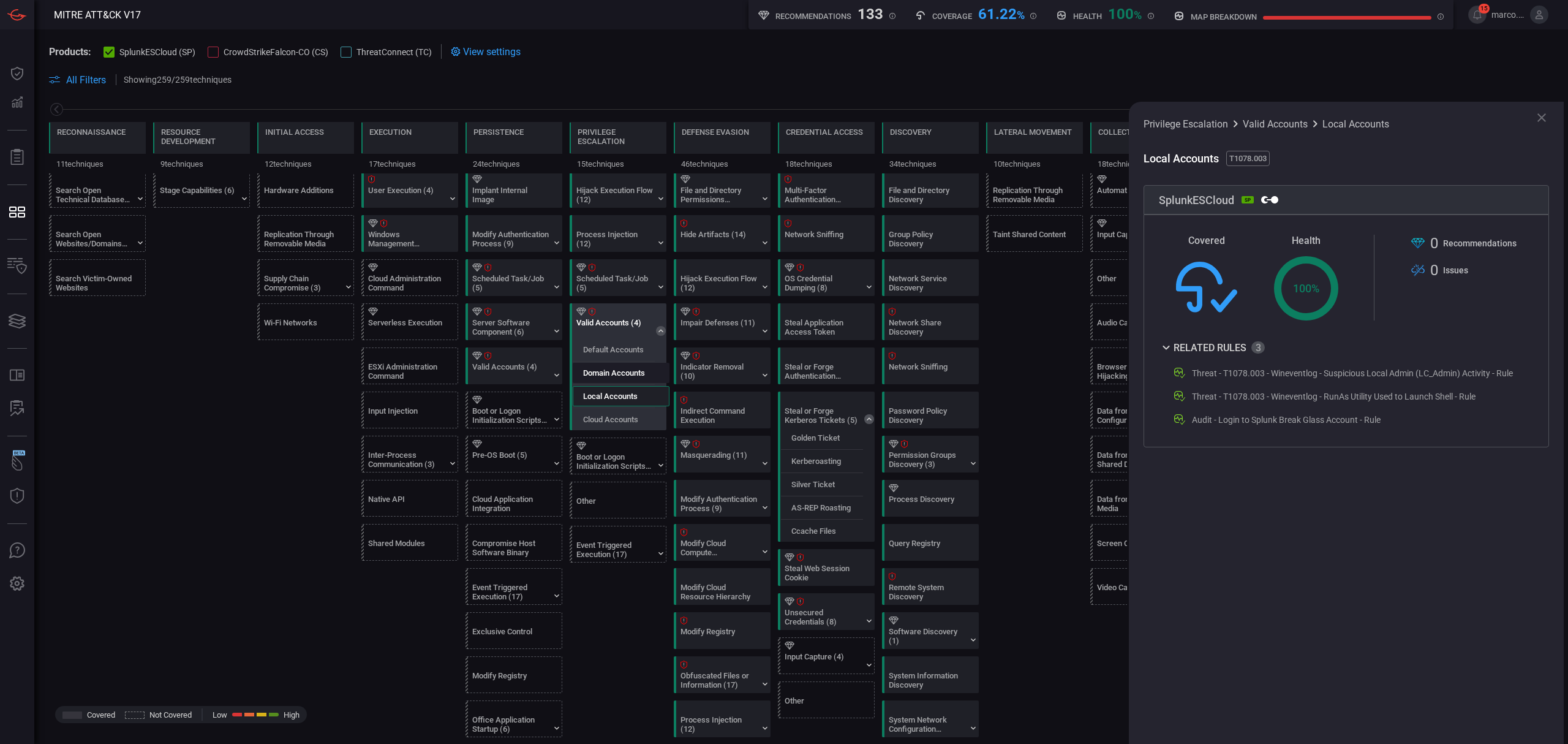
click at [635, 377] on label "Domain Accounts" at bounding box center [613, 372] width 62 height 9
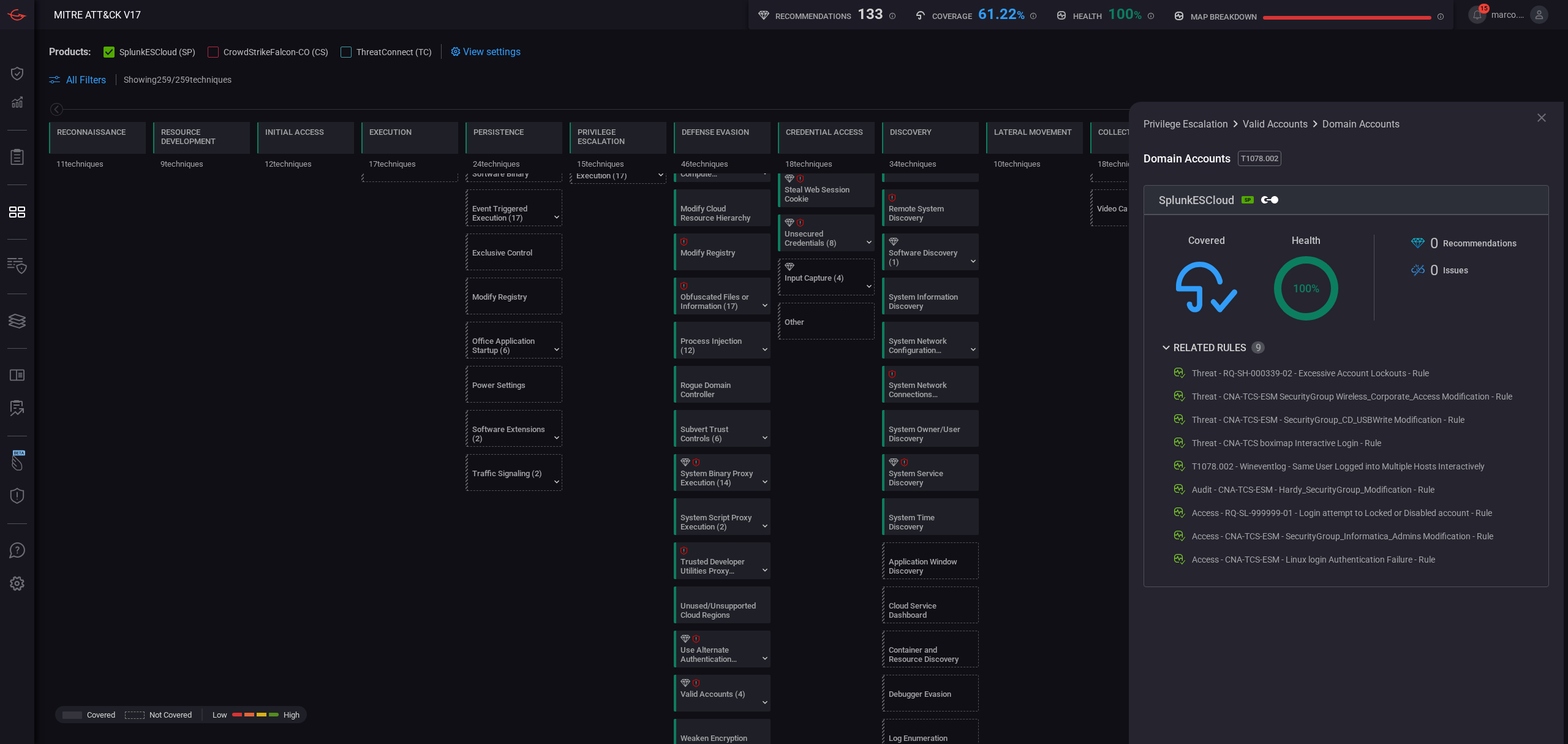
scroll to position [778, 0]
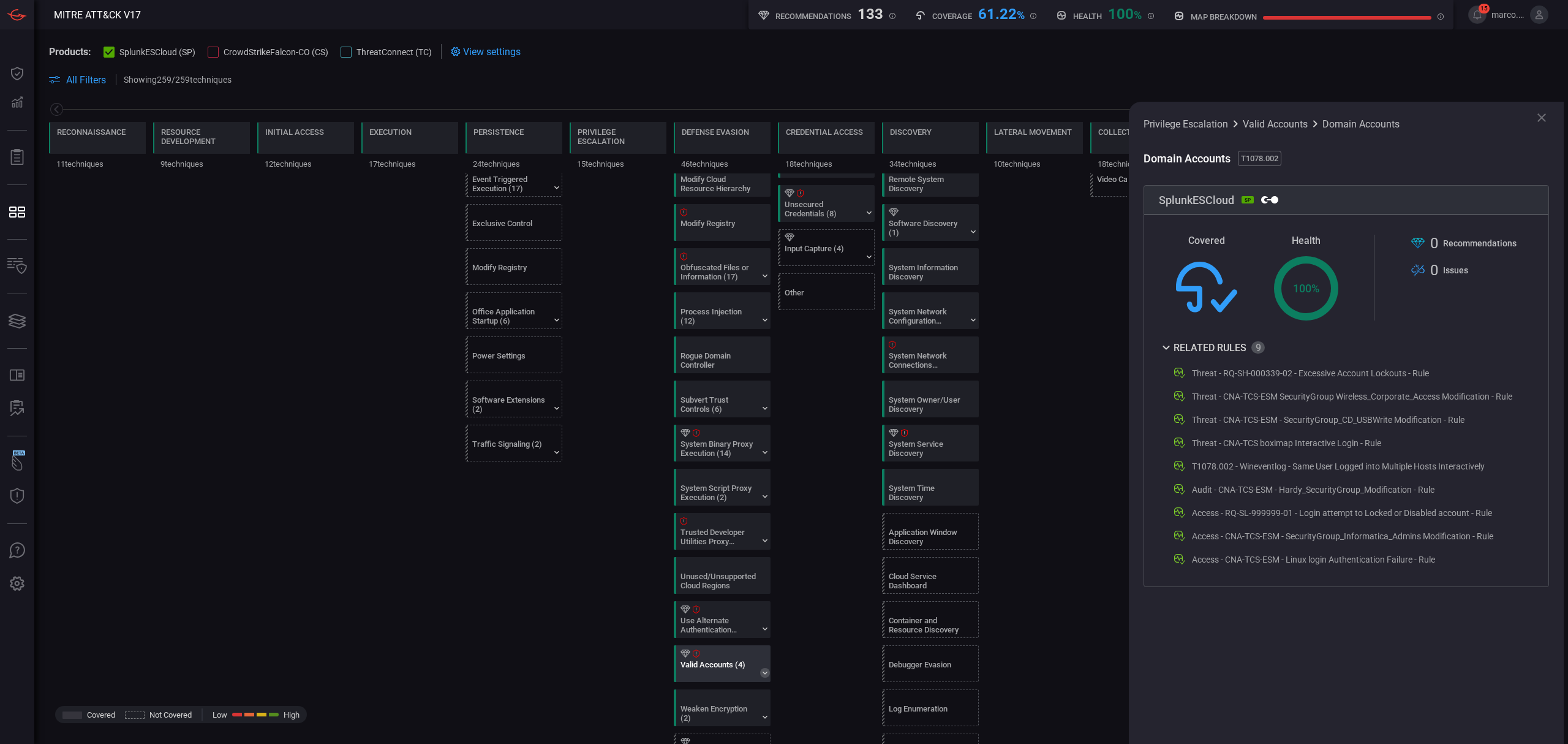
click at [768, 677] on icon at bounding box center [765, 672] width 10 height 10
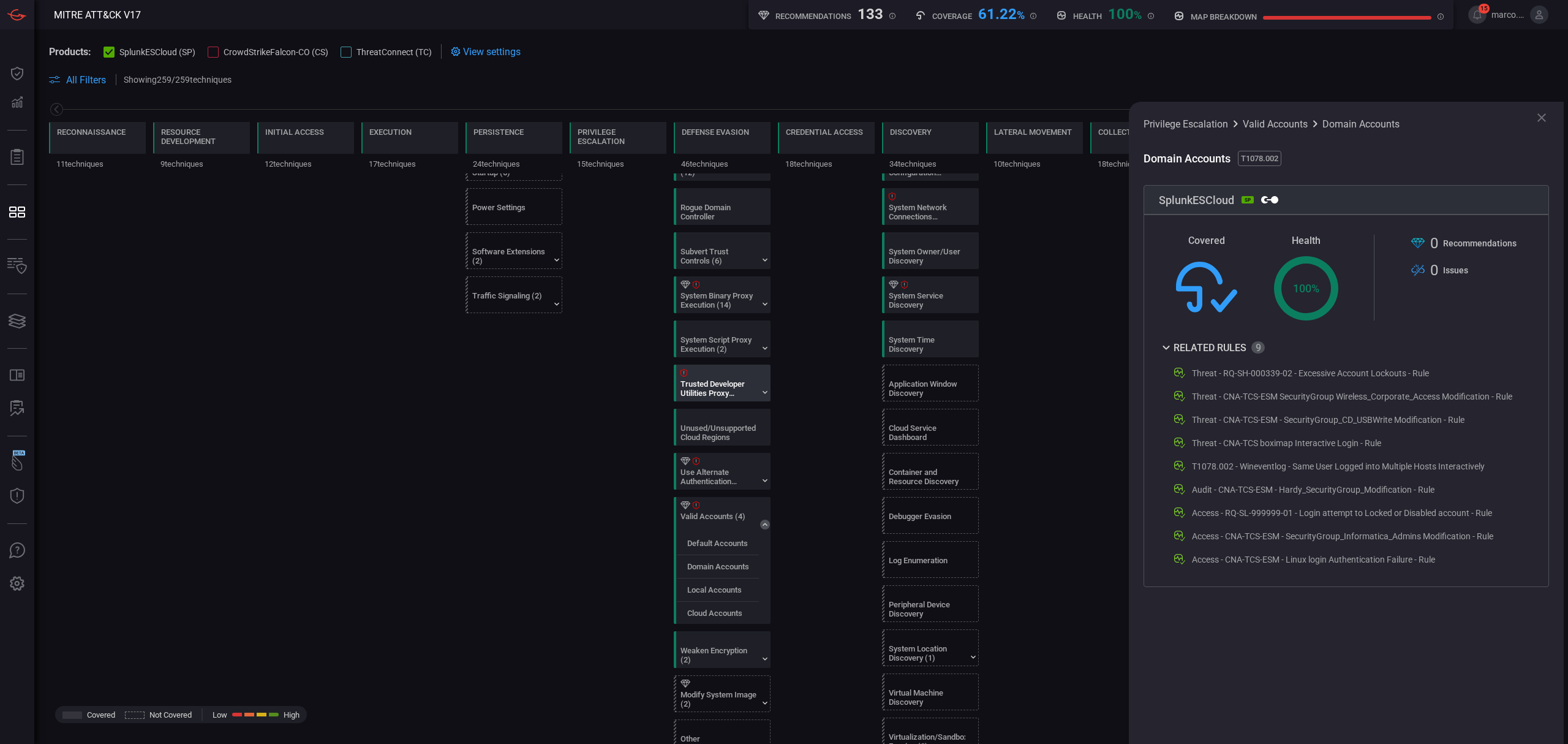
scroll to position [1105, 0]
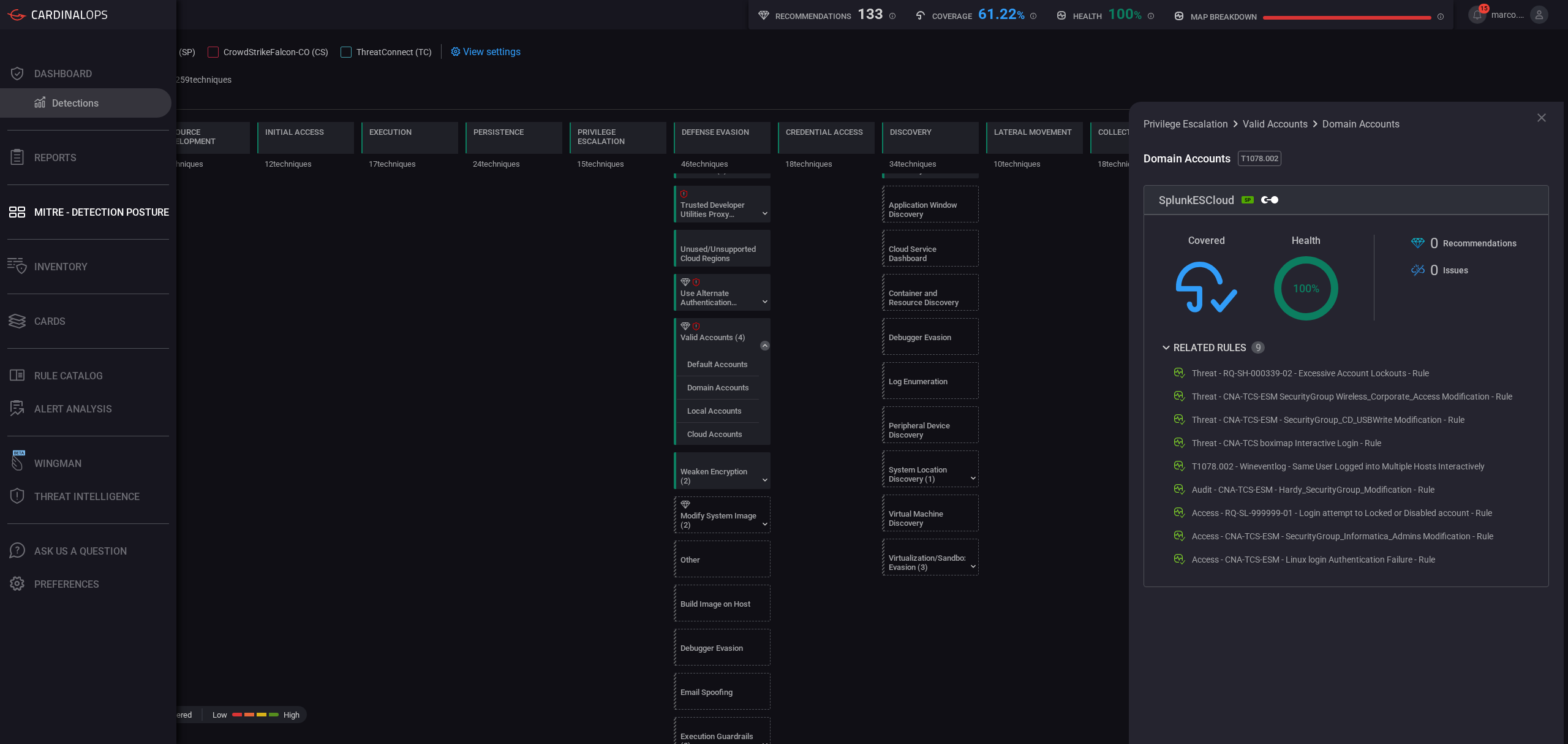
click at [75, 98] on div "Detections" at bounding box center [75, 103] width 47 height 12
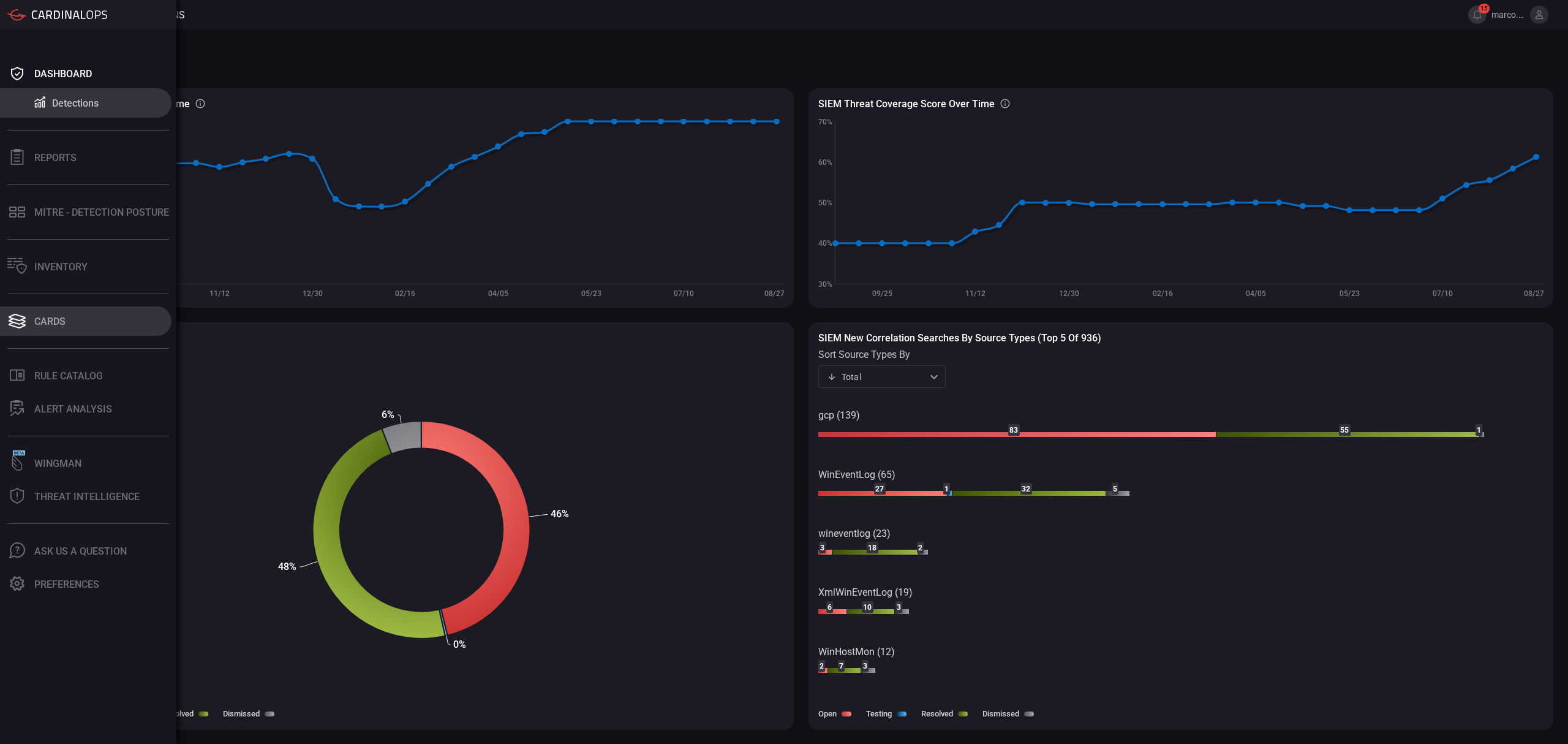
click at [59, 312] on button "Cards" at bounding box center [86, 321] width 171 height 30
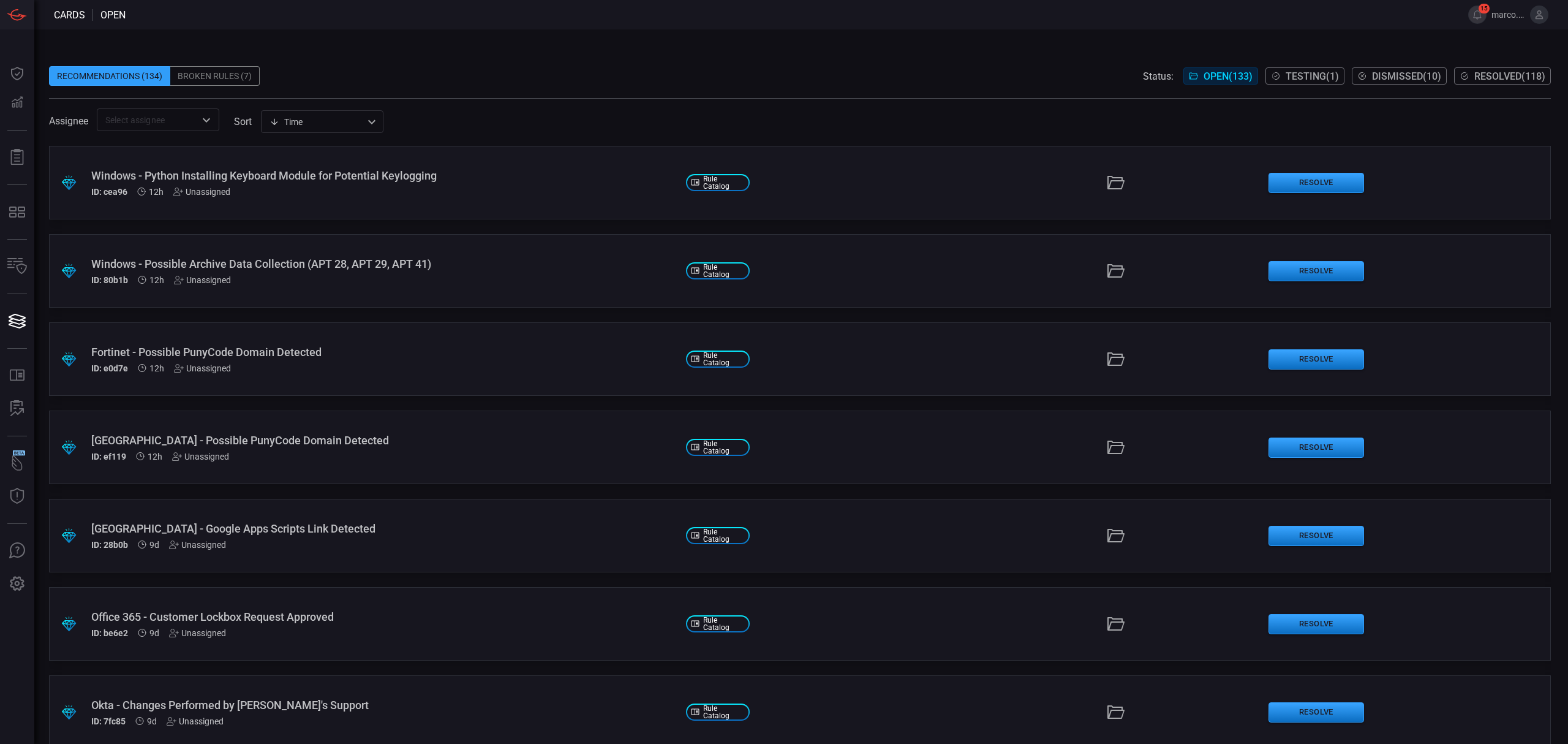
click at [1504, 75] on span "Resolved ( 118 )" at bounding box center [1508, 77] width 71 height 12
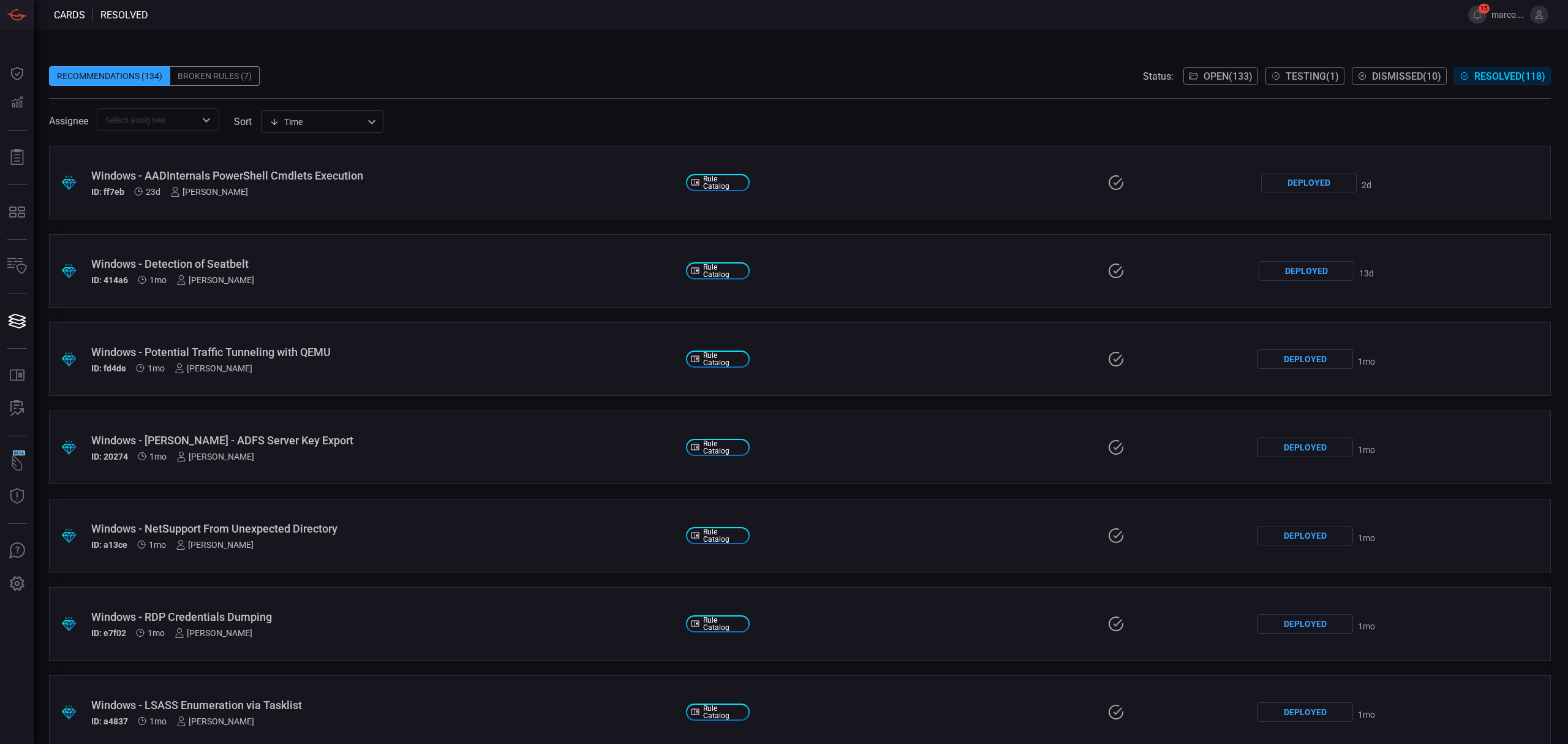
click at [216, 80] on div "Broken Rules (7)" at bounding box center [215, 77] width 89 height 20
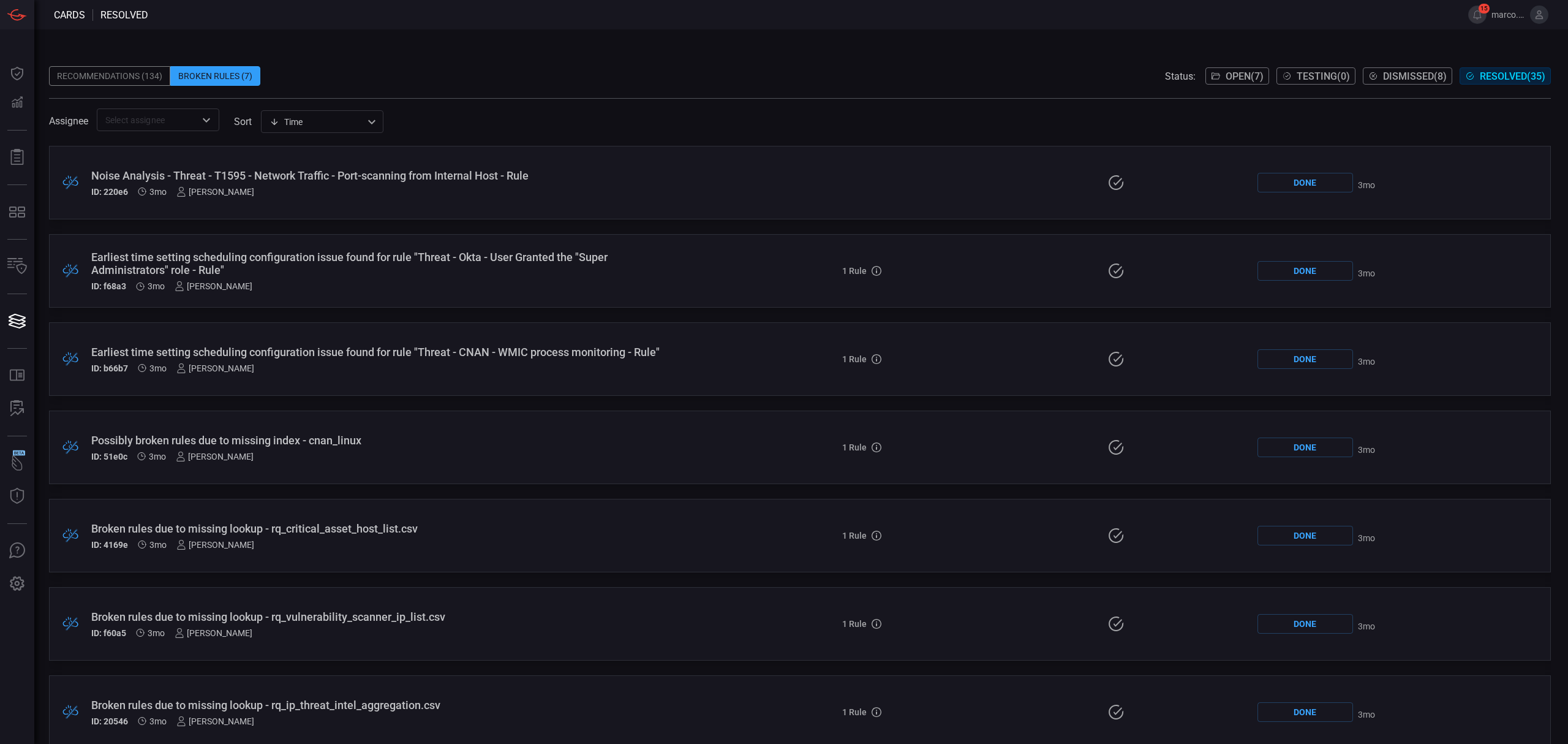
click at [1230, 76] on span "Open ( 7 )" at bounding box center [1244, 77] width 38 height 12
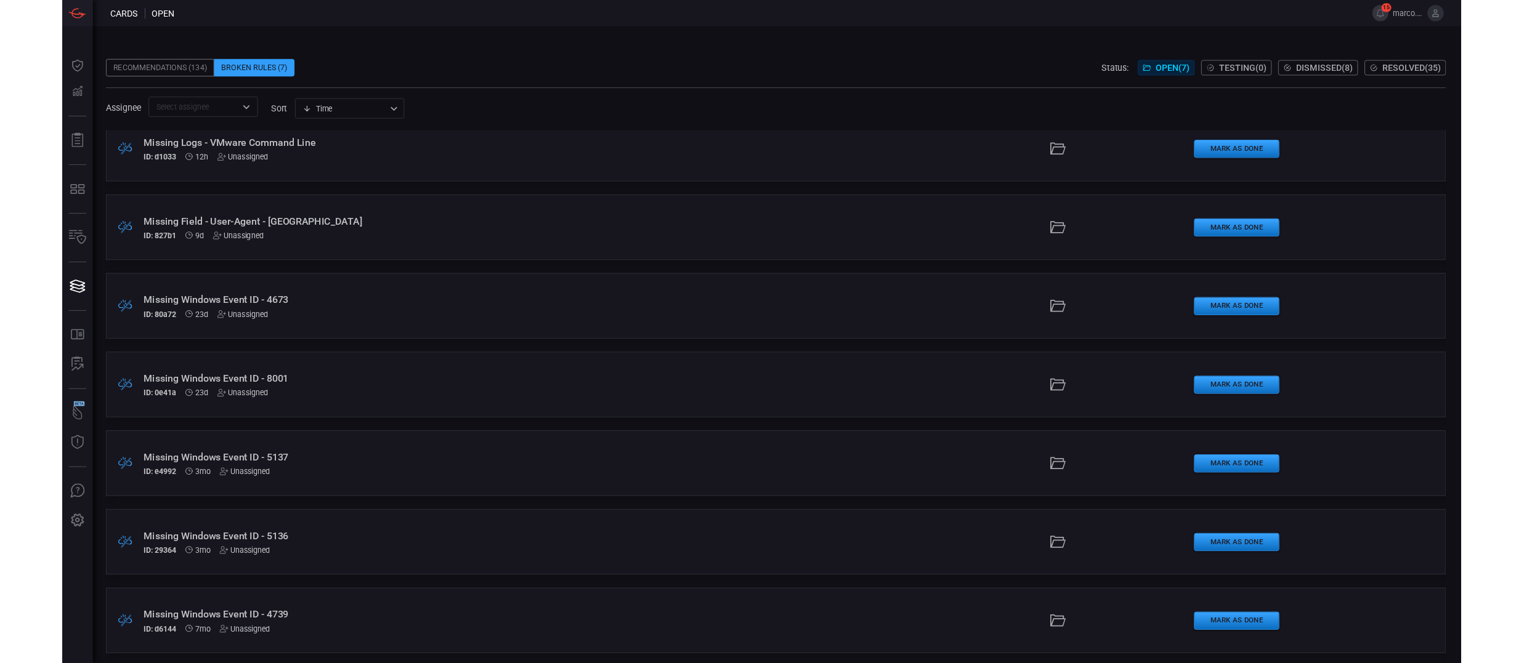
scroll to position [20, 0]
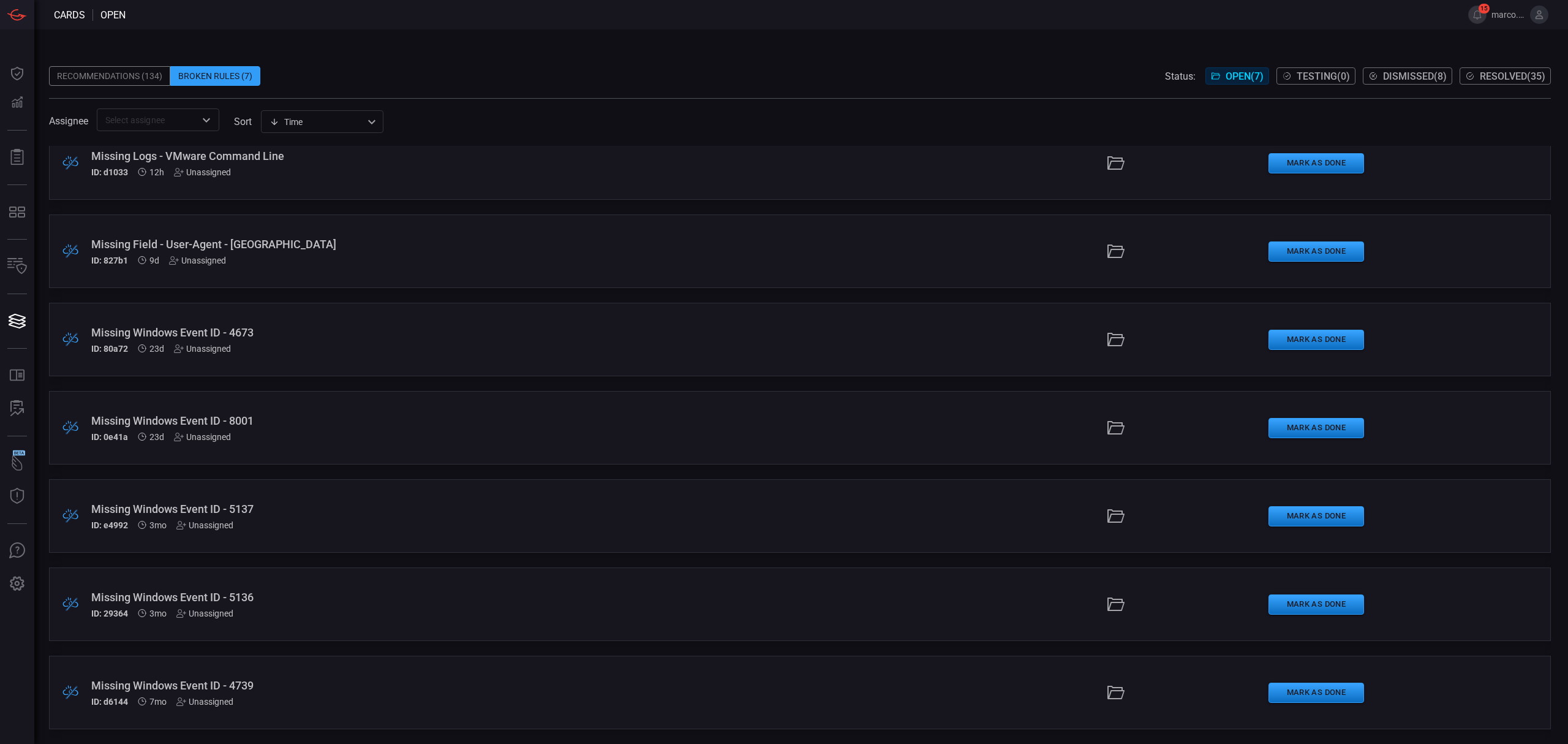
click at [561, 366] on div ".broken_cards_icon_0{fill:#39A4FF;} .broken_cards_icon_1{fill:none;stroke:#1918…" at bounding box center [799, 339] width 1501 height 74
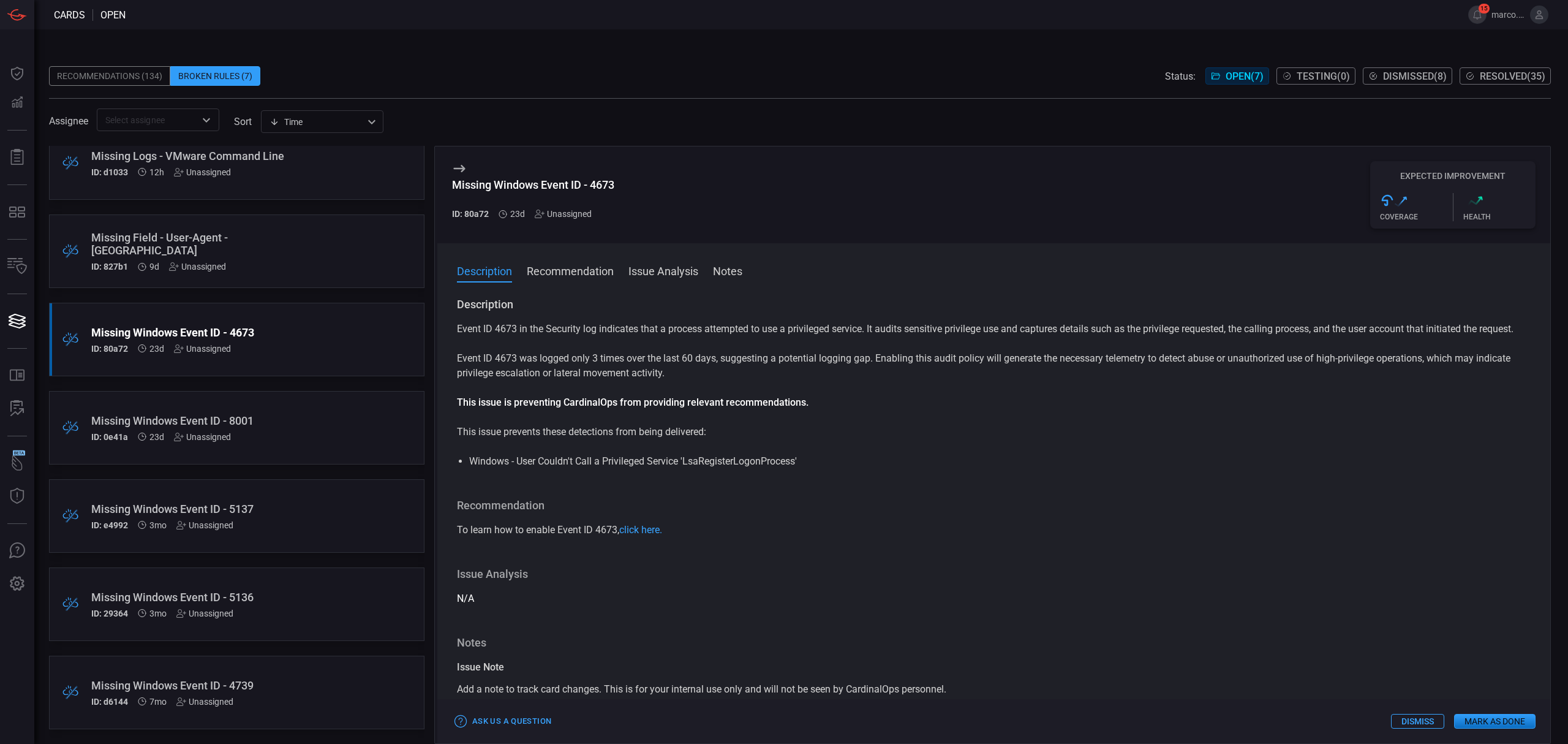
click at [324, 432] on div ".broken_cards_icon_0{fill:#39A4FF;} .broken_cards_icon_1{fill:none;stroke:#1918…" at bounding box center [237, 428] width 376 height 74
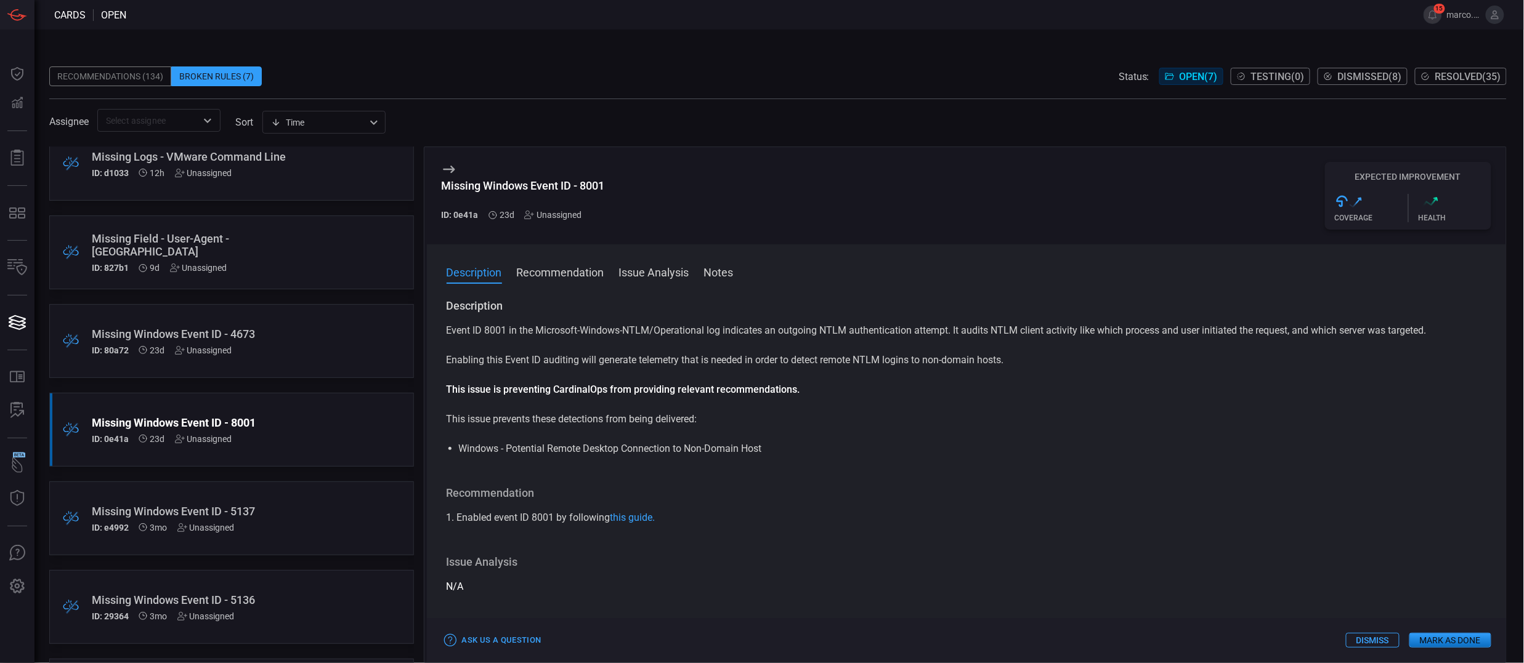
click at [249, 335] on div "Missing Windows Event ID - 4673" at bounding box center [208, 334] width 233 height 13
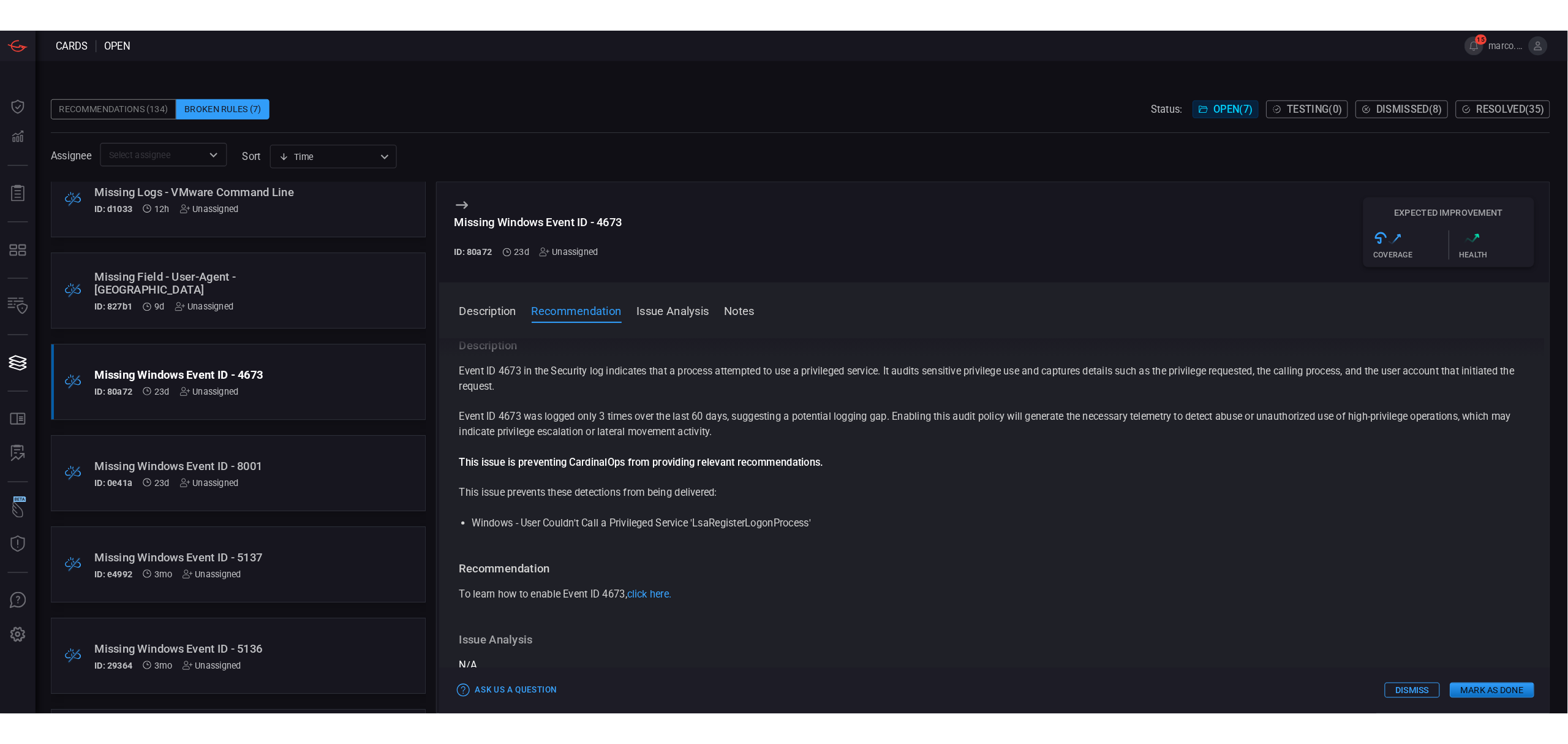
scroll to position [82, 0]
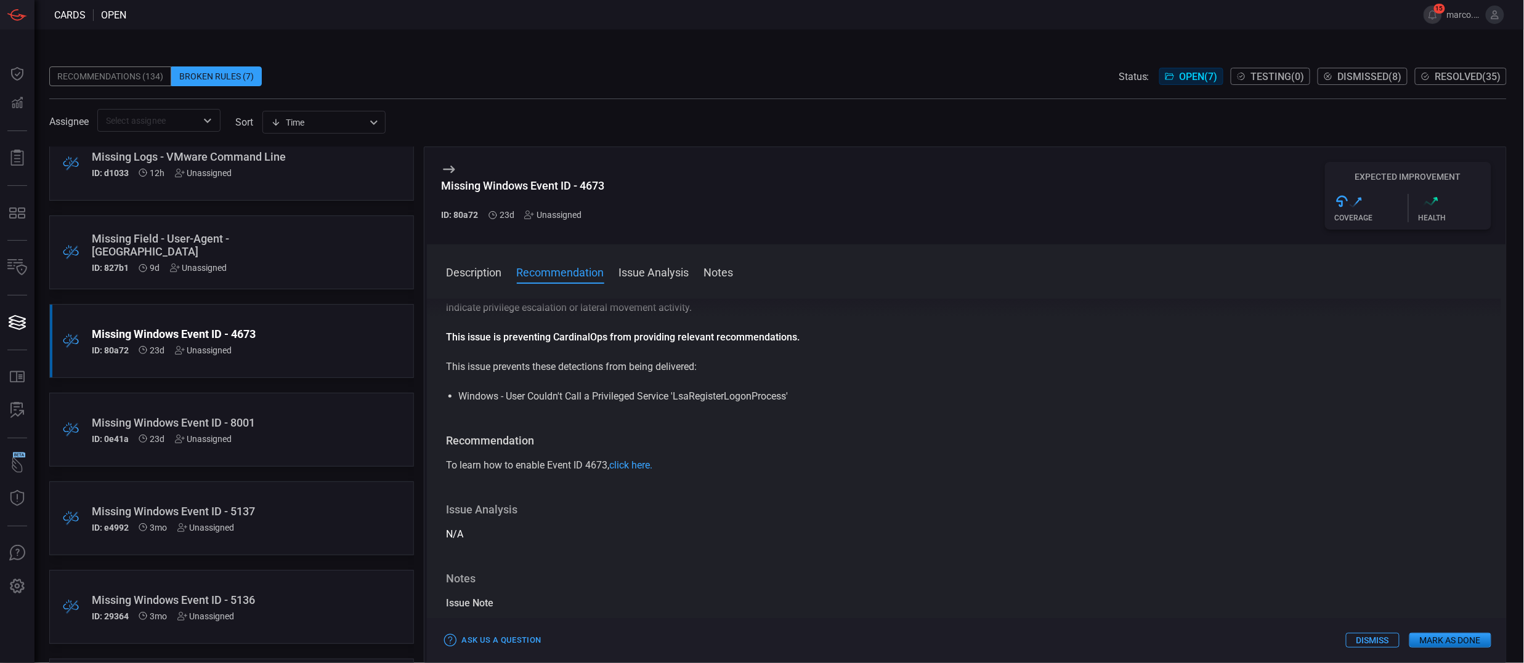
click at [269, 527] on div "ID: e4992 3mo Unassigned" at bounding box center [208, 528] width 233 height 10
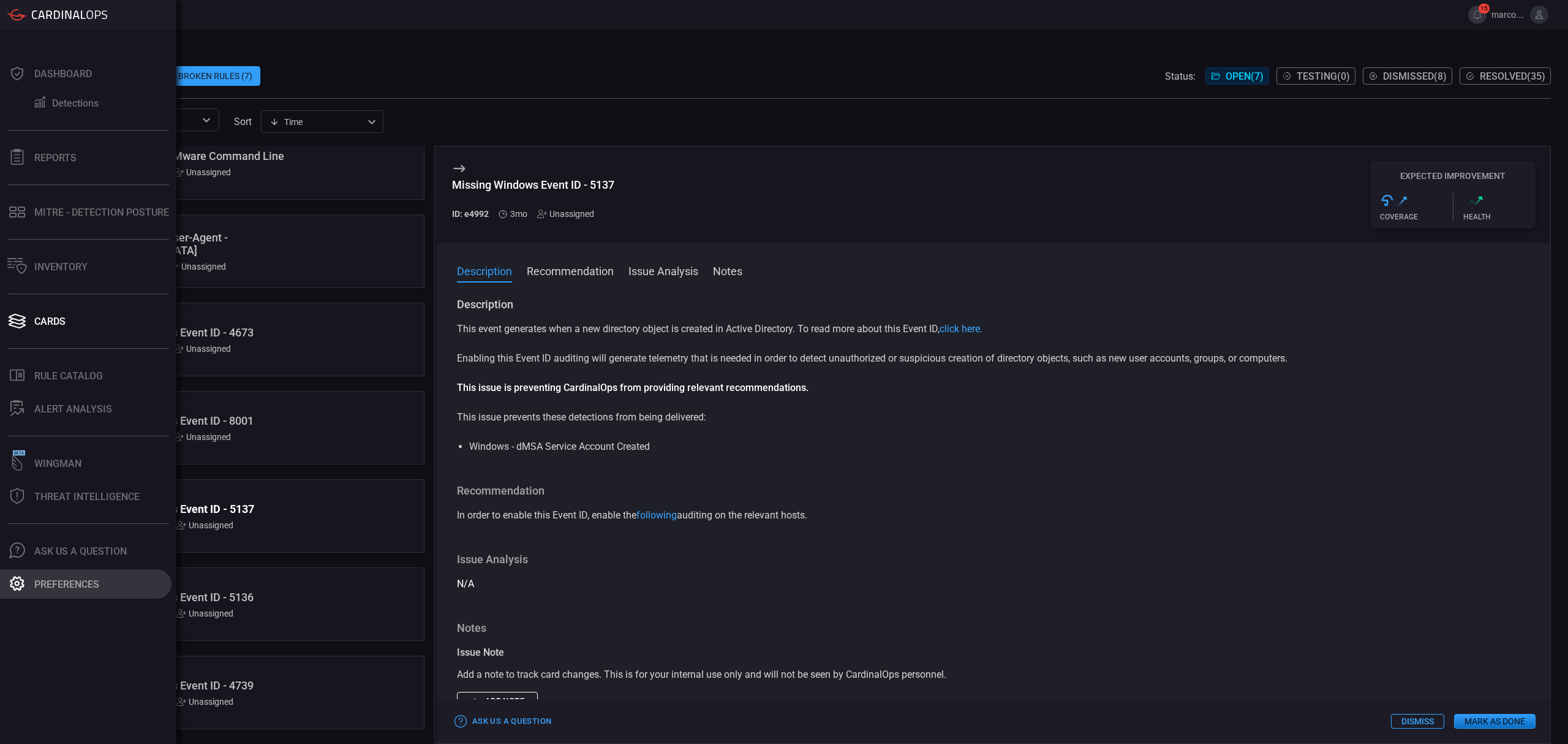
click at [11, 586] on icon at bounding box center [17, 583] width 15 height 15
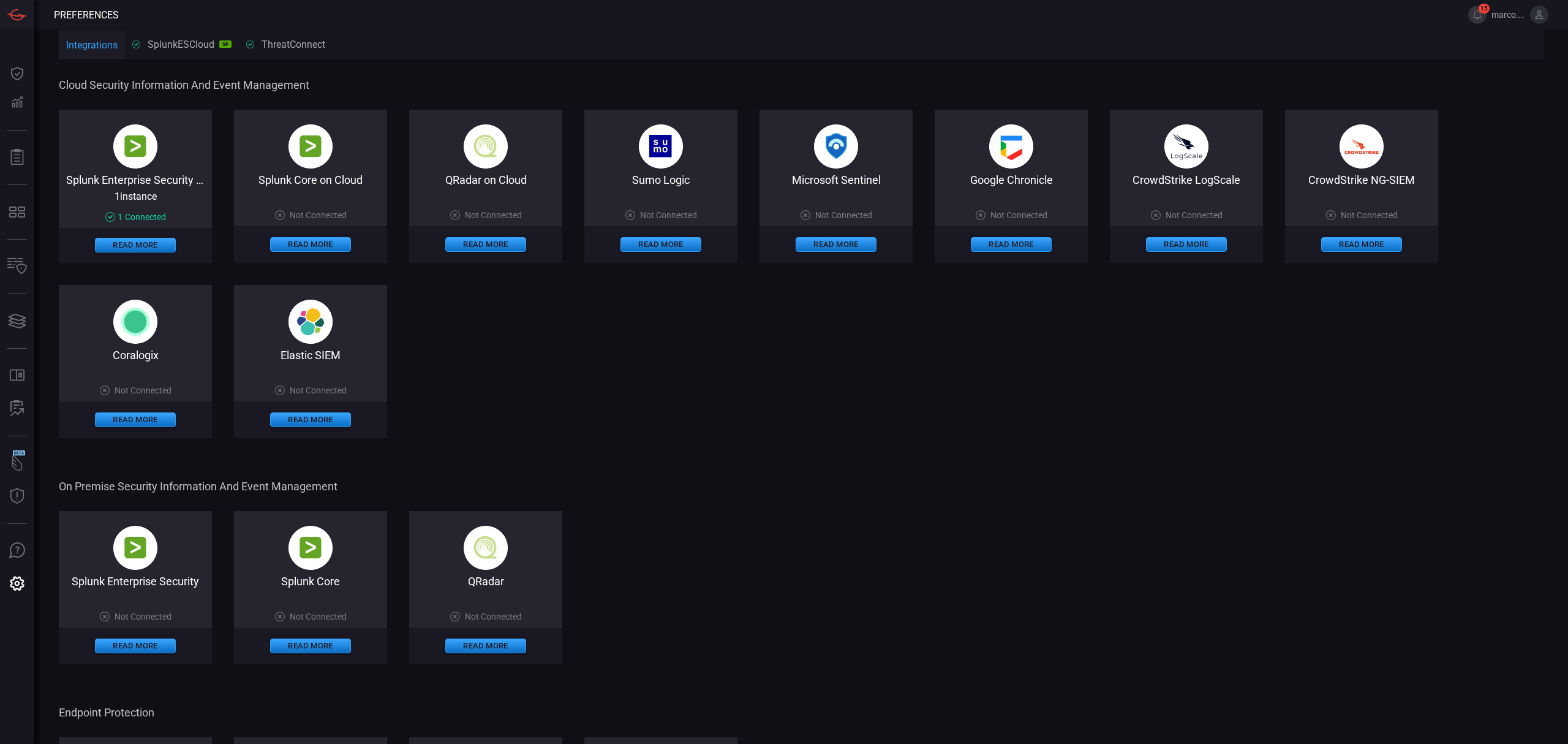
click at [1531, 20] on button at bounding box center [1539, 15] width 18 height 18
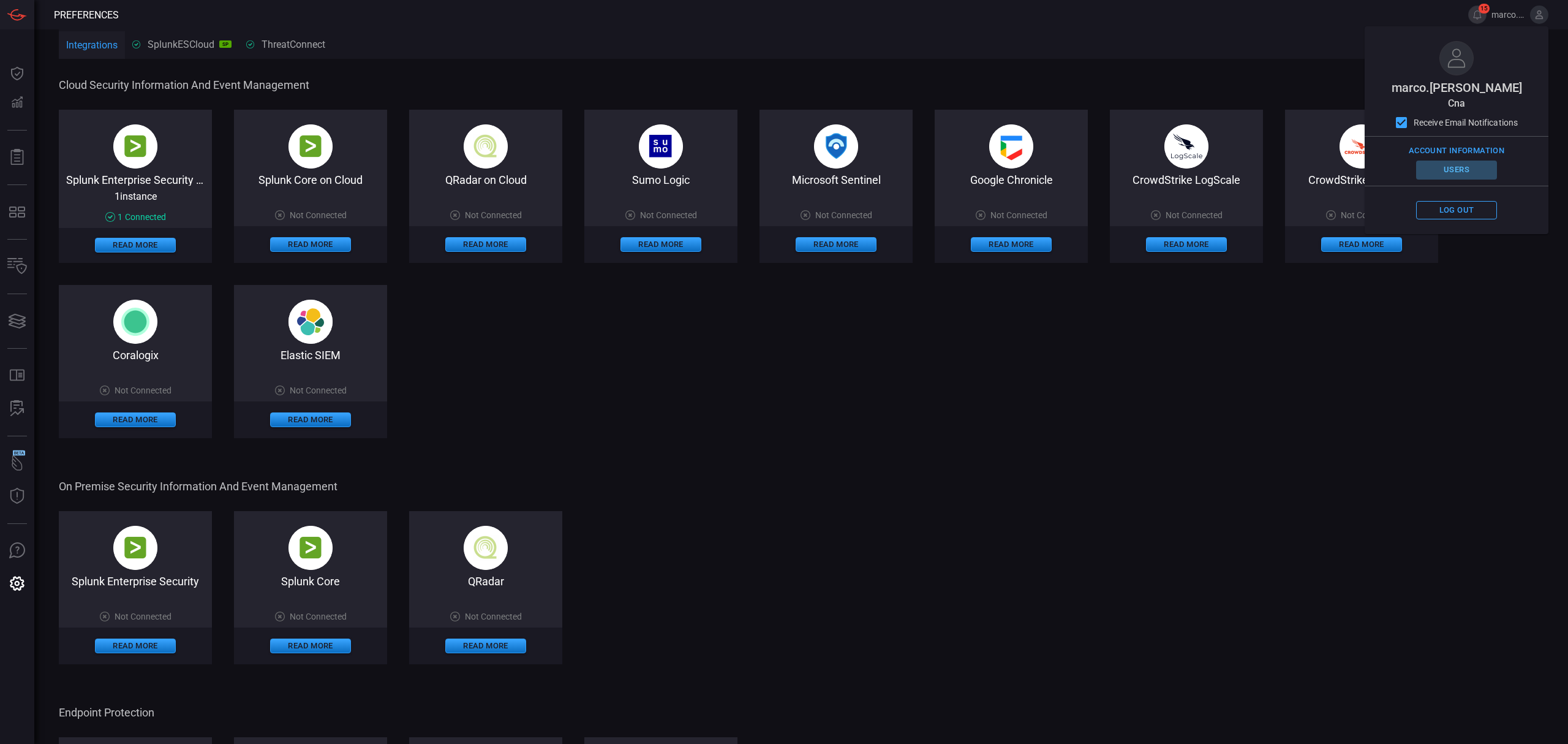
click at [1476, 170] on button "Users" at bounding box center [1456, 169] width 81 height 19
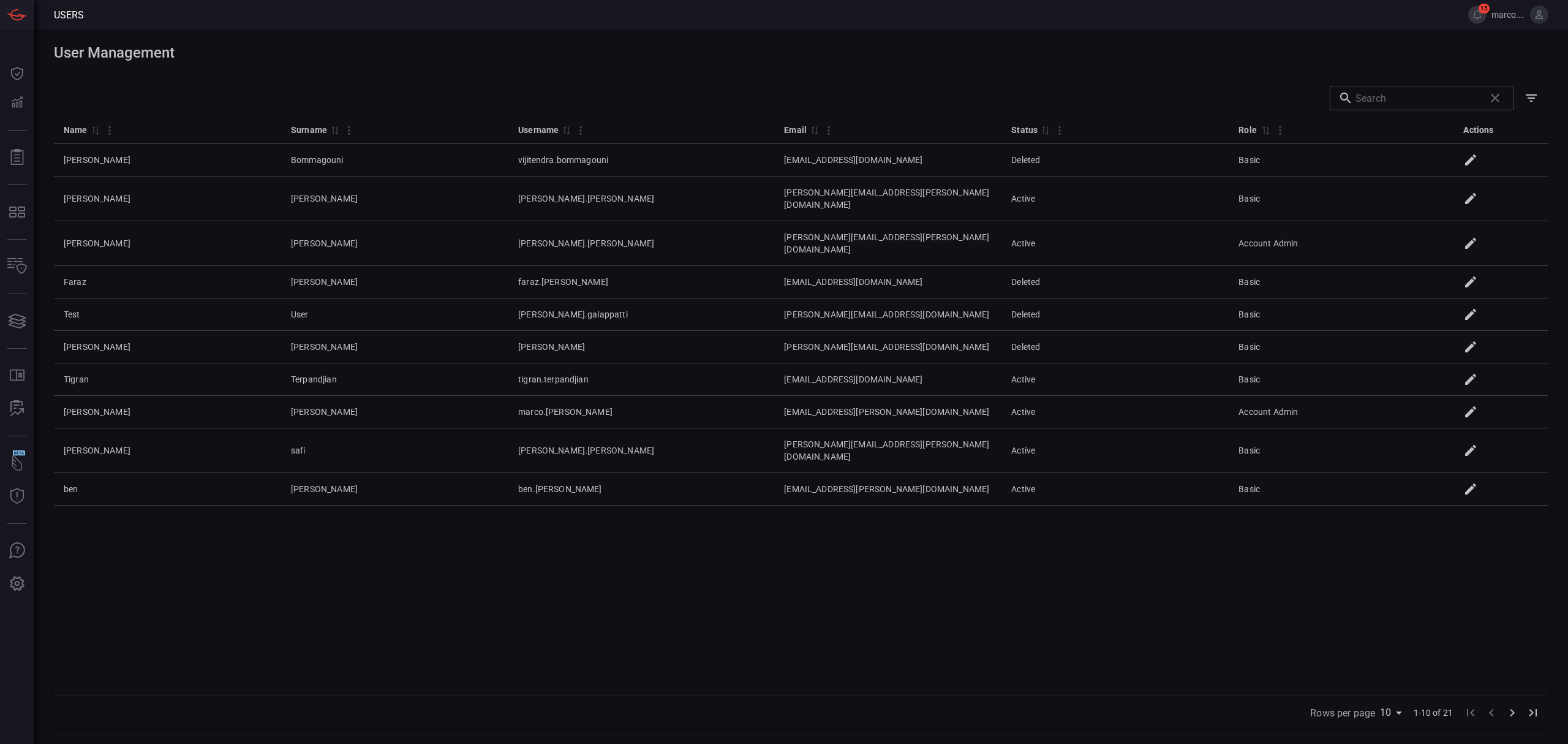
drag, startPoint x: 900, startPoint y: 559, endPoint x: 762, endPoint y: 554, distance: 138.1
click at [762, 554] on div "Name 0 Surname 0 Username 0 Email 0 Status 0 Role 0 Actions [PERSON_NAME] Bomma…" at bounding box center [800, 405] width 1494 height 580
click at [488, 17] on span at bounding box center [768, 15] width 1369 height 30
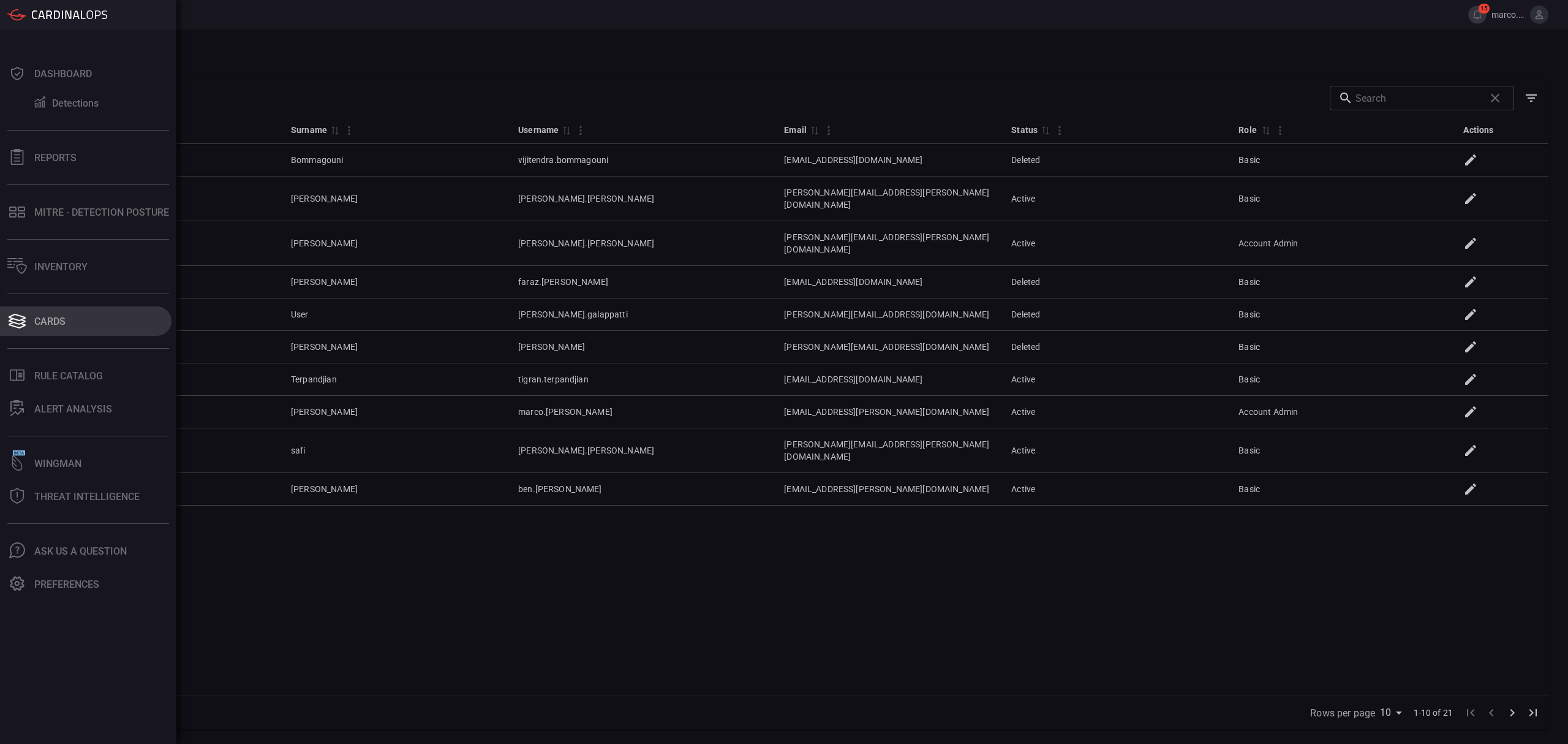
click at [67, 307] on button "Cards" at bounding box center [86, 321] width 171 height 30
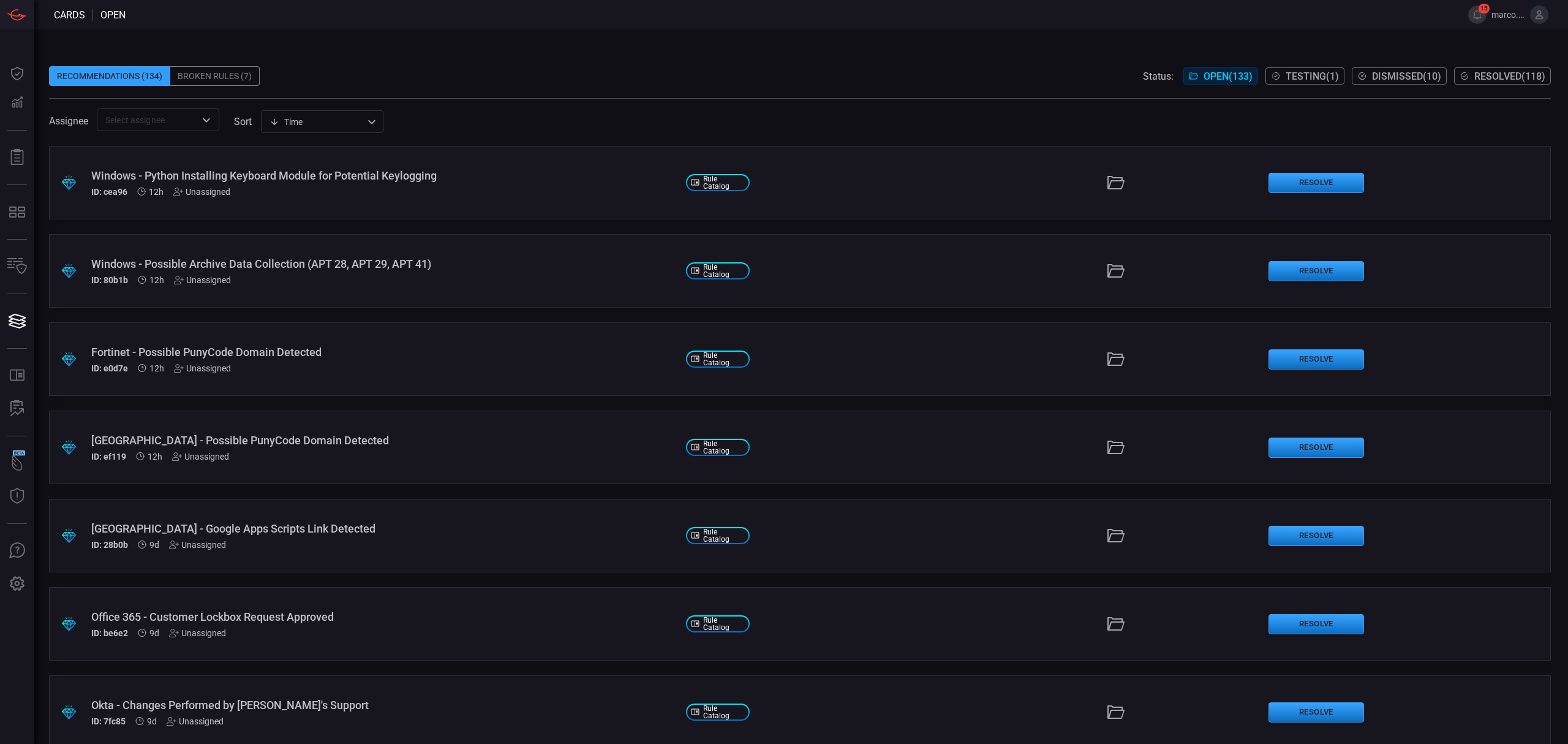
click at [1399, 79] on span "Dismissed ( 10 )" at bounding box center [1407, 77] width 70 height 12
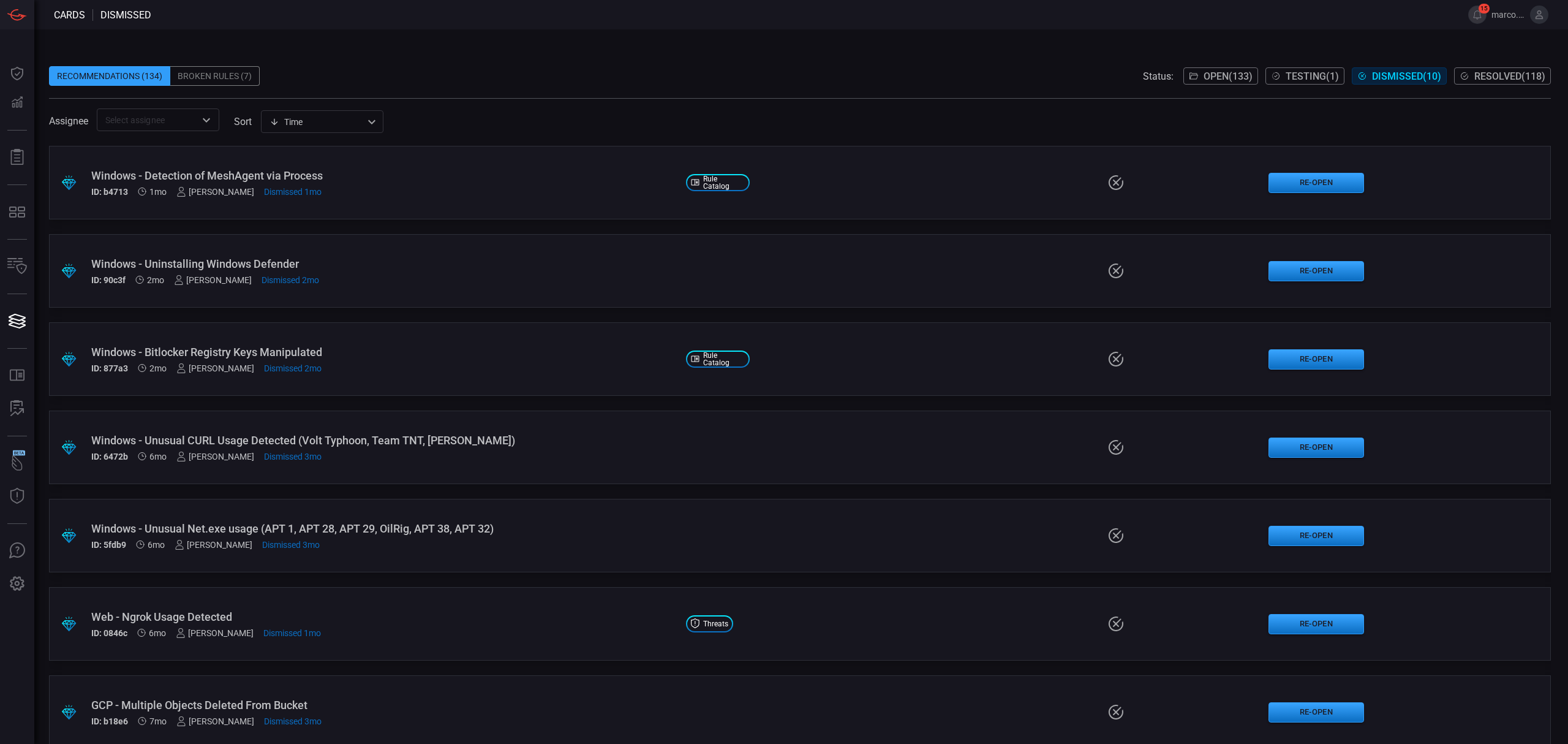
click at [1213, 76] on span "Open ( 133 )" at bounding box center [1227, 77] width 49 height 12
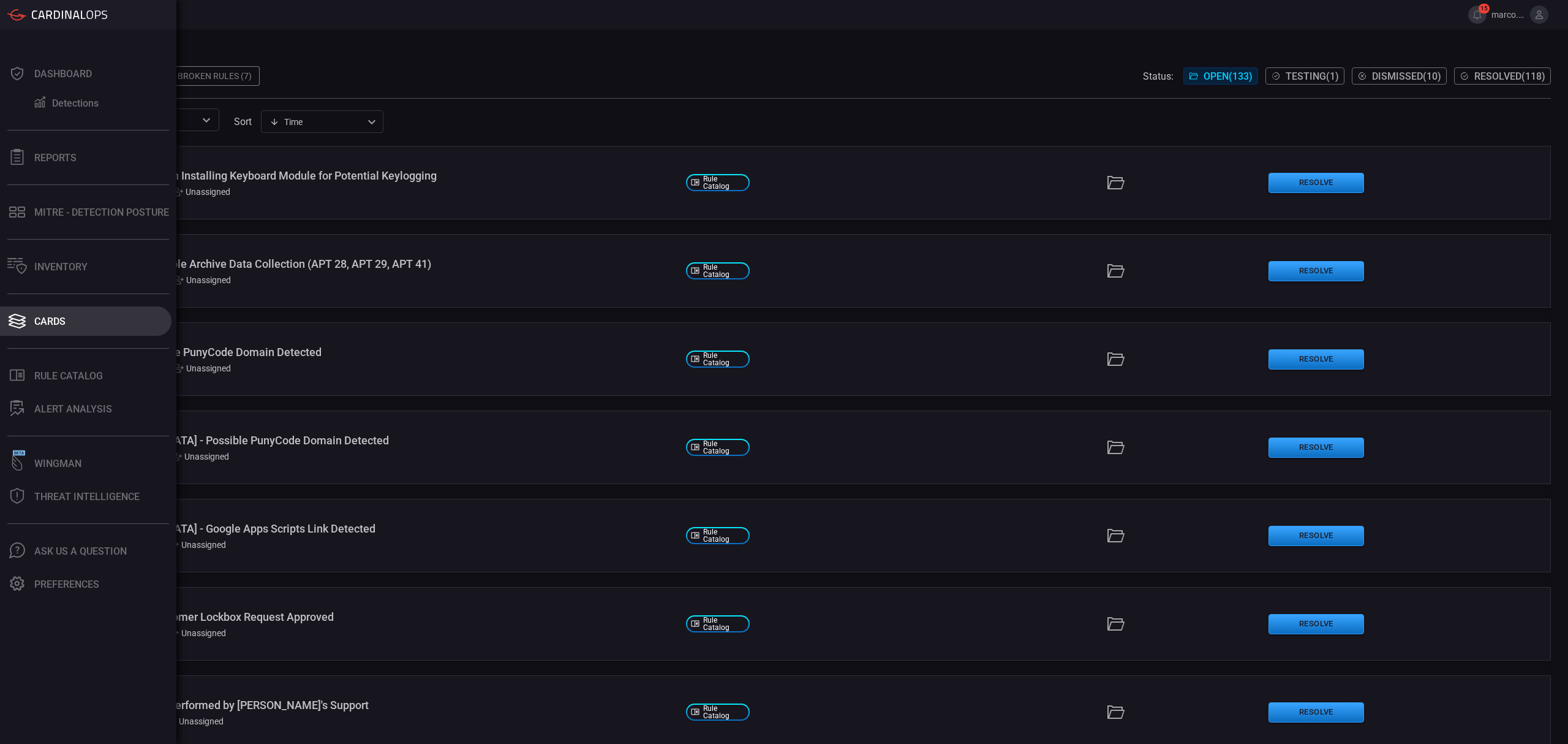
click at [68, 316] on button "Cards" at bounding box center [86, 321] width 171 height 30
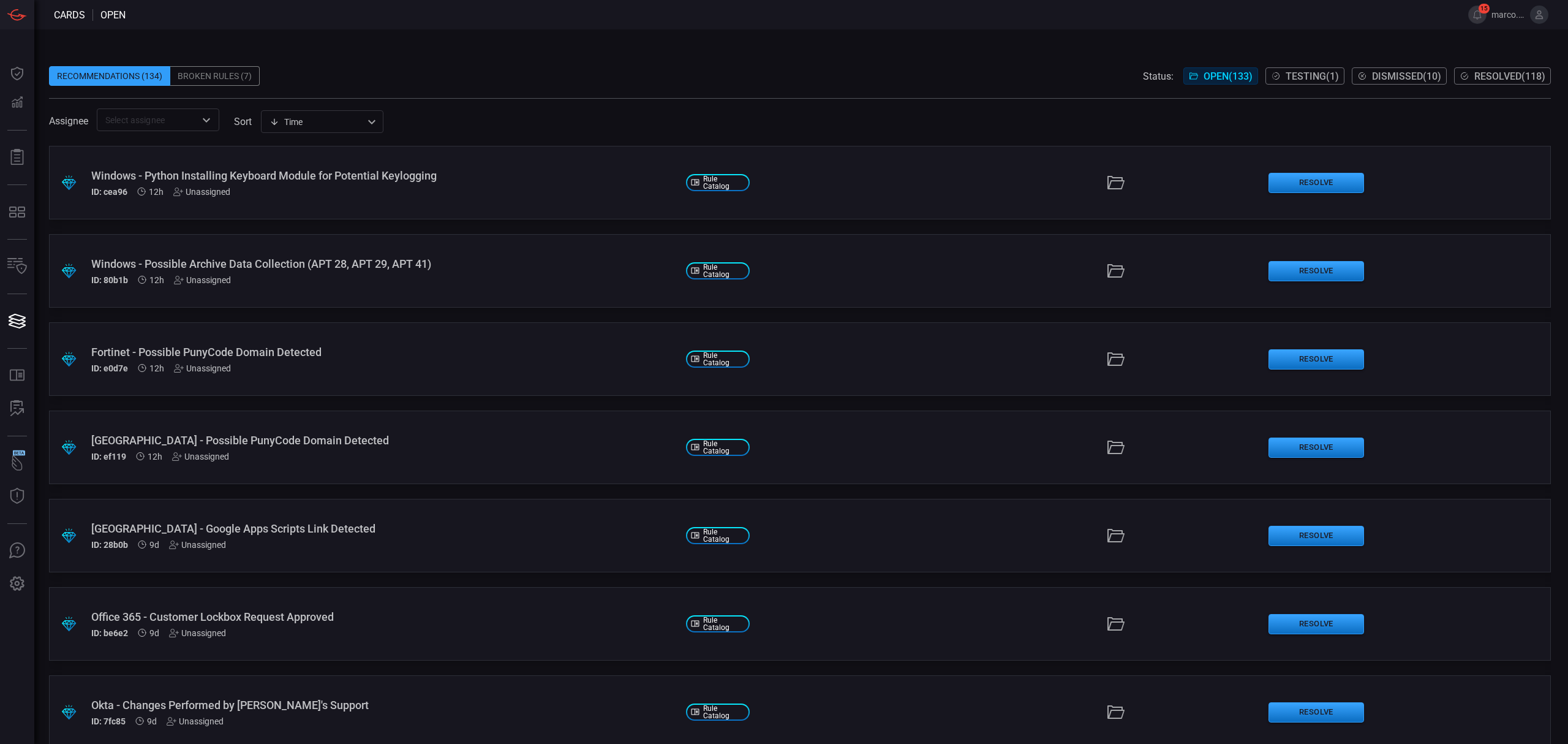
click at [1306, 71] on span "Testing ( 1 )" at bounding box center [1312, 77] width 54 height 12
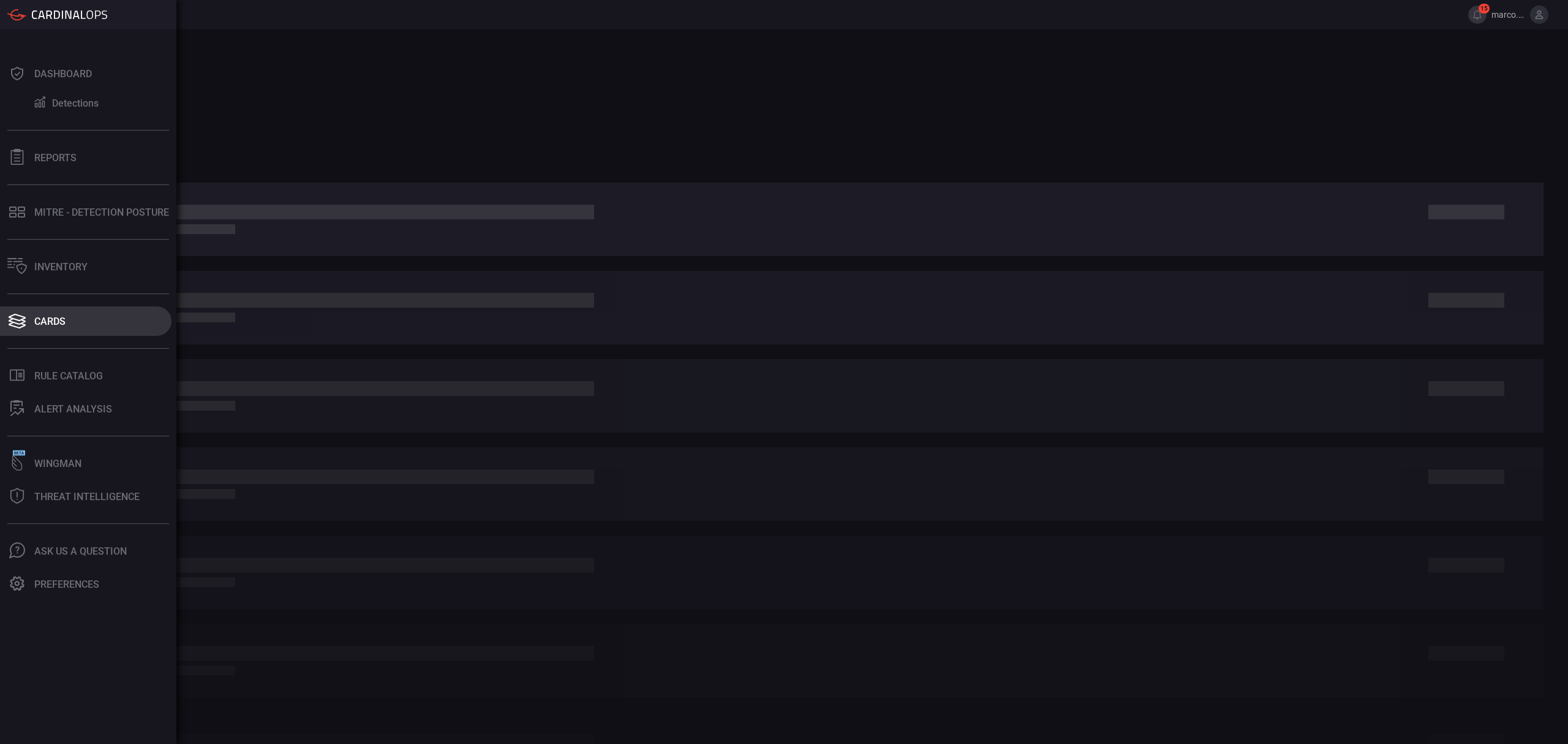
click at [46, 327] on button "Cards" at bounding box center [86, 321] width 171 height 30
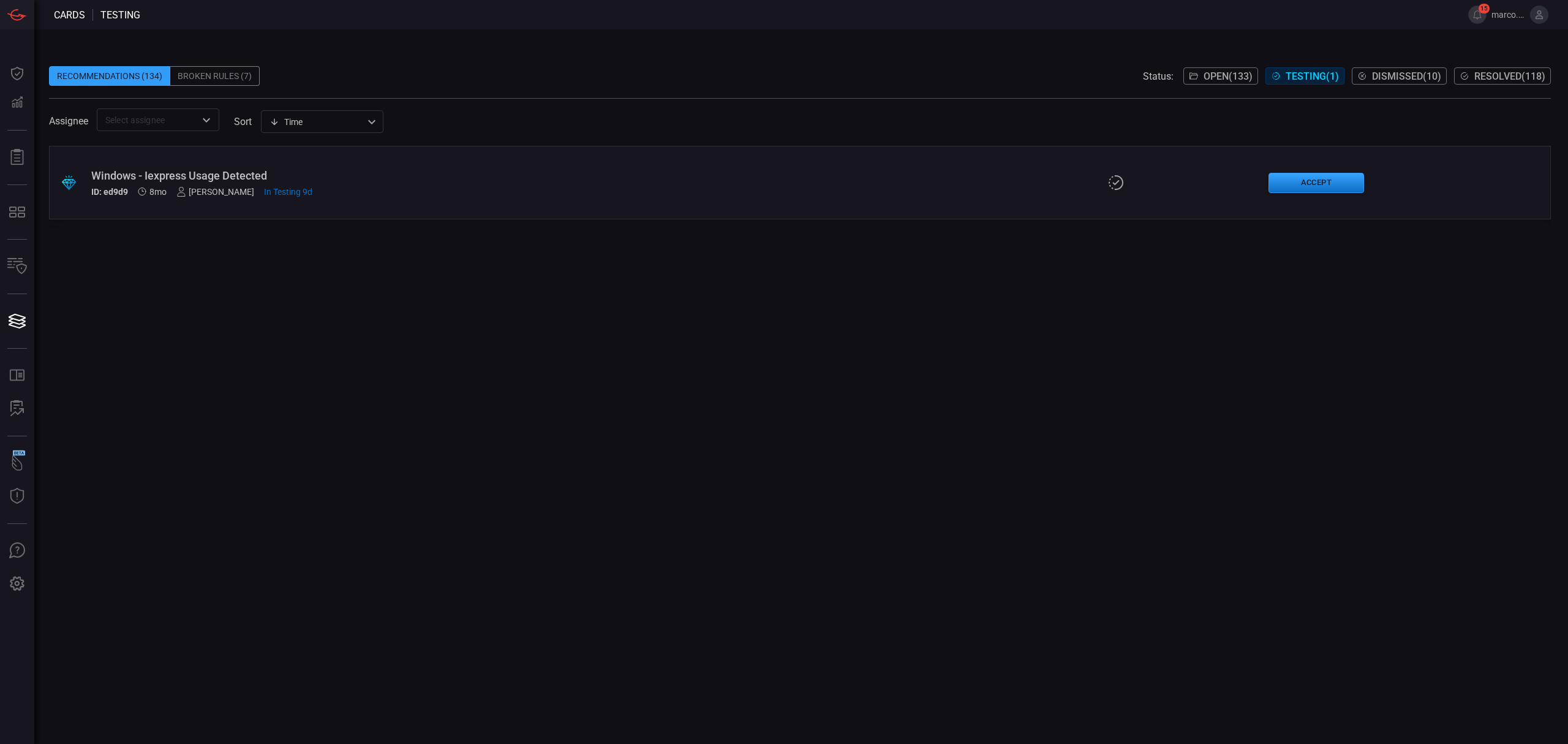
click at [209, 75] on div "Broken Rules (7)" at bounding box center [215, 77] width 89 height 20
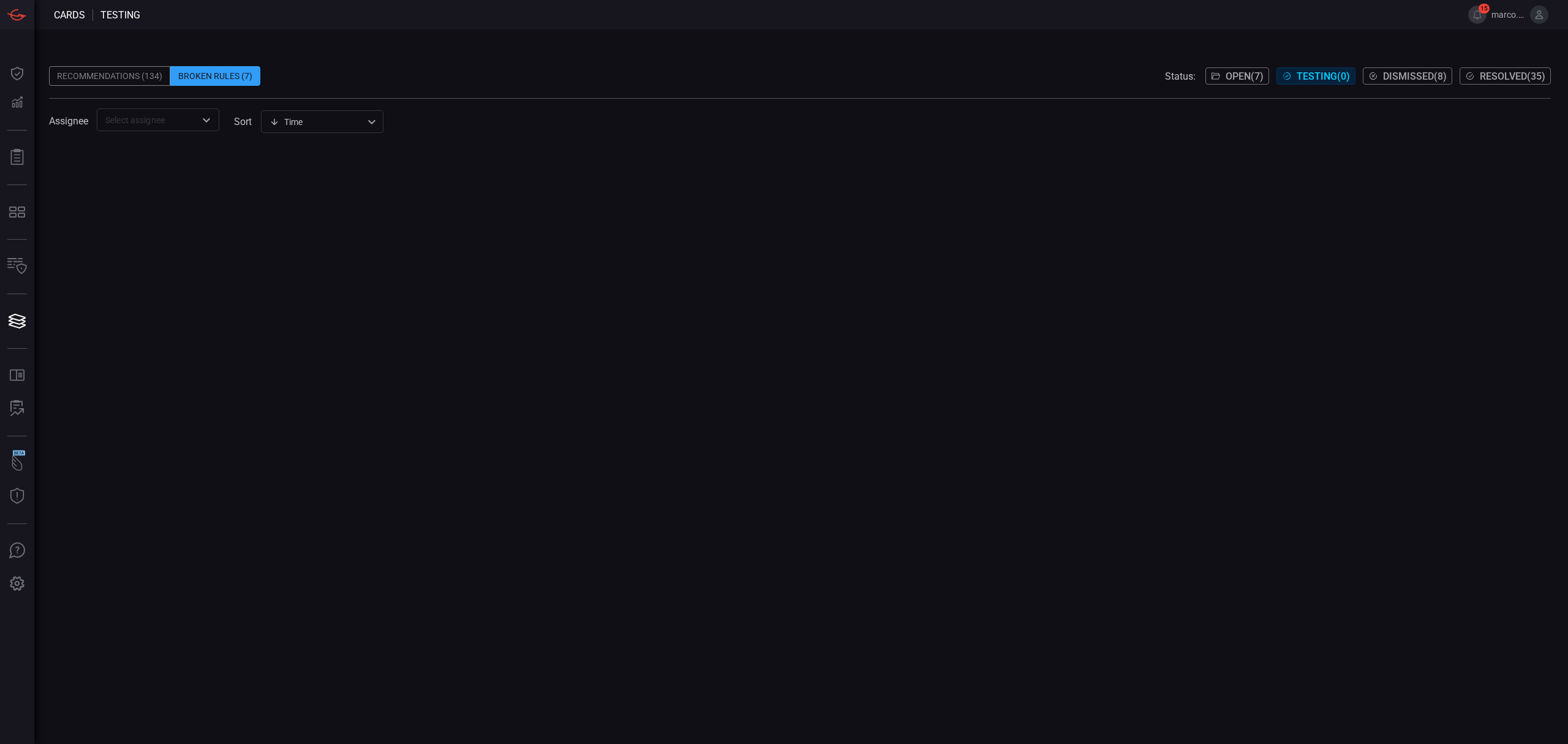
click at [1228, 75] on span "Open ( 7 )" at bounding box center [1244, 77] width 38 height 12
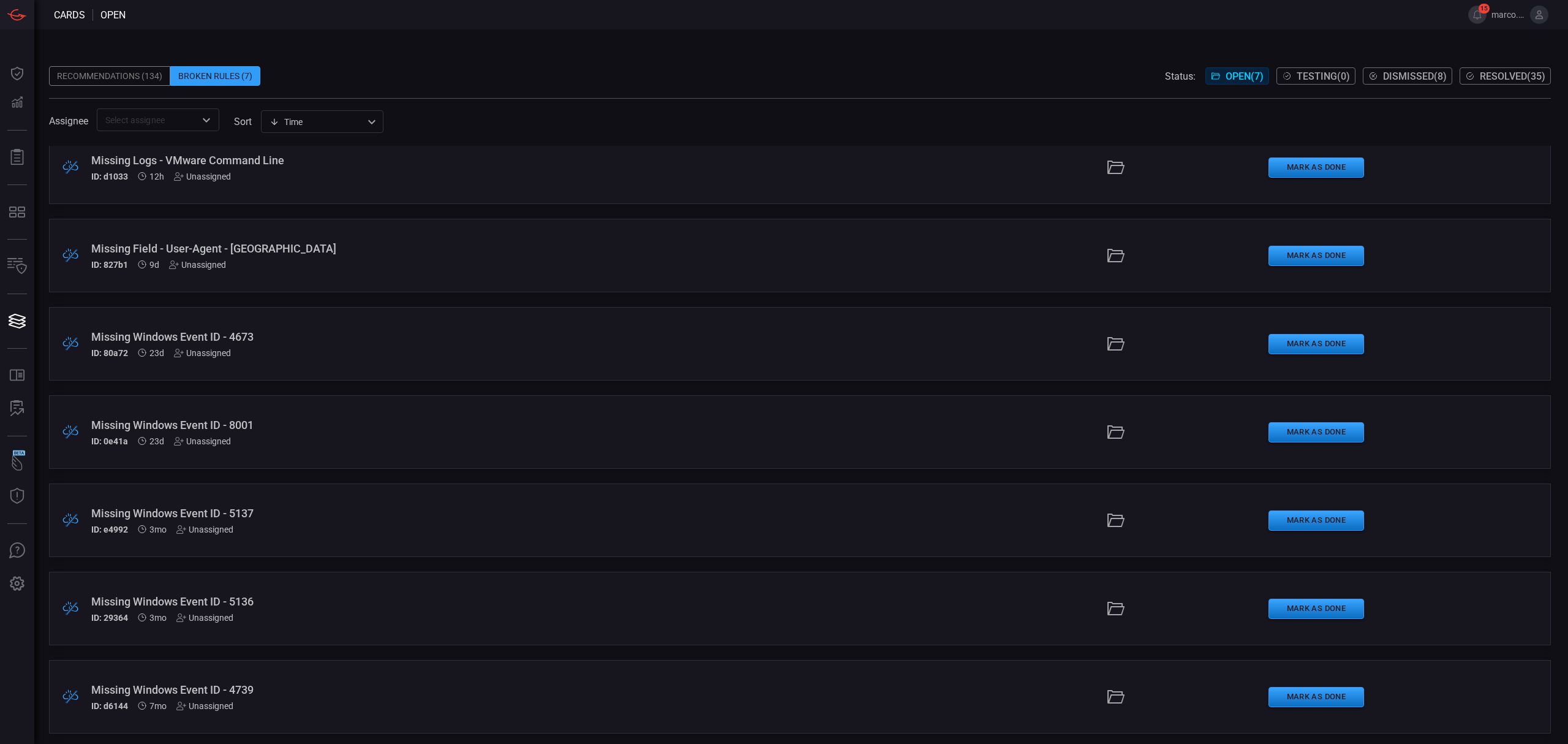
scroll to position [20, 0]
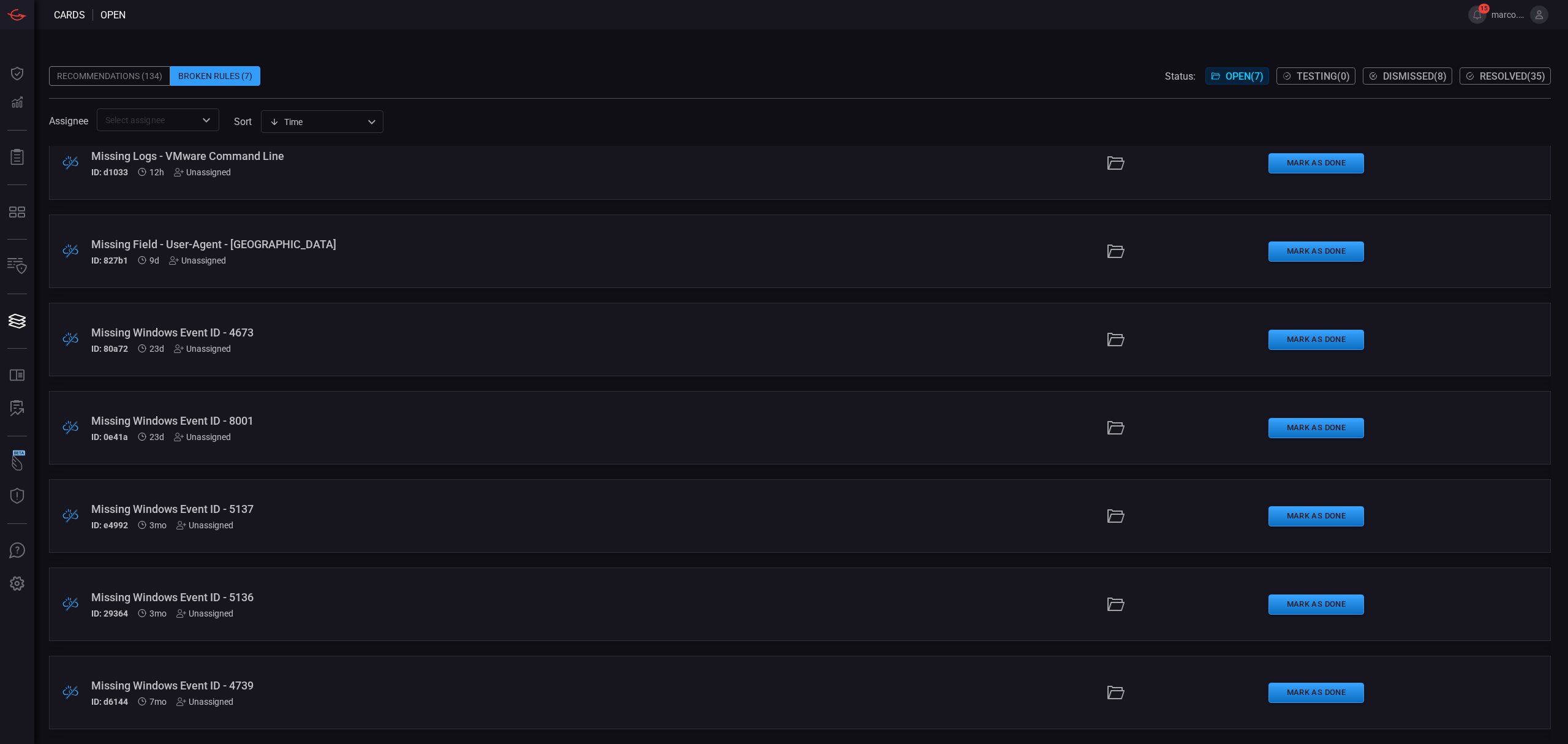
click at [387, 341] on div "Missing Windows Event ID - 4673 ID: 80a72 23d Unassigned" at bounding box center [384, 340] width 585 height 28
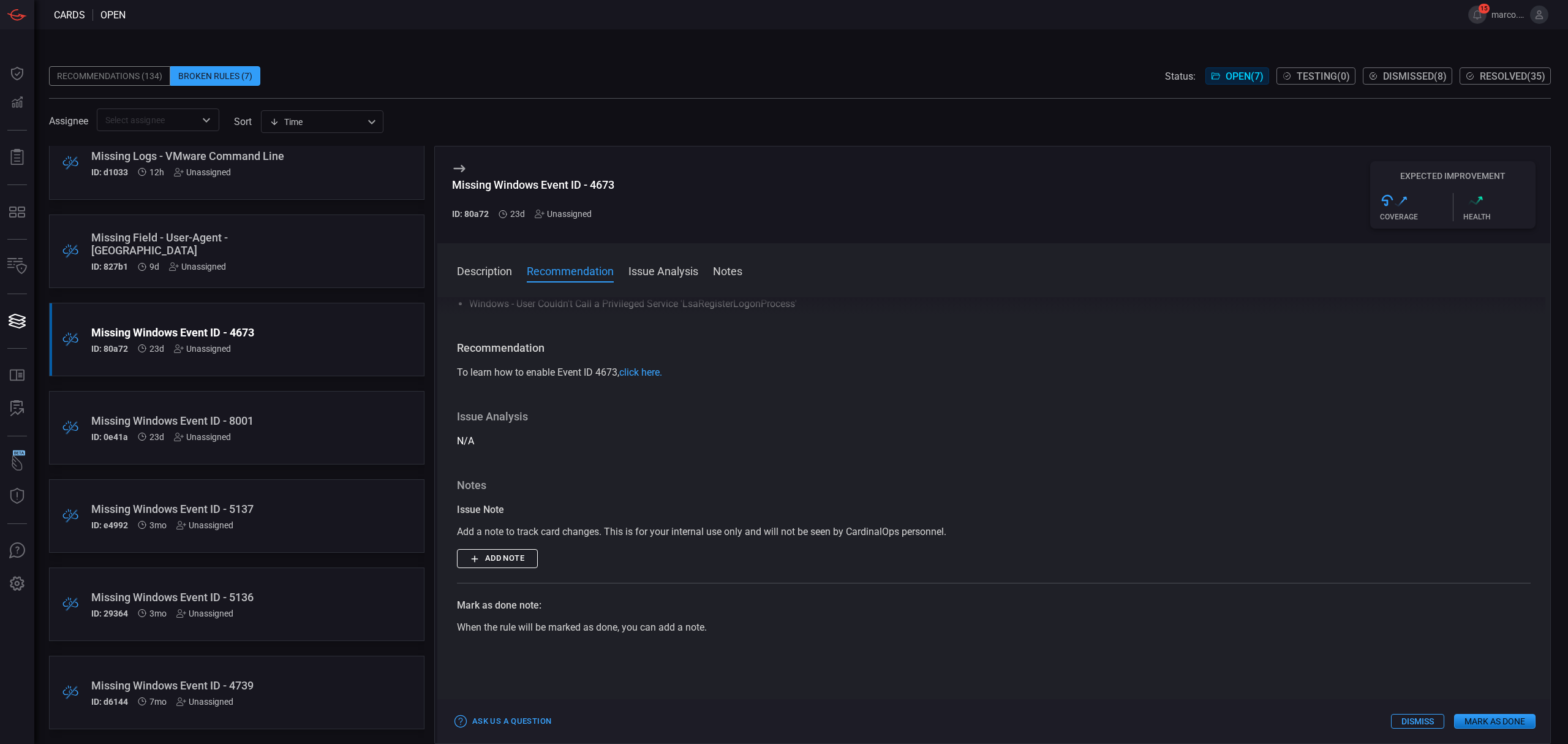
scroll to position [163, 0]
click at [292, 418] on div "Missing Windows Event ID - 8001" at bounding box center [214, 420] width 245 height 13
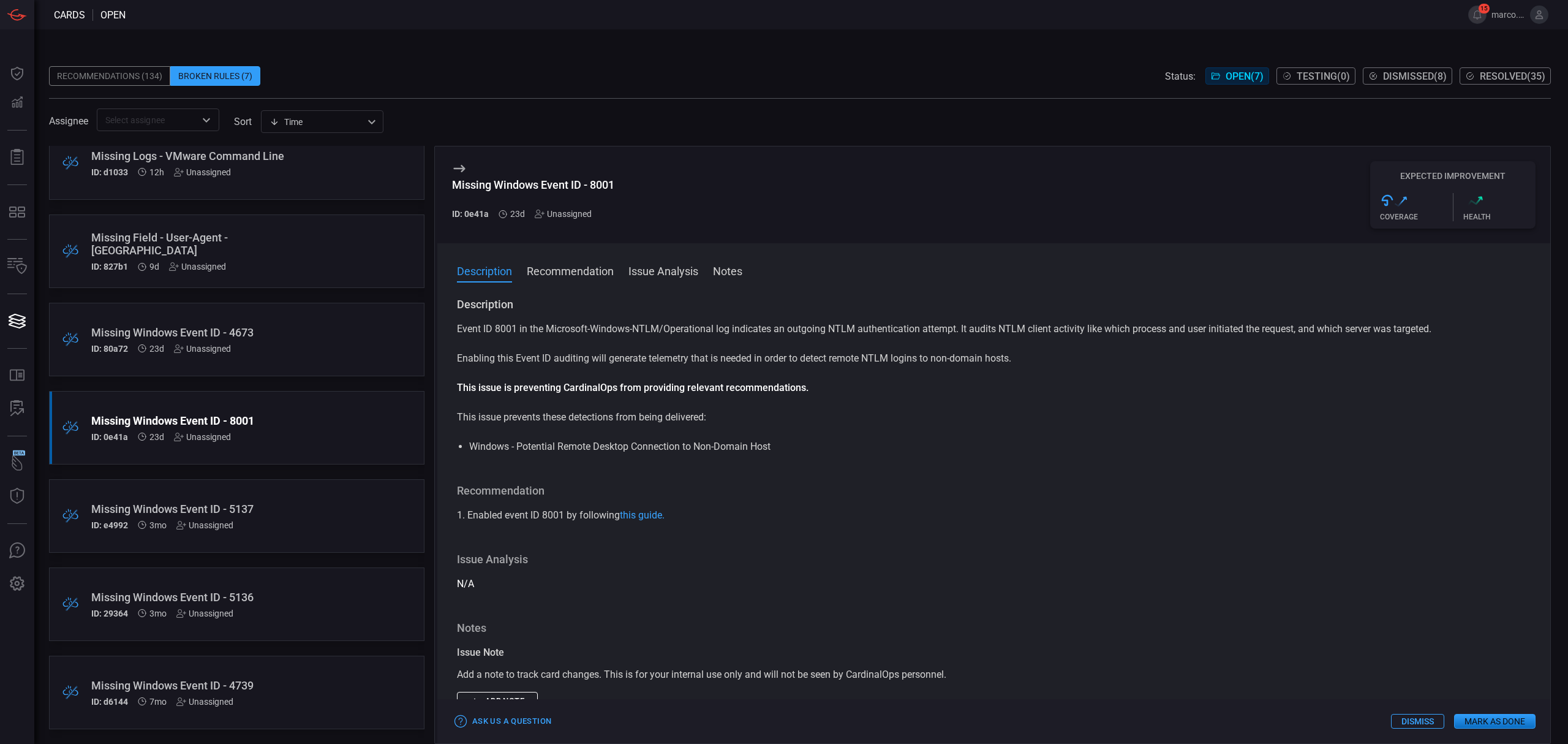
click at [307, 497] on div ".broken_cards_icon_0{fill:#39A4FF;} .broken_cards_icon_1{fill:none;stroke:#1918…" at bounding box center [237, 516] width 376 height 74
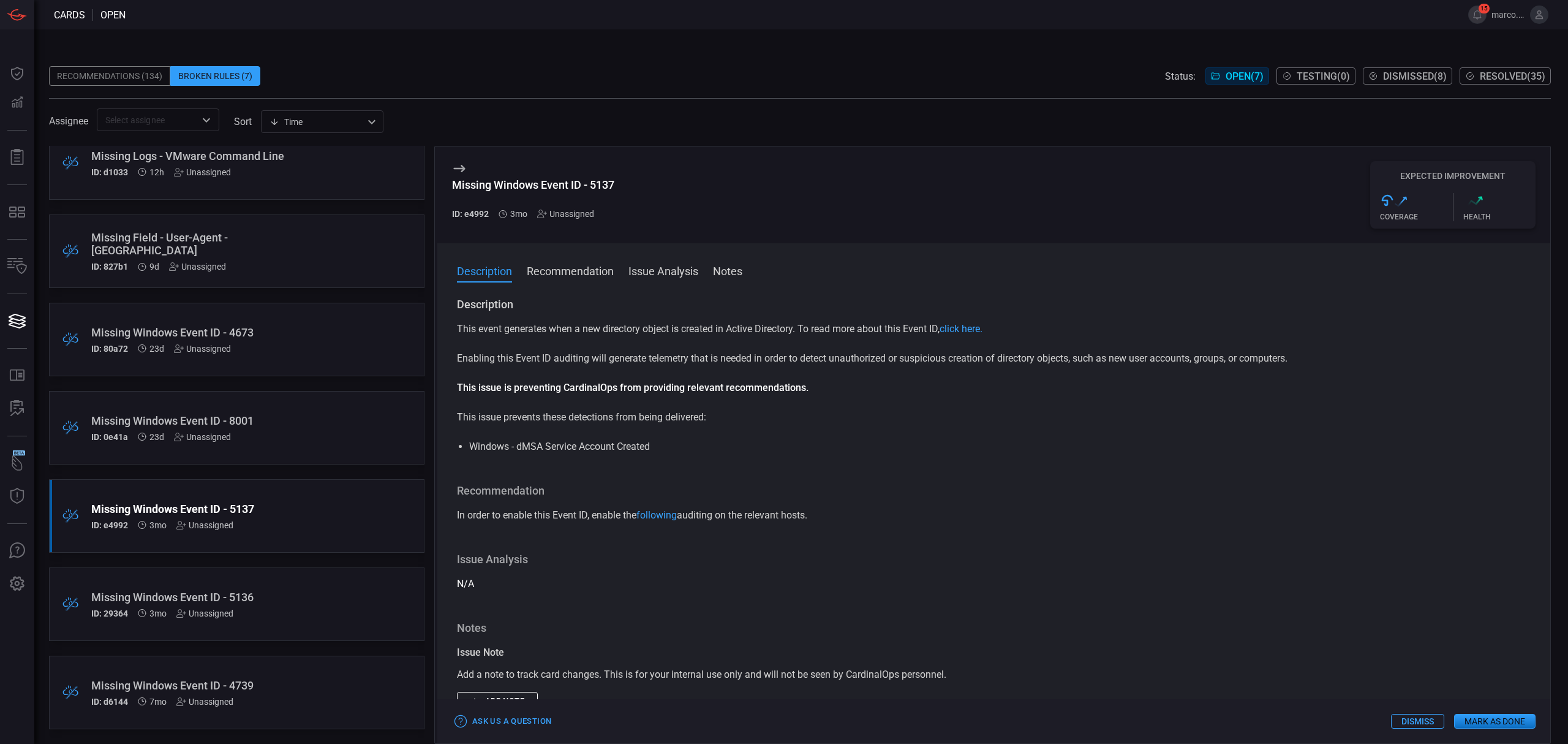
click at [279, 591] on div "Missing Windows Event ID - 5136" at bounding box center [214, 597] width 245 height 13
click at [273, 686] on div "Missing Windows Event ID - 4739" at bounding box center [214, 684] width 245 height 13
